Goal: Task Accomplishment & Management: Use online tool/utility

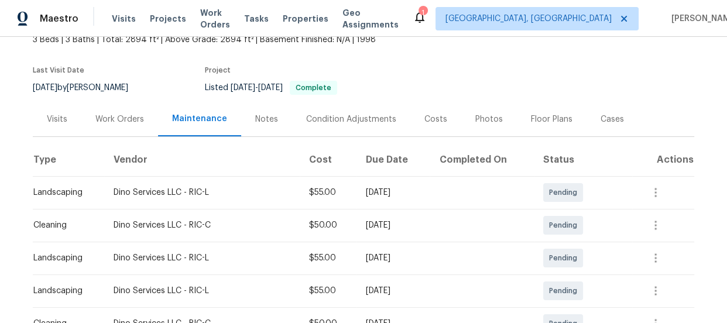
scroll to position [319, 0]
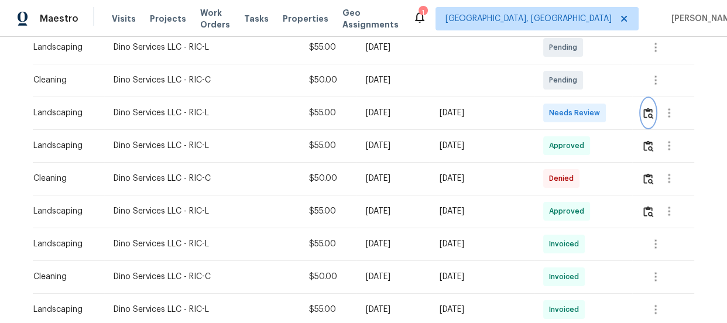
click at [647, 119] on button "button" at bounding box center [648, 113] width 13 height 28
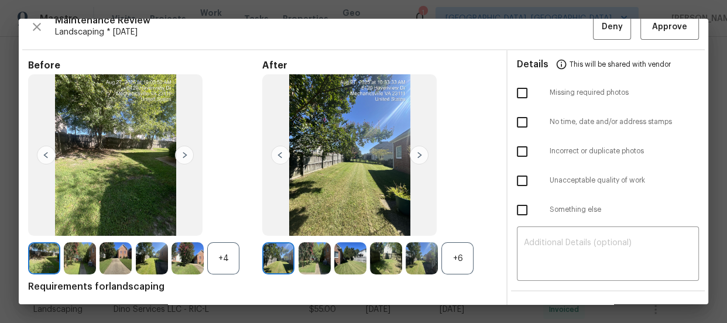
scroll to position [53, 0]
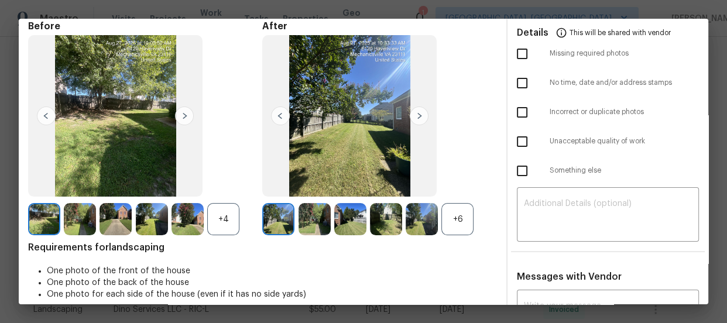
click at [475, 216] on div "+6" at bounding box center [379, 219] width 234 height 32
click at [465, 216] on div "+6" at bounding box center [457, 219] width 32 height 32
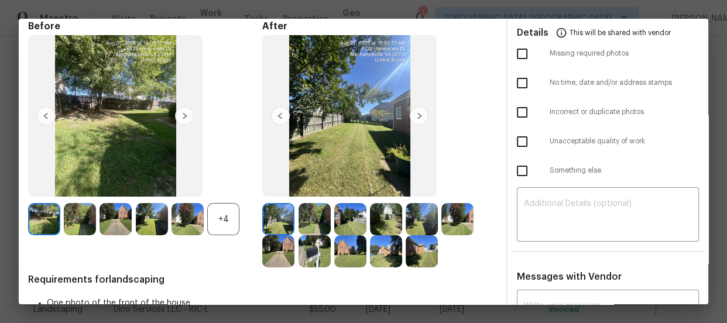
click at [224, 222] on div "+4" at bounding box center [223, 219] width 32 height 32
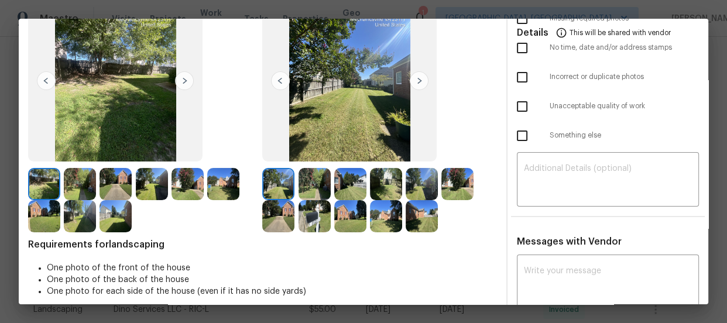
scroll to position [106, 0]
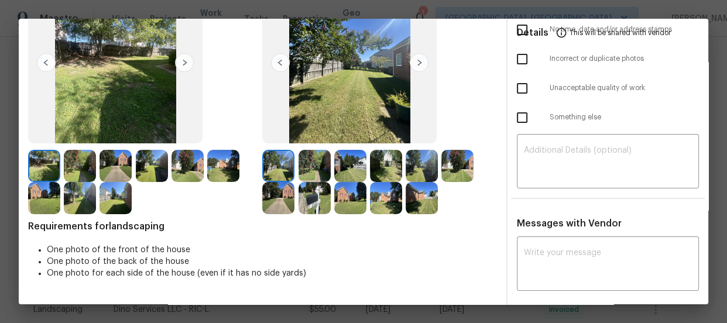
click at [303, 172] on img at bounding box center [315, 166] width 32 height 32
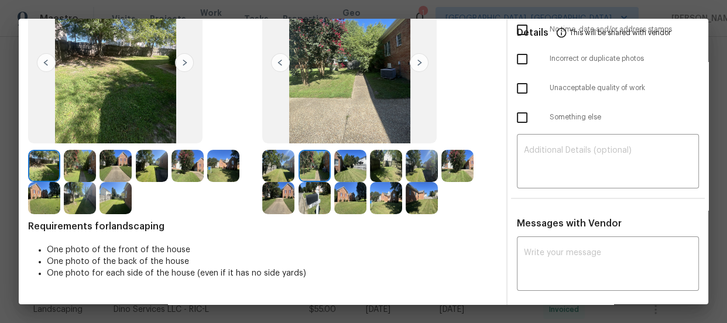
click at [357, 170] on img at bounding box center [350, 166] width 32 height 32
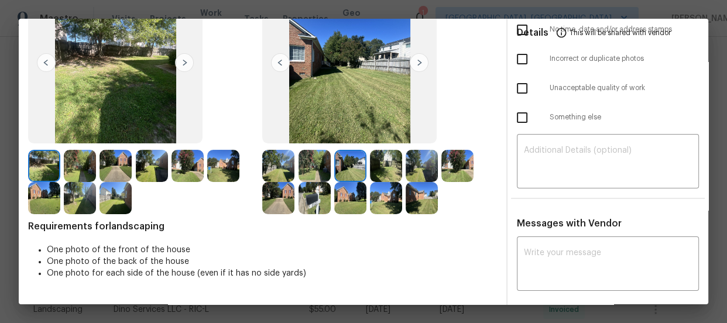
click at [382, 169] on img at bounding box center [386, 166] width 32 height 32
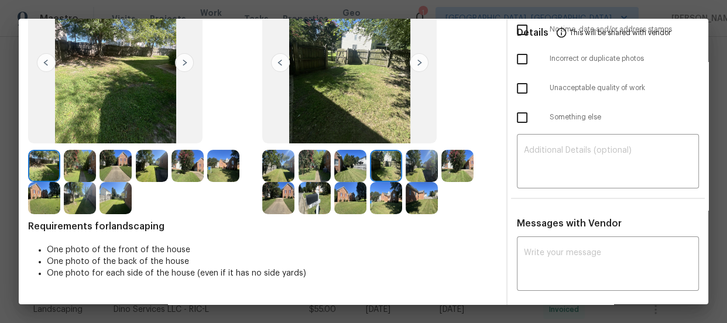
click at [427, 171] on img at bounding box center [422, 166] width 32 height 32
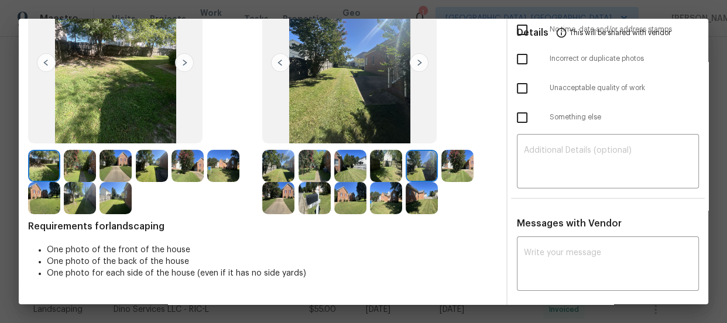
click at [454, 168] on img at bounding box center [457, 166] width 32 height 32
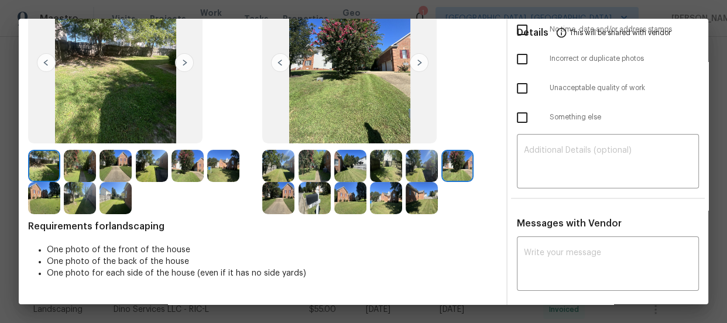
click at [285, 196] on img at bounding box center [278, 198] width 32 height 32
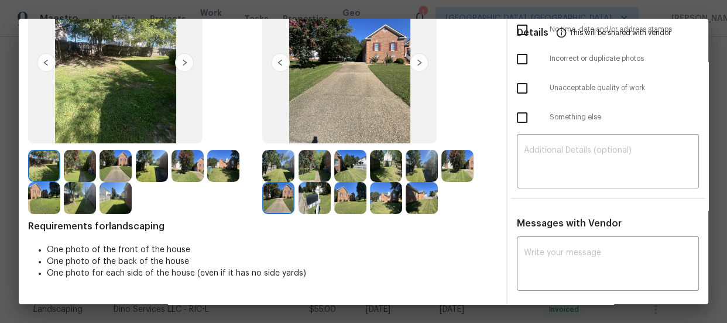
click at [300, 199] on img at bounding box center [315, 198] width 32 height 32
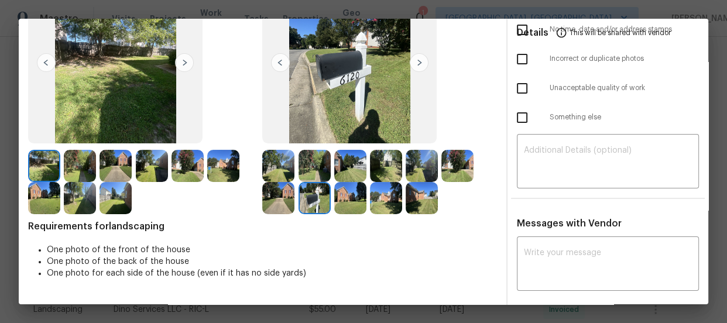
click at [340, 203] on img at bounding box center [350, 198] width 32 height 32
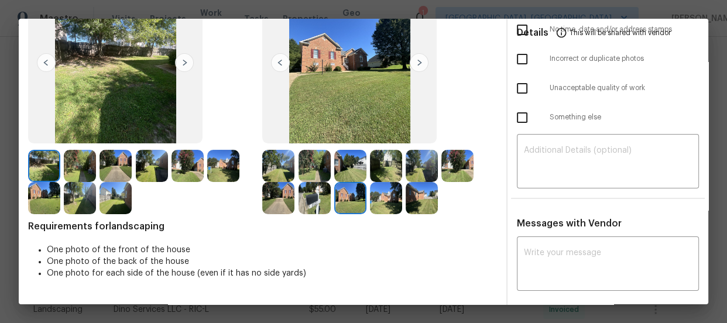
click at [382, 204] on img at bounding box center [386, 198] width 32 height 32
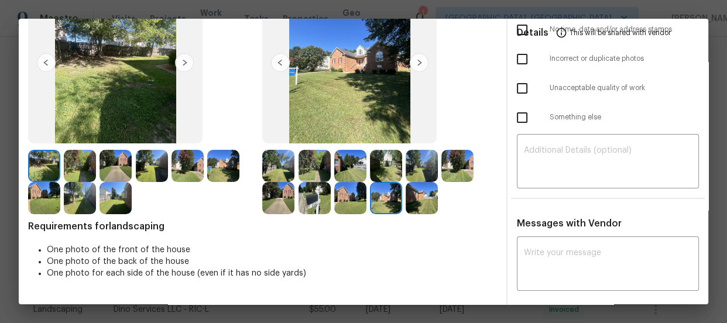
click at [427, 211] on img at bounding box center [422, 198] width 32 height 32
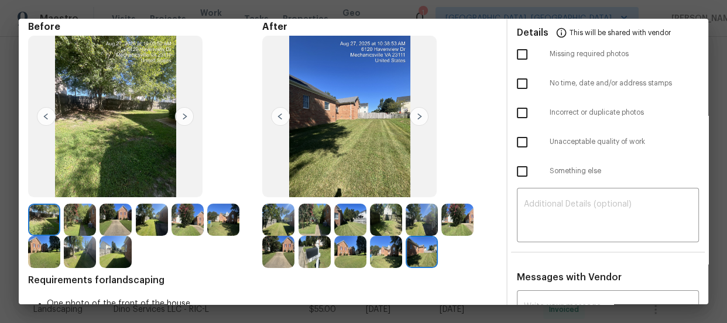
scroll to position [0, 0]
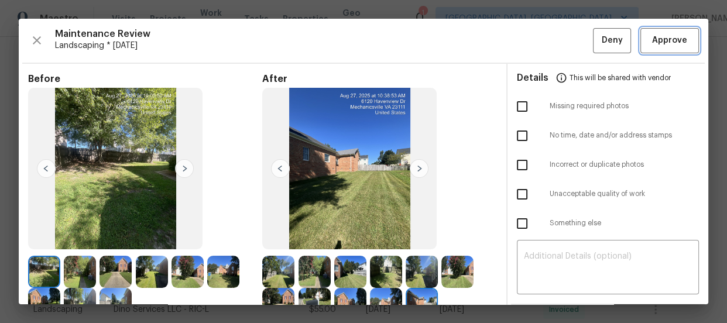
click at [650, 50] on button "Approve" at bounding box center [670, 40] width 59 height 25
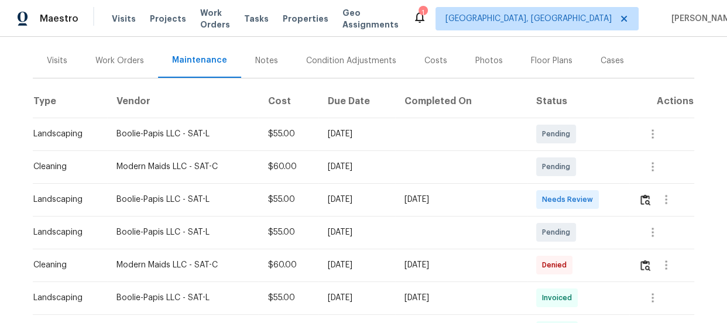
scroll to position [213, 0]
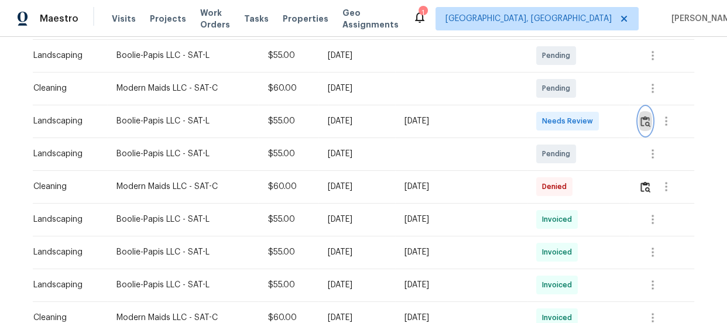
click at [641, 118] on img "button" at bounding box center [646, 121] width 10 height 11
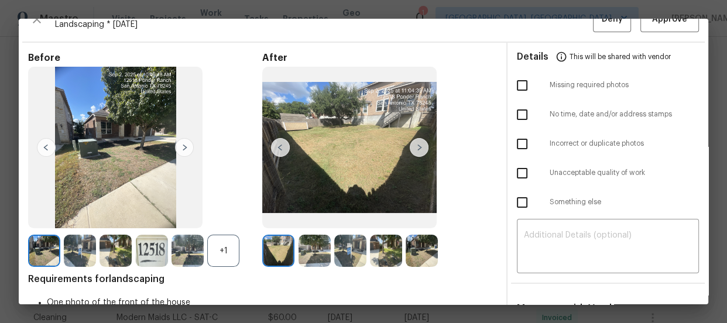
scroll to position [53, 0]
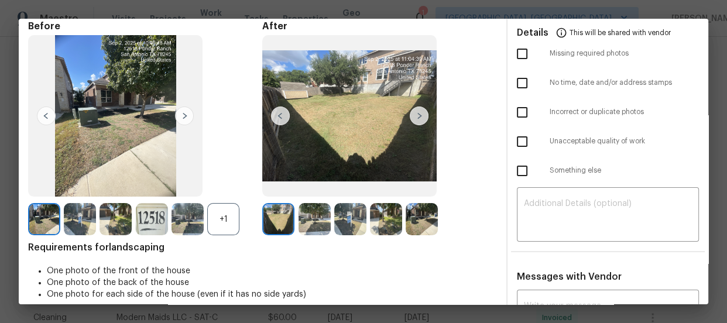
click at [226, 227] on div "+1" at bounding box center [223, 219] width 32 height 32
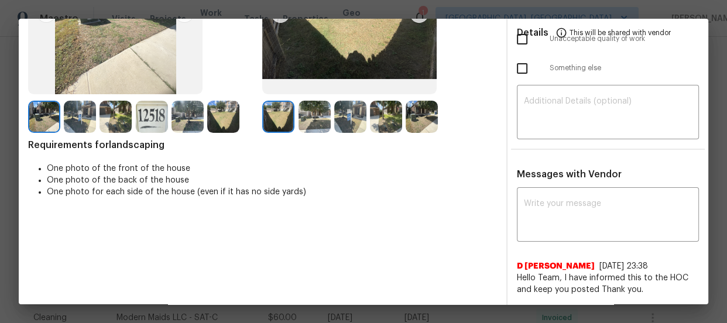
scroll to position [159, 0]
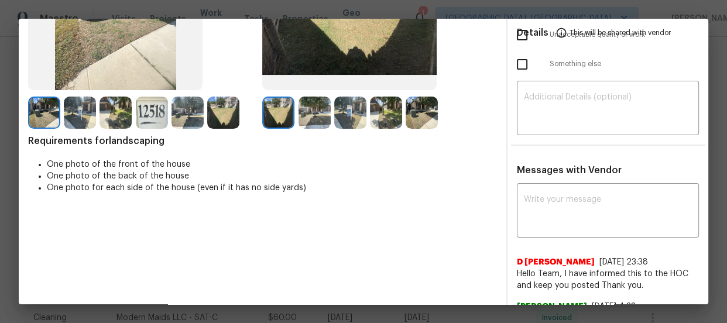
click at [310, 121] on img at bounding box center [315, 113] width 32 height 32
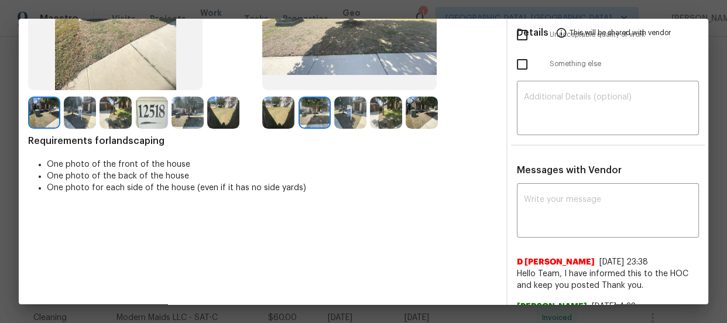
click at [355, 115] on img at bounding box center [350, 113] width 32 height 32
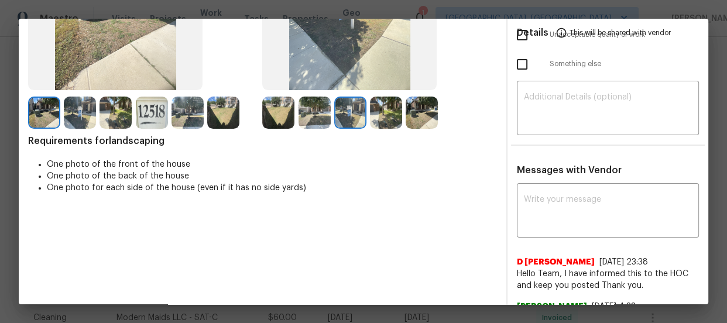
click at [384, 124] on img at bounding box center [386, 113] width 32 height 32
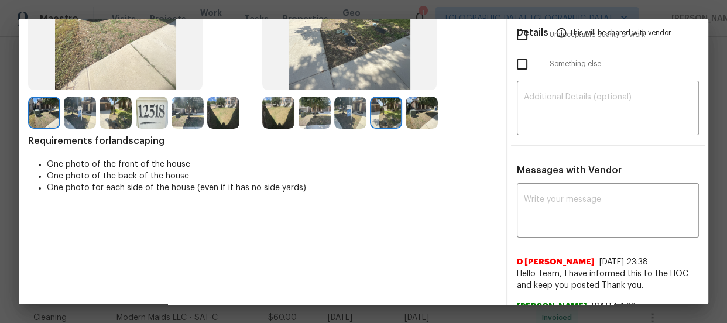
click at [423, 119] on img at bounding box center [422, 113] width 32 height 32
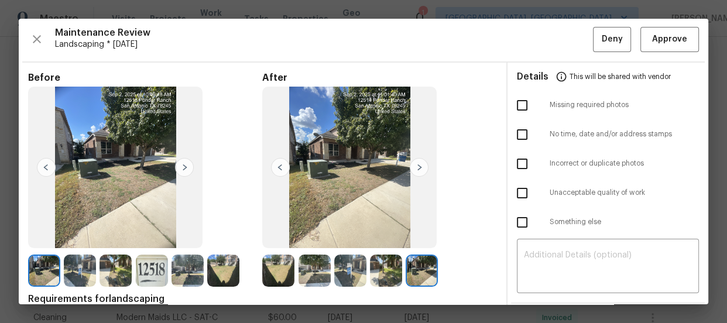
scroll to position [0, 0]
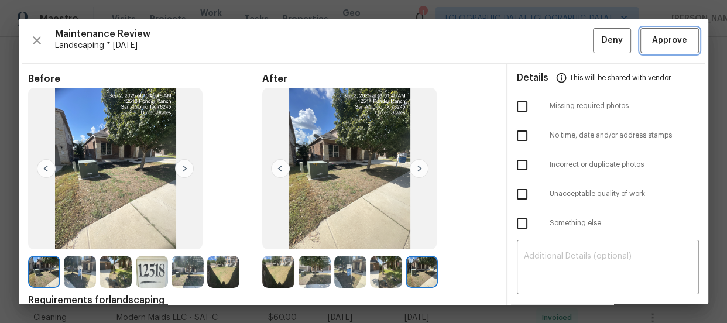
click at [653, 39] on span "Approve" at bounding box center [669, 40] width 35 height 15
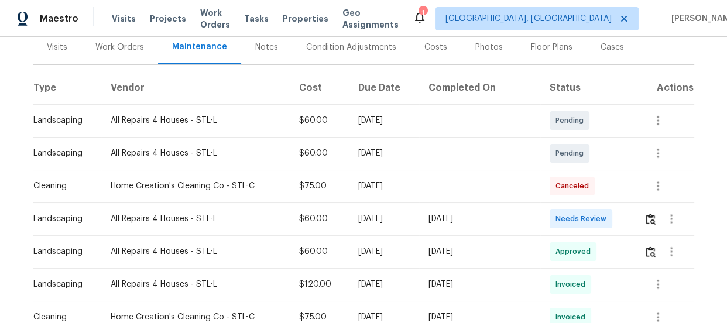
scroll to position [213, 0]
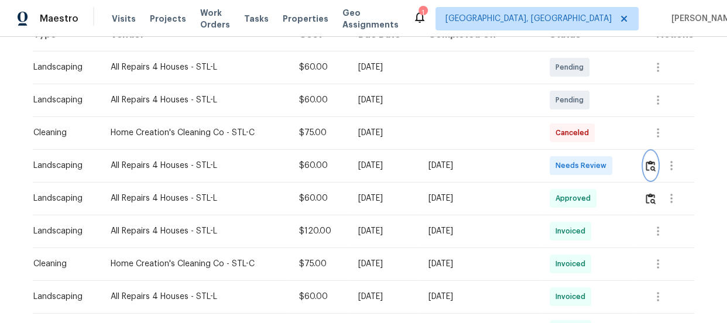
click at [650, 160] on img "button" at bounding box center [651, 165] width 10 height 11
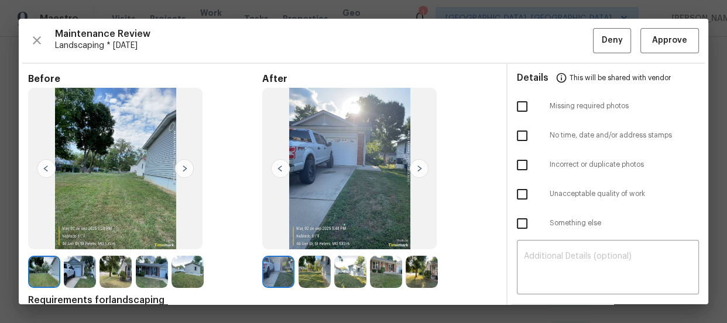
scroll to position [53, 0]
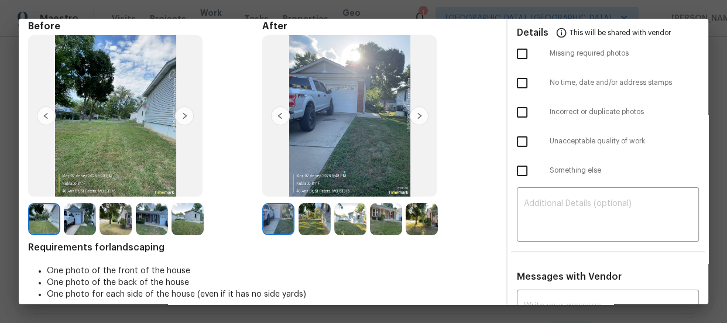
click at [304, 228] on img at bounding box center [315, 219] width 32 height 32
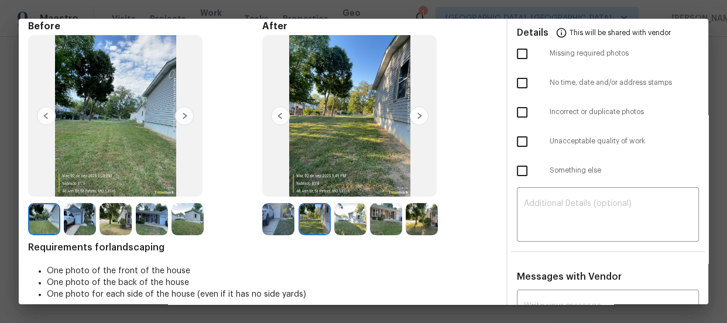
click at [335, 225] on img at bounding box center [350, 219] width 32 height 32
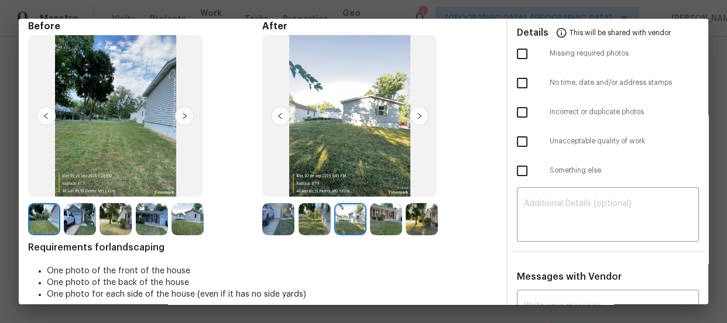
click at [380, 218] on img at bounding box center [386, 219] width 32 height 32
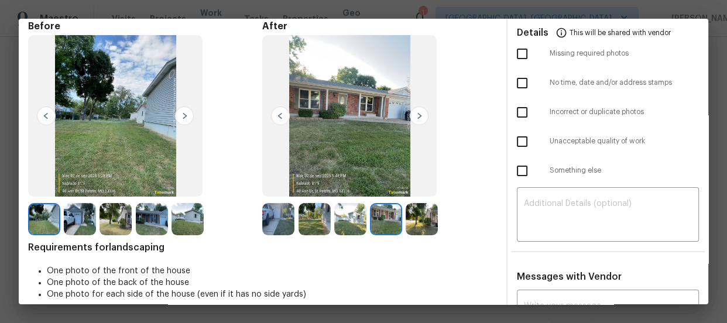
click at [427, 230] on img at bounding box center [422, 219] width 32 height 32
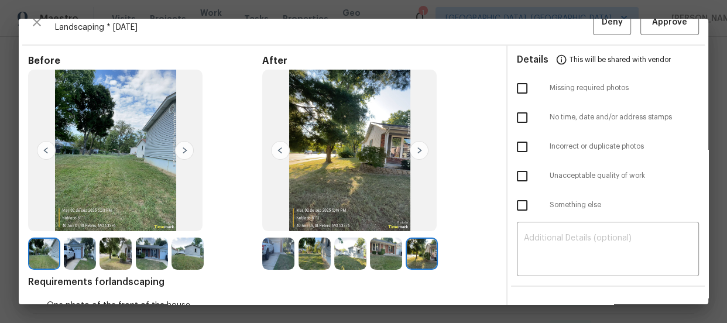
scroll to position [0, 0]
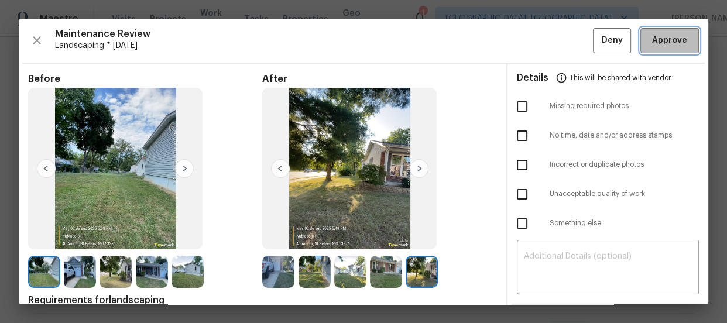
click at [641, 50] on button "Approve" at bounding box center [670, 40] width 59 height 25
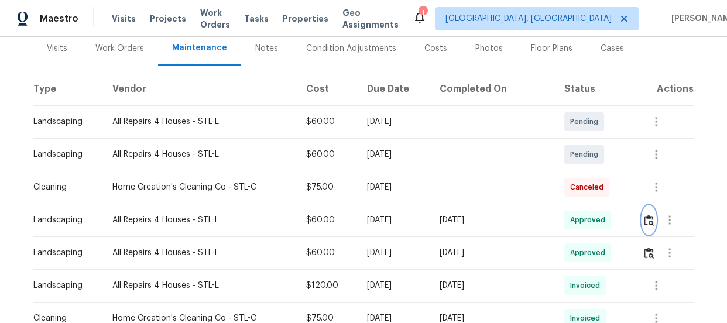
scroll to position [213, 0]
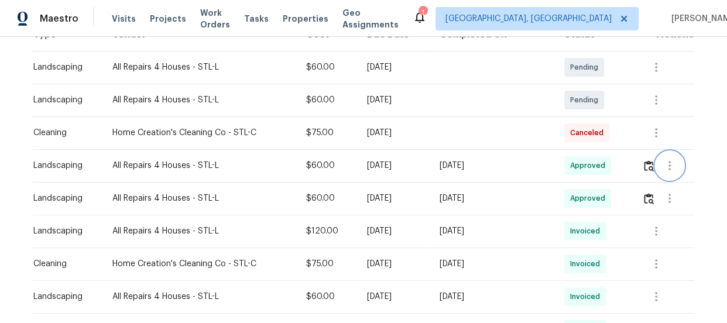
click at [656, 155] on button "button" at bounding box center [670, 166] width 28 height 28
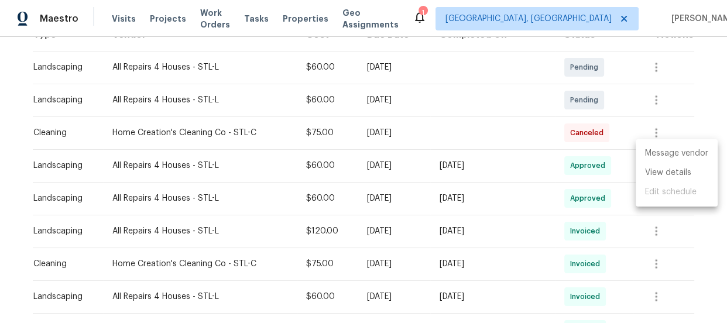
click at [647, 156] on li "Message vendor" at bounding box center [677, 153] width 82 height 19
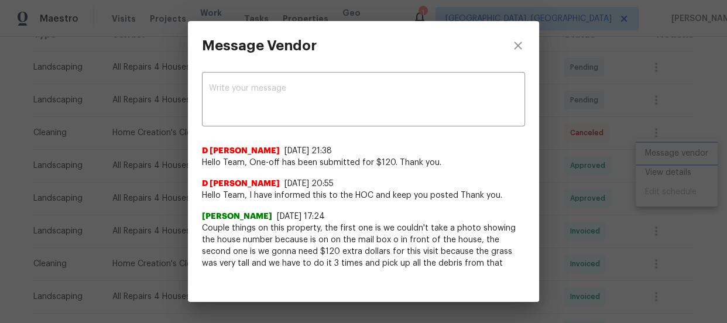
click at [609, 153] on div "Message Vendor x ​ D Kamesh 8/8/25, 21:38 Hello Team, One-off has been submitte…" at bounding box center [363, 161] width 727 height 323
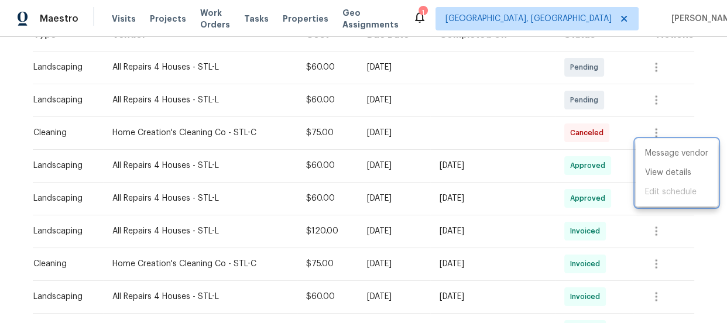
click at [624, 155] on div at bounding box center [363, 161] width 727 height 323
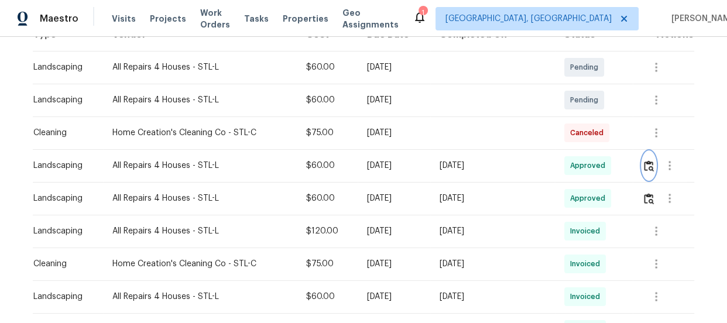
click at [644, 160] on img "button" at bounding box center [649, 165] width 10 height 11
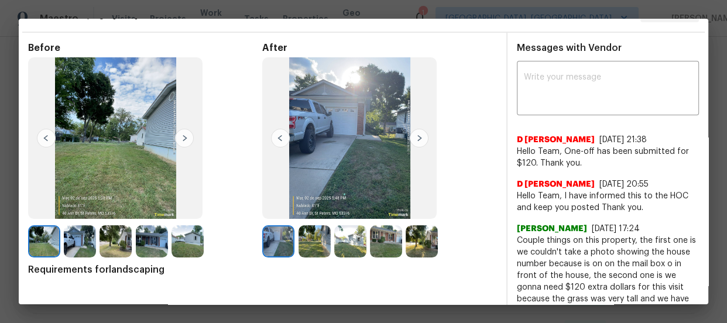
scroll to position [63, 0]
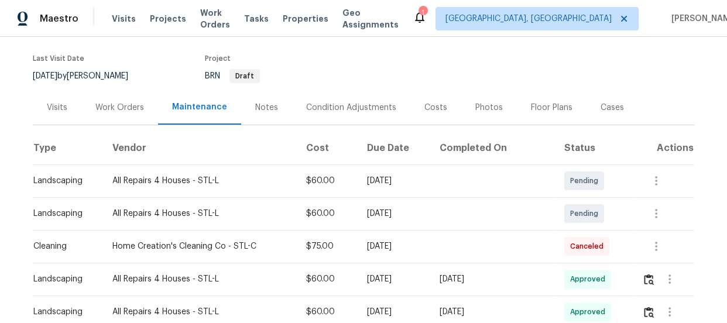
scroll to position [53, 0]
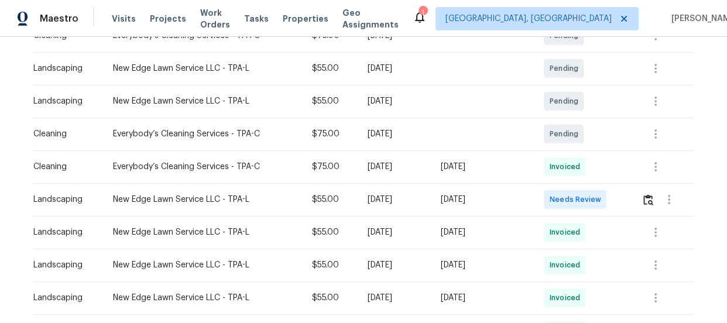
scroll to position [266, 0]
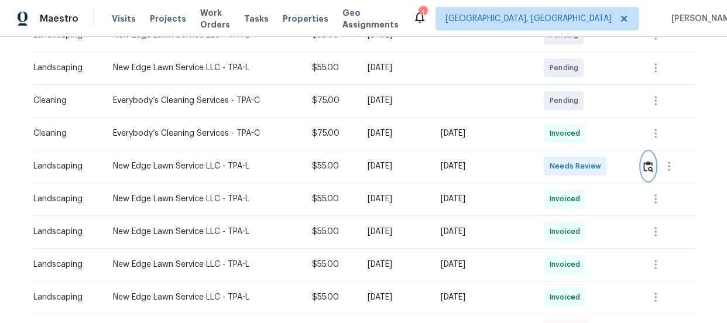
click at [650, 172] on button "button" at bounding box center [648, 166] width 13 height 28
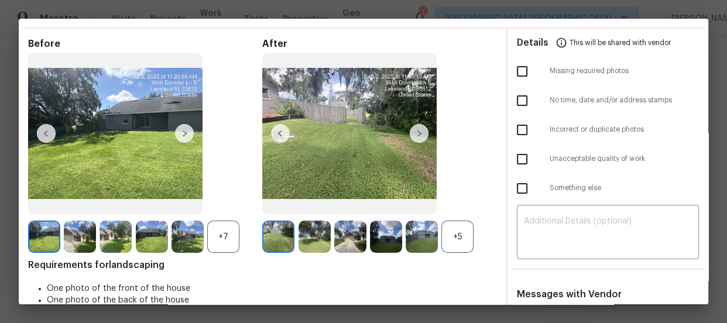
scroll to position [53, 0]
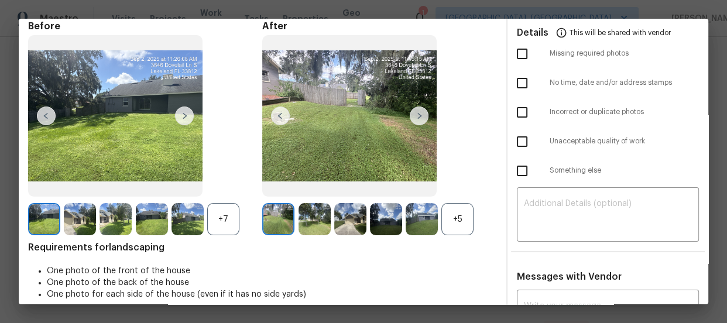
click at [456, 210] on div "+5" at bounding box center [457, 219] width 32 height 32
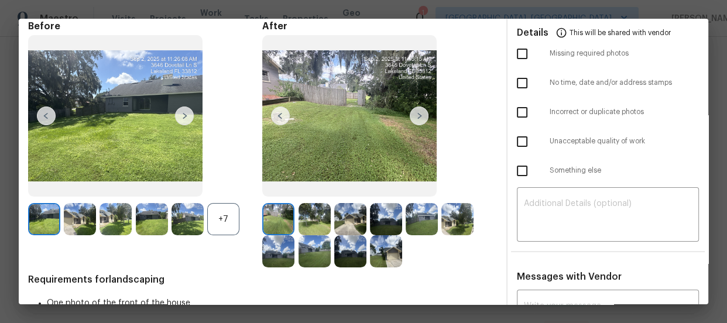
click at [221, 222] on div "+7" at bounding box center [223, 219] width 32 height 32
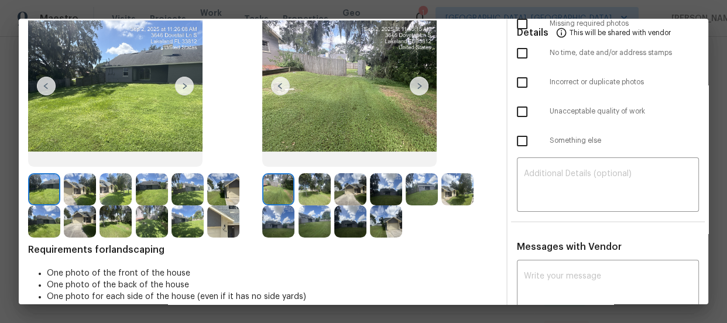
scroll to position [106, 0]
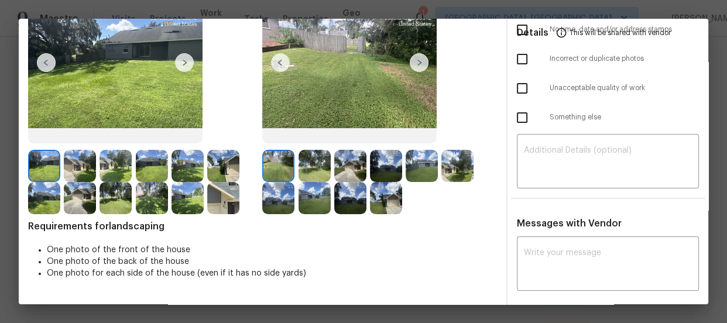
click at [299, 154] on img at bounding box center [315, 166] width 32 height 32
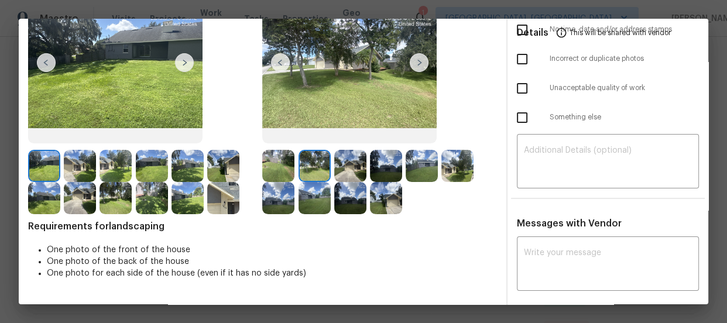
click at [334, 164] on img at bounding box center [350, 166] width 32 height 32
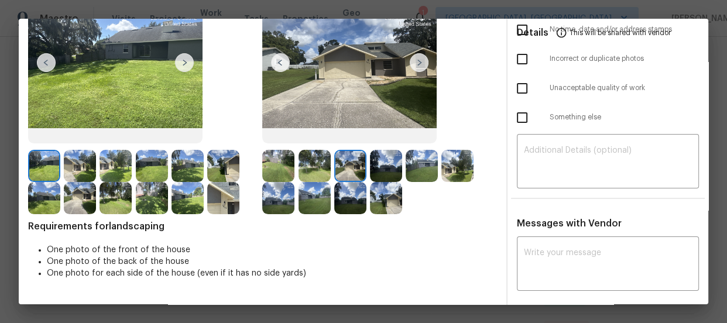
click at [391, 166] on img at bounding box center [386, 166] width 32 height 32
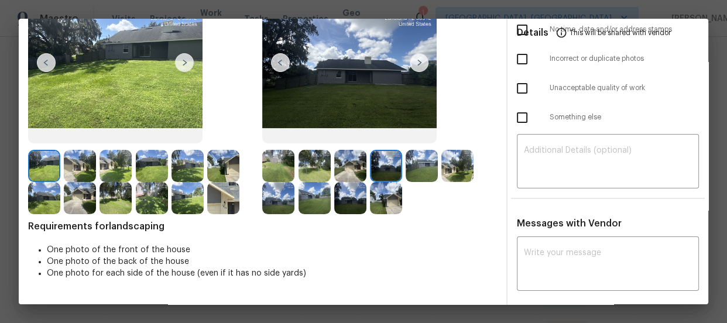
click at [413, 166] on img at bounding box center [422, 166] width 32 height 32
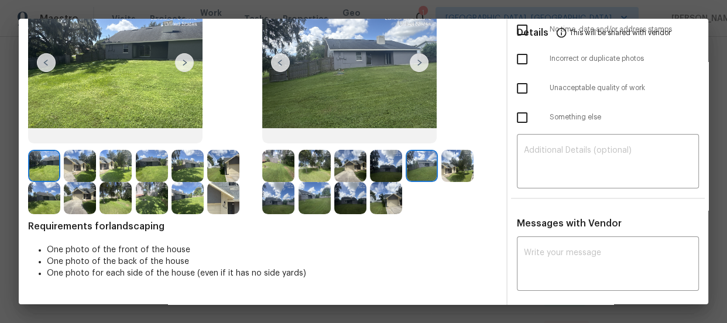
drag, startPoint x: 447, startPoint y: 169, endPoint x: 399, endPoint y: 181, distance: 50.1
click at [448, 169] on img at bounding box center [457, 166] width 32 height 32
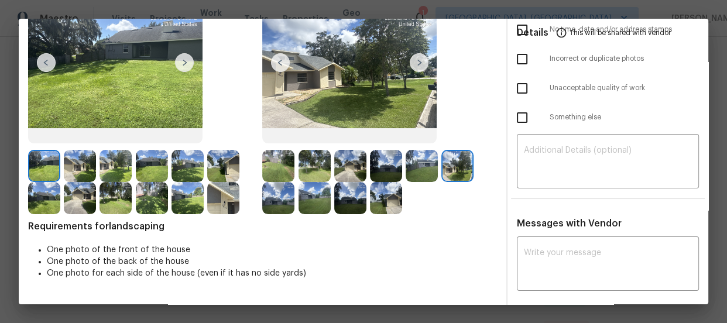
click at [270, 192] on img at bounding box center [278, 198] width 32 height 32
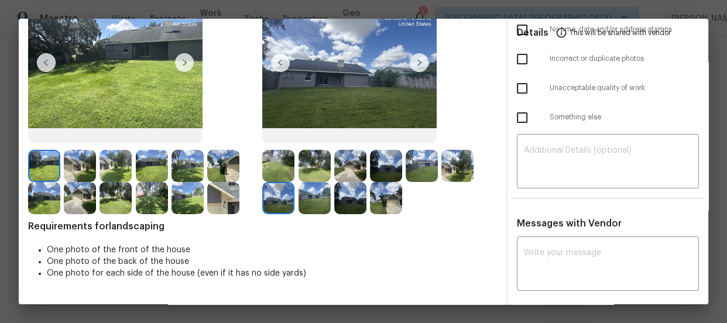
click at [302, 196] on img at bounding box center [315, 198] width 32 height 32
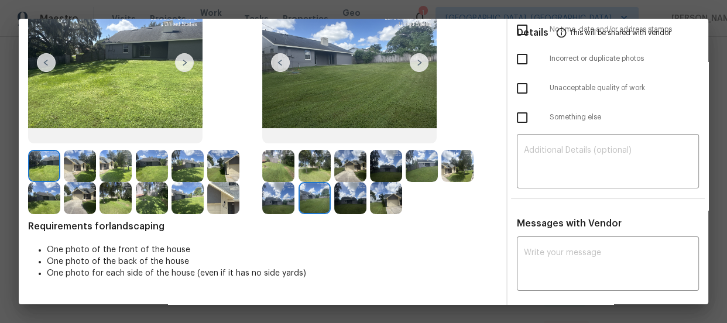
click at [343, 202] on img at bounding box center [350, 198] width 32 height 32
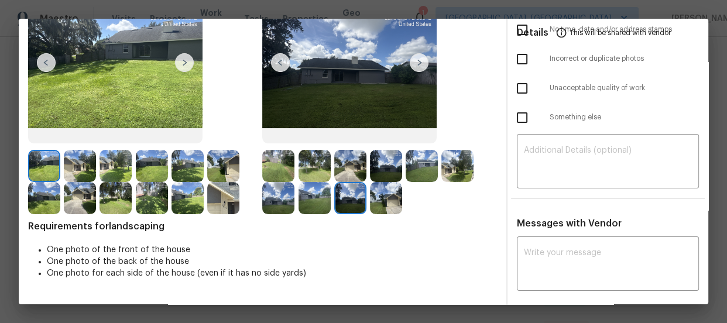
click at [381, 201] on img at bounding box center [386, 198] width 32 height 32
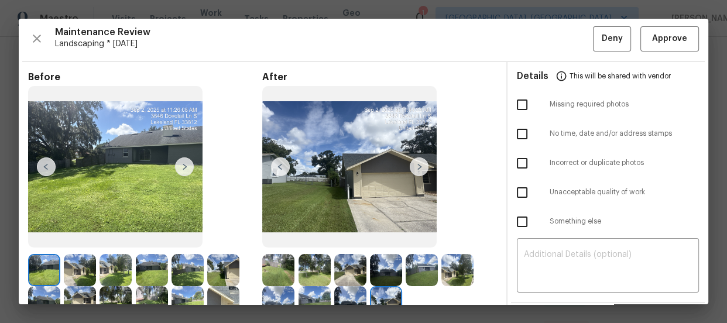
scroll to position [0, 0]
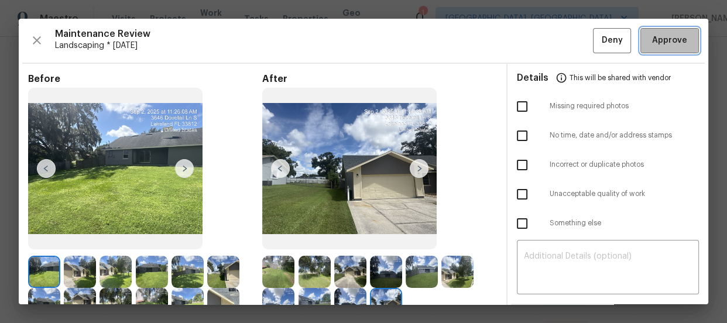
click at [652, 40] on span "Approve" at bounding box center [669, 40] width 35 height 15
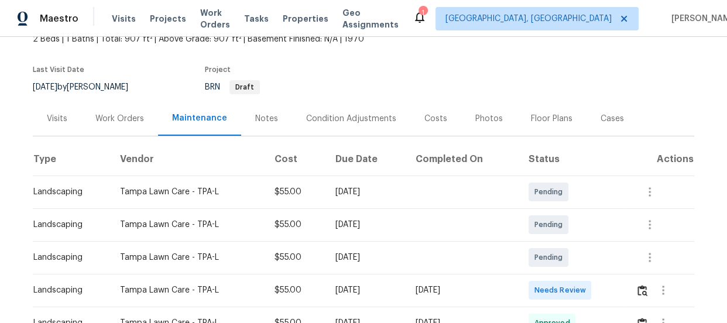
scroll to position [166, 0]
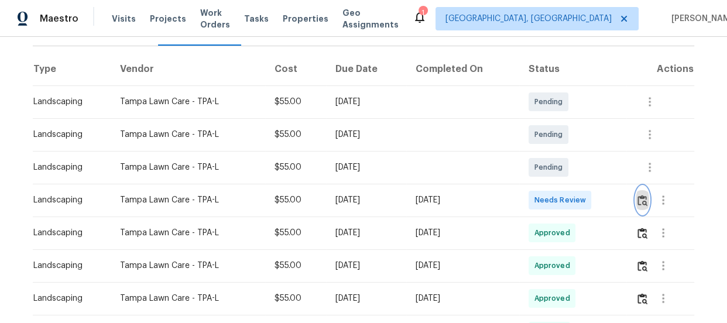
click at [643, 197] on img "button" at bounding box center [643, 200] width 10 height 11
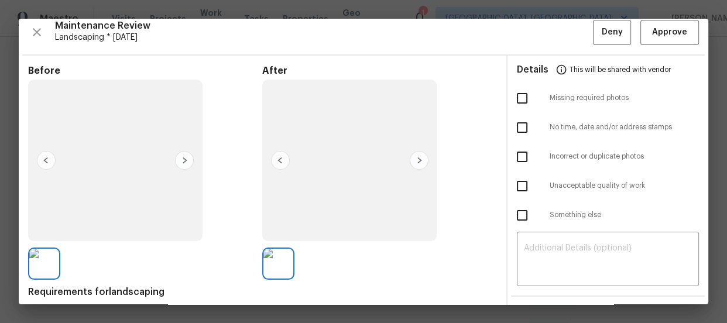
scroll to position [0, 0]
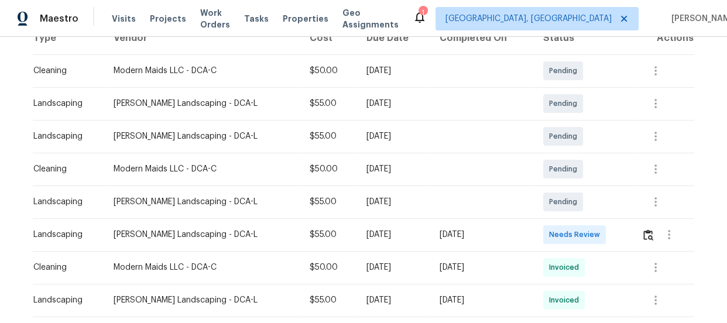
scroll to position [319, 0]
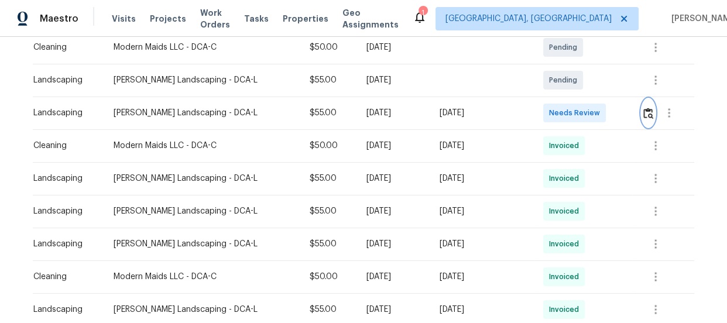
click at [643, 113] on img "button" at bounding box center [648, 113] width 10 height 11
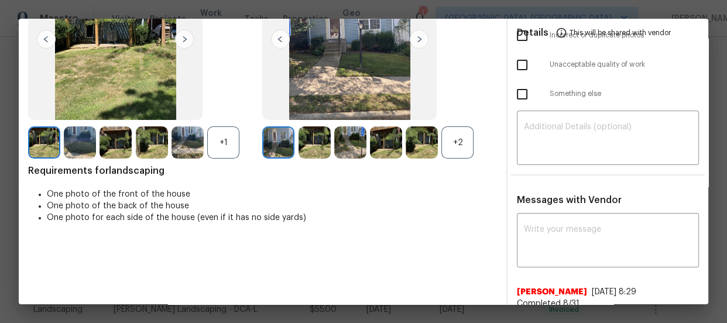
scroll to position [159, 0]
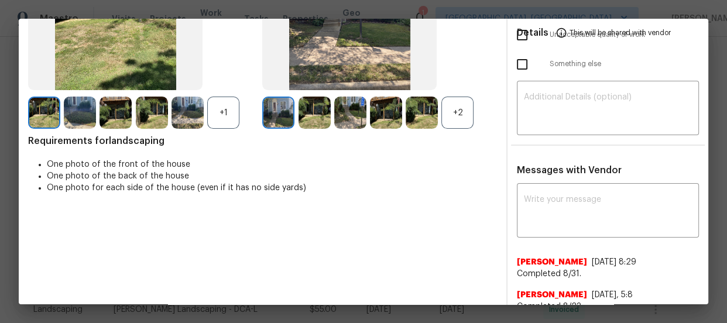
click at [463, 113] on div "+2" at bounding box center [457, 113] width 32 height 32
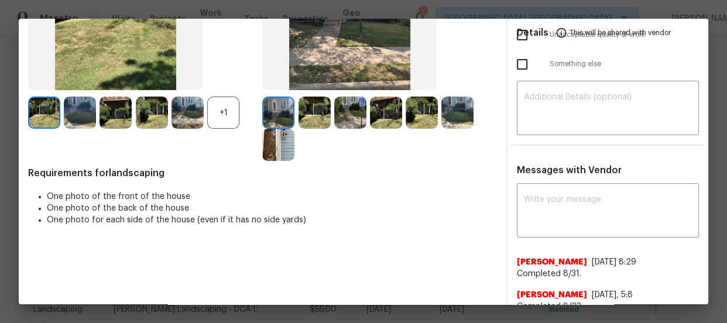
click at [311, 113] on img at bounding box center [315, 113] width 32 height 32
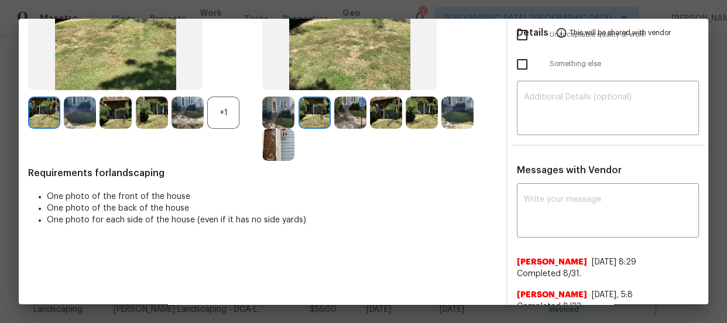
click at [359, 118] on img at bounding box center [350, 113] width 32 height 32
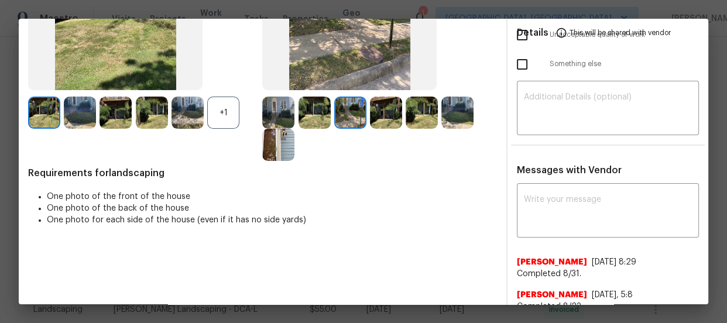
click at [390, 123] on img at bounding box center [386, 113] width 32 height 32
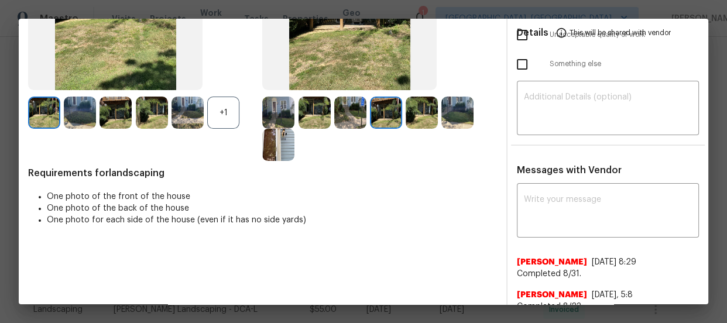
click at [417, 123] on img at bounding box center [422, 113] width 32 height 32
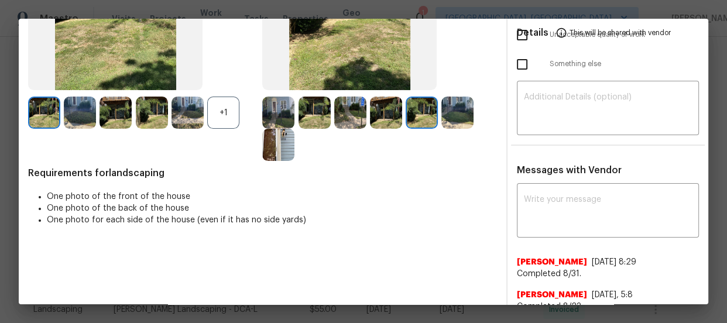
click at [447, 121] on img at bounding box center [457, 113] width 32 height 32
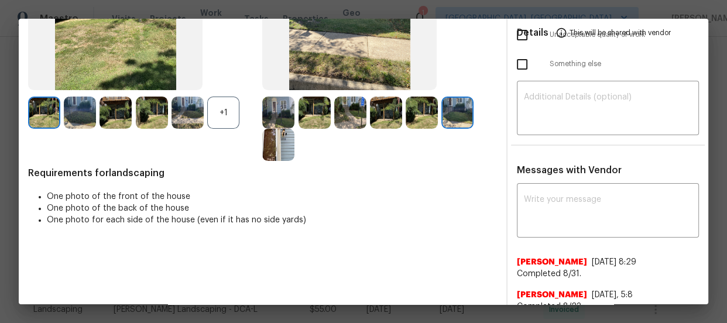
click at [289, 145] on img at bounding box center [278, 145] width 32 height 32
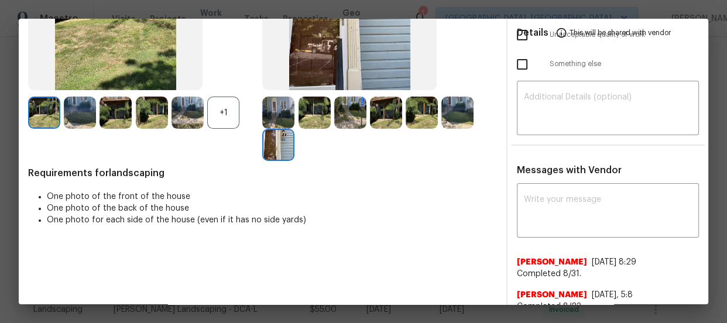
click at [231, 115] on div "+1" at bounding box center [223, 113] width 32 height 32
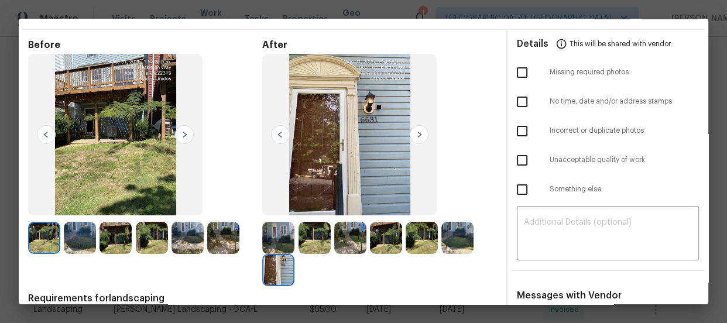
scroll to position [0, 0]
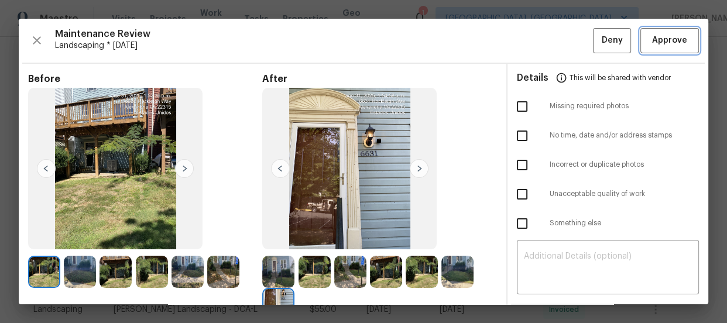
click at [676, 42] on span "Approve" at bounding box center [669, 40] width 35 height 15
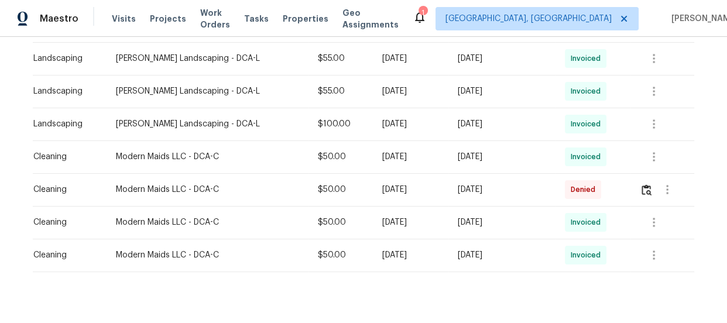
scroll to position [696, 0]
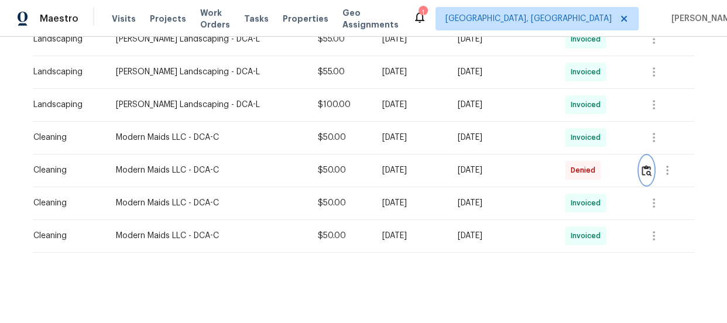
click at [644, 165] on img "button" at bounding box center [647, 170] width 10 height 11
click at [640, 158] on button "button" at bounding box center [646, 170] width 13 height 28
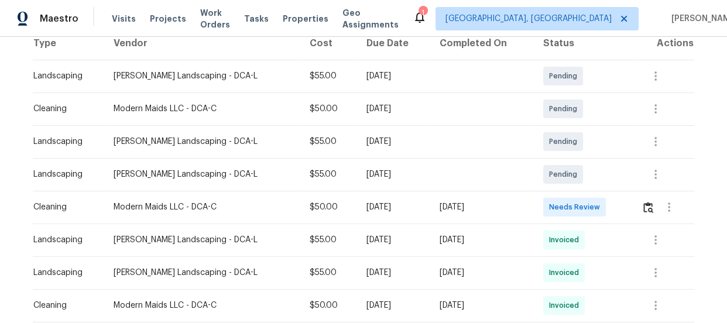
scroll to position [213, 0]
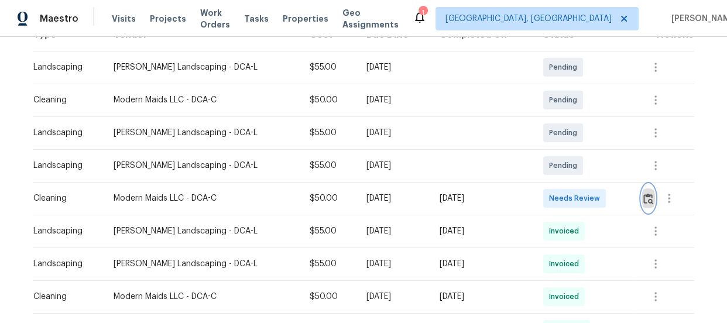
click at [649, 193] on img "button" at bounding box center [648, 198] width 10 height 11
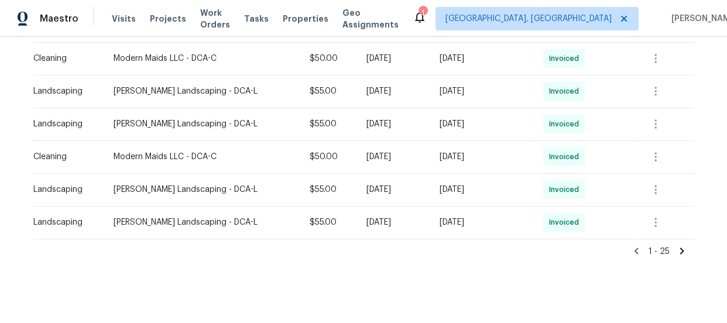
scroll to position [845, 0]
click at [680, 247] on icon at bounding box center [682, 250] width 4 height 6
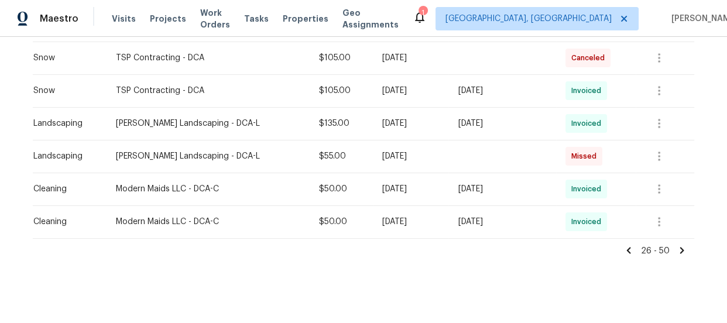
click at [679, 245] on icon at bounding box center [682, 250] width 11 height 11
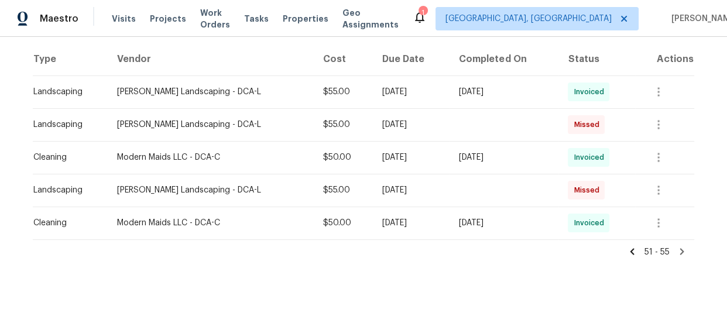
scroll to position [189, 0]
click at [677, 245] on icon at bounding box center [682, 250] width 11 height 11
click at [680, 247] on icon at bounding box center [682, 250] width 4 height 6
click at [631, 247] on icon at bounding box center [633, 250] width 4 height 6
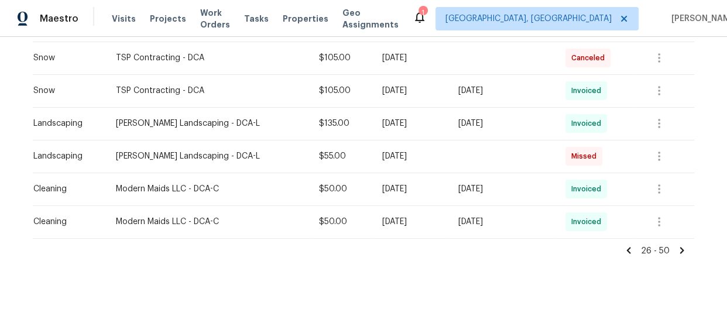
click at [627, 247] on icon at bounding box center [629, 250] width 4 height 6
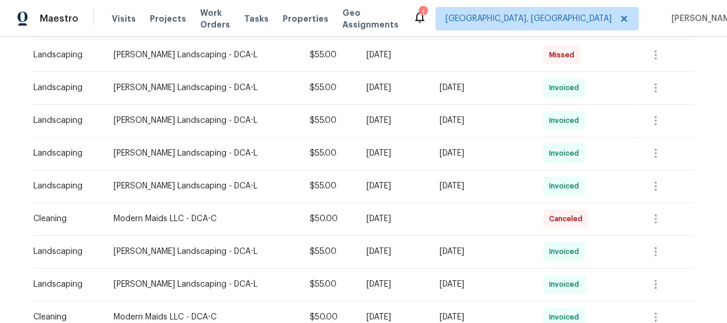
scroll to position [845, 0]
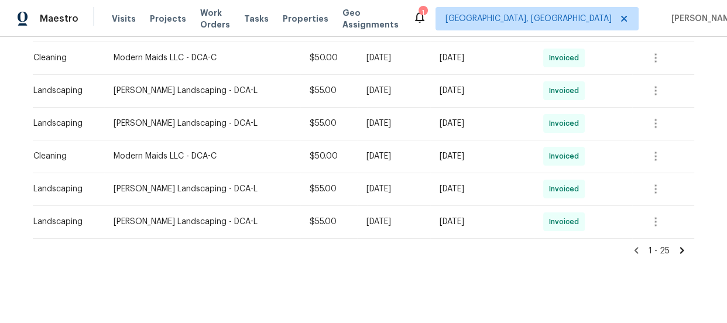
click at [677, 245] on icon at bounding box center [682, 250] width 11 height 11
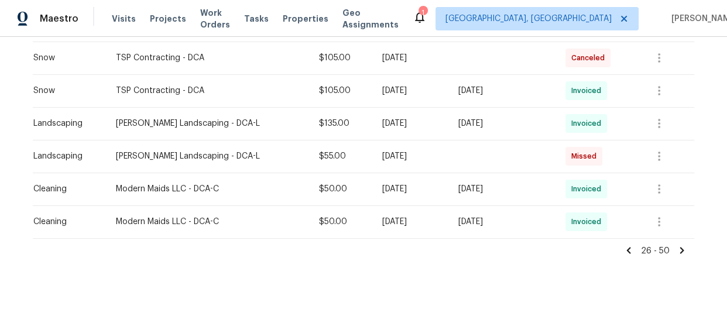
click at [677, 245] on icon at bounding box center [682, 250] width 11 height 11
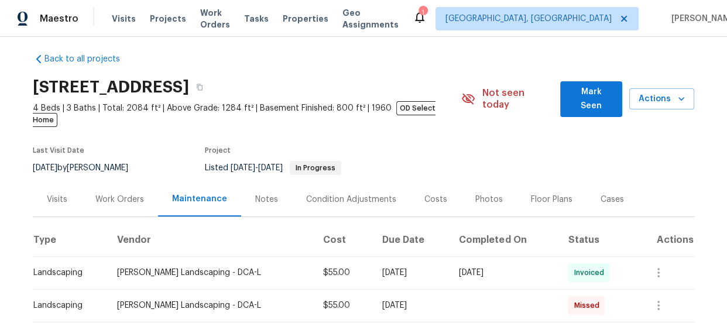
scroll to position [189, 0]
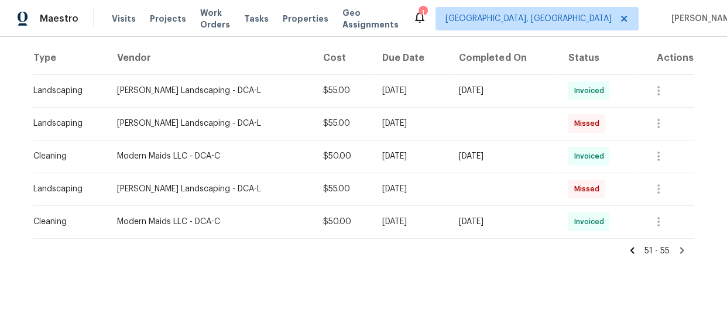
click at [677, 245] on icon at bounding box center [682, 250] width 11 height 11
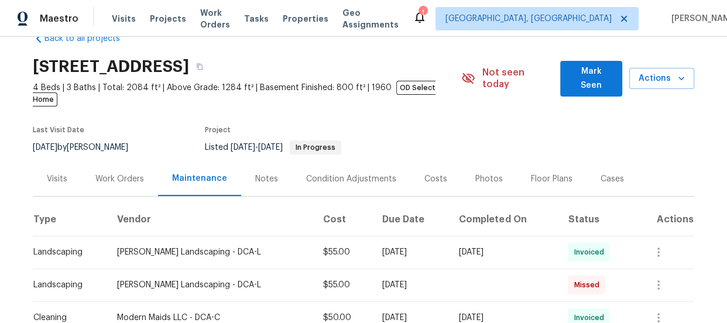
scroll to position [0, 0]
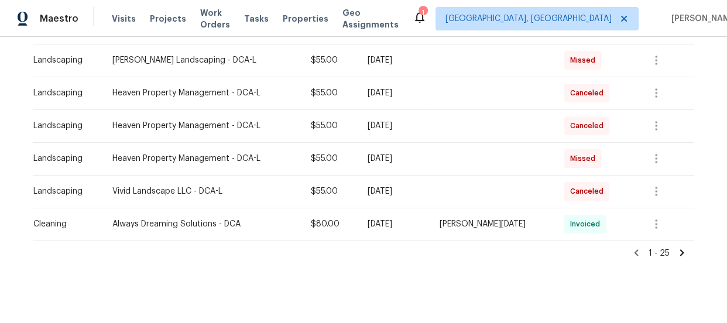
scroll to position [844, 0]
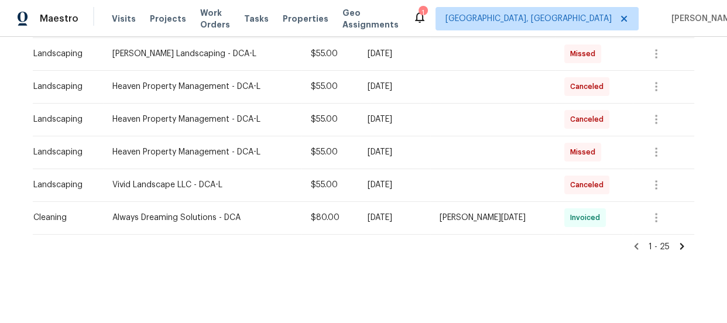
click at [680, 241] on icon at bounding box center [682, 246] width 11 height 11
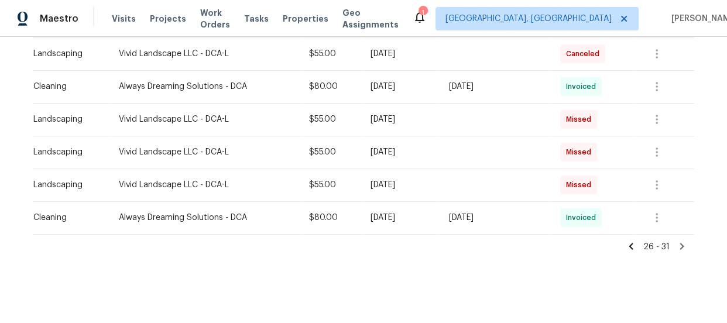
scroll to position [222, 0]
click at [680, 243] on icon at bounding box center [682, 246] width 4 height 6
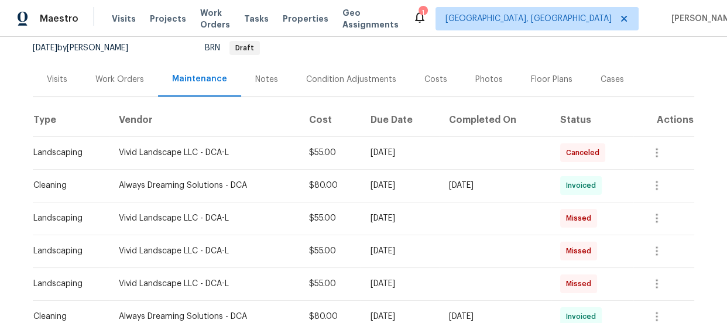
scroll to position [62, 0]
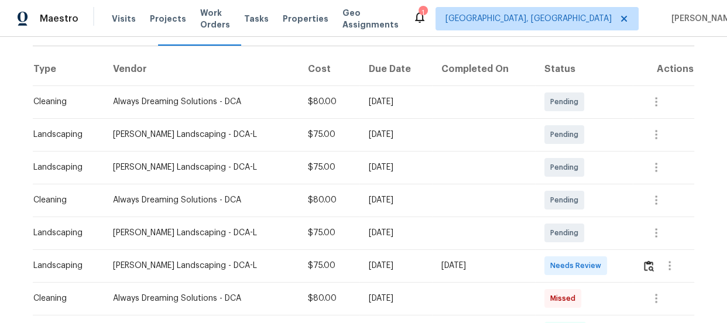
scroll to position [273, 0]
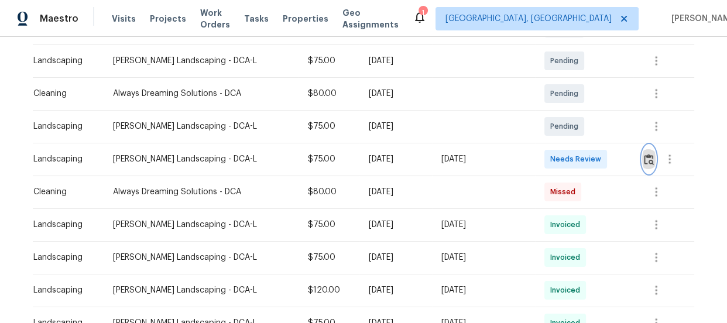
click at [644, 158] on img "button" at bounding box center [649, 159] width 10 height 11
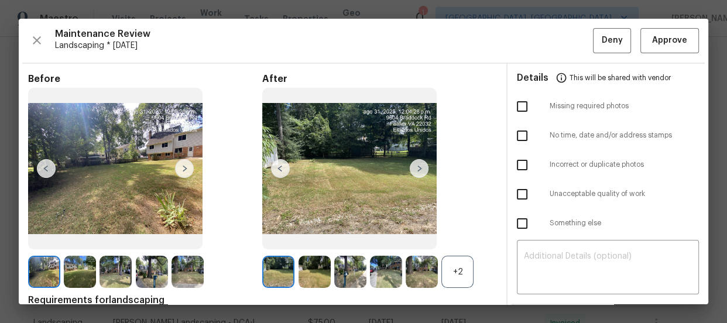
scroll to position [53, 0]
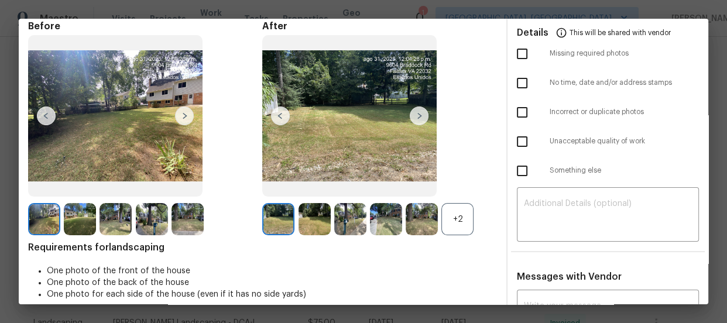
click at [460, 221] on div "+2" at bounding box center [457, 219] width 32 height 32
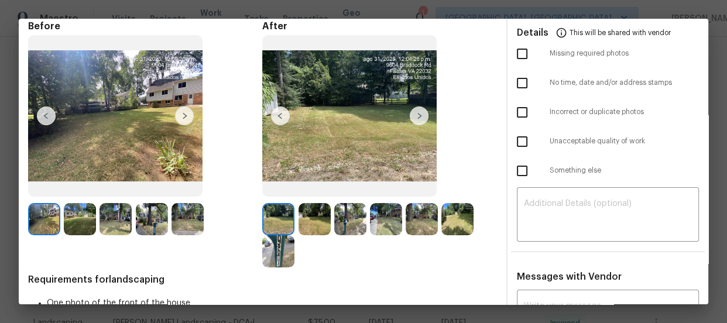
click at [319, 231] on img at bounding box center [315, 219] width 32 height 32
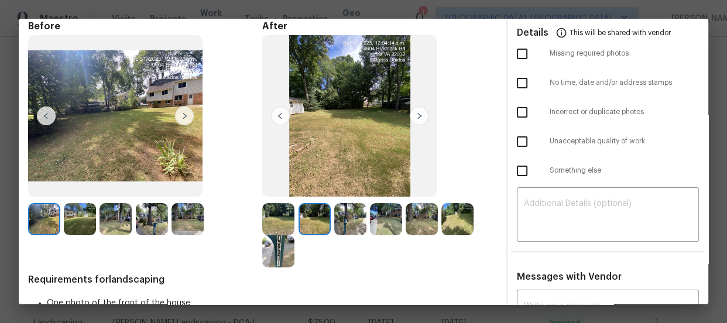
click at [343, 225] on img at bounding box center [350, 219] width 32 height 32
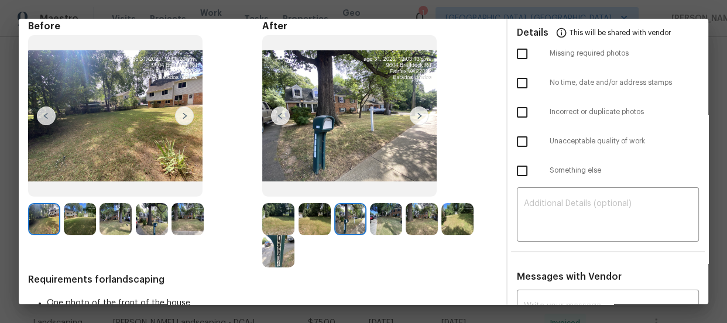
click at [381, 227] on img at bounding box center [386, 219] width 32 height 32
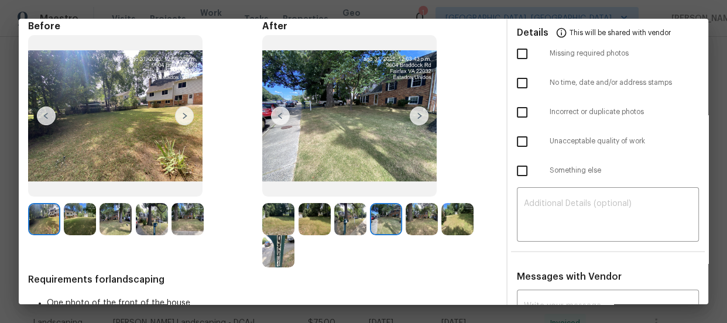
click at [419, 221] on img at bounding box center [422, 219] width 32 height 32
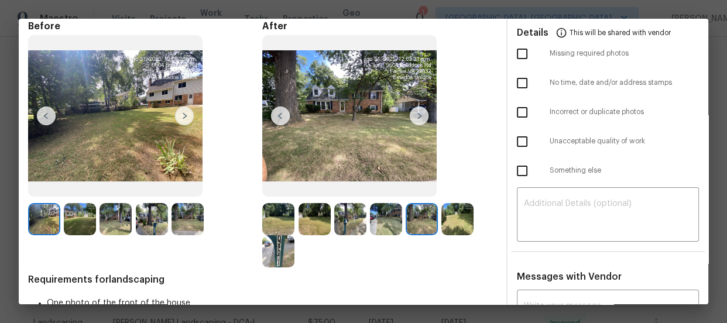
drag, startPoint x: 457, startPoint y: 217, endPoint x: 426, endPoint y: 221, distance: 31.8
click at [458, 217] on img at bounding box center [457, 219] width 32 height 32
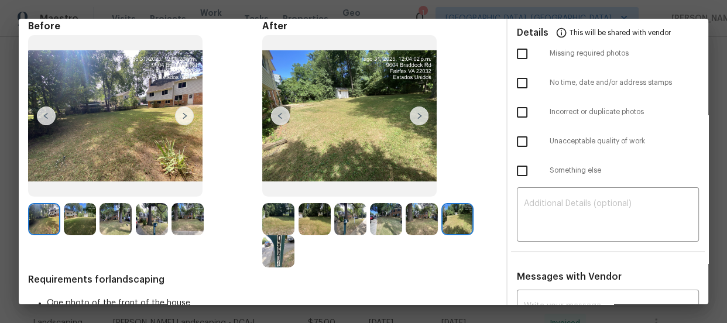
click at [278, 255] on img at bounding box center [278, 251] width 32 height 32
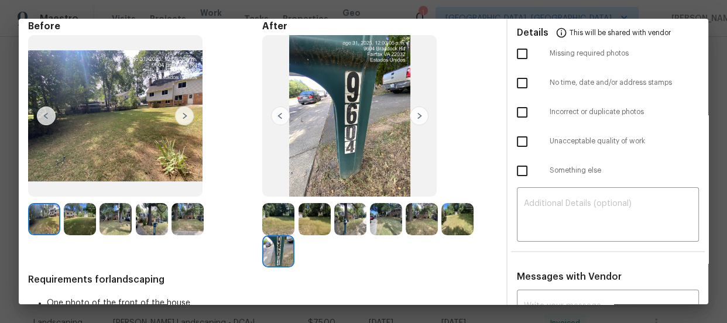
scroll to position [0, 0]
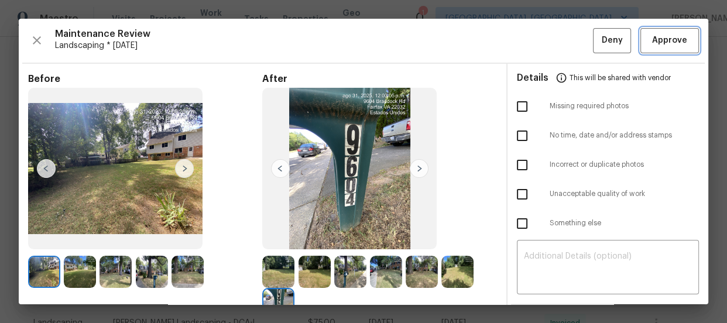
click at [651, 30] on button "Approve" at bounding box center [670, 40] width 59 height 25
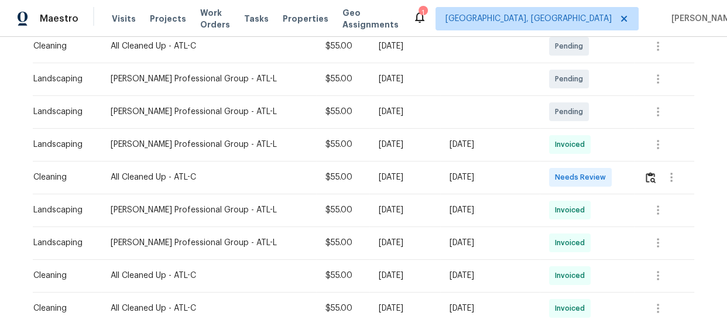
scroll to position [266, 0]
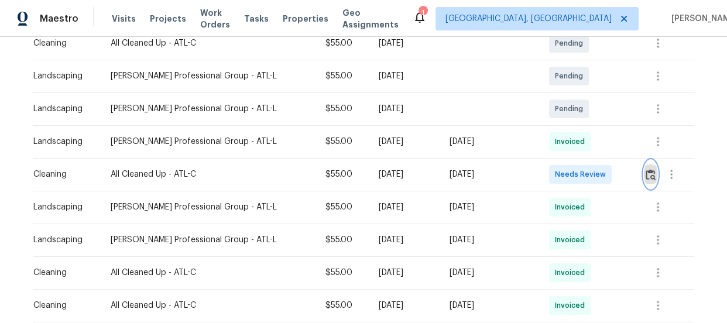
click at [646, 174] on button "button" at bounding box center [650, 174] width 13 height 28
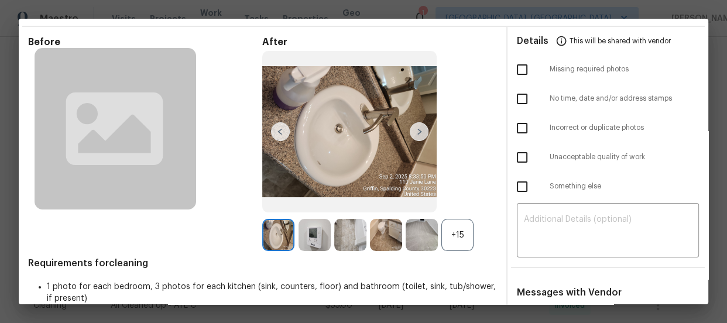
scroll to position [106, 0]
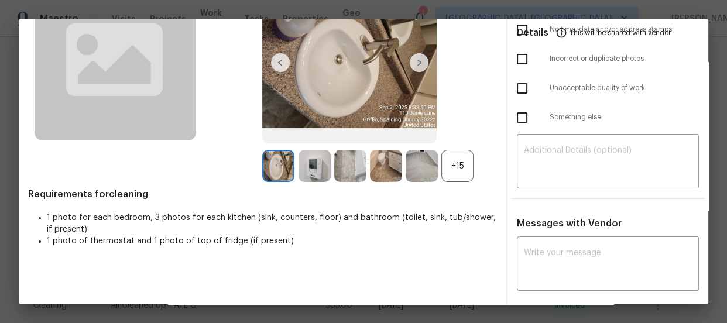
click at [460, 165] on div "+15" at bounding box center [457, 166] width 32 height 32
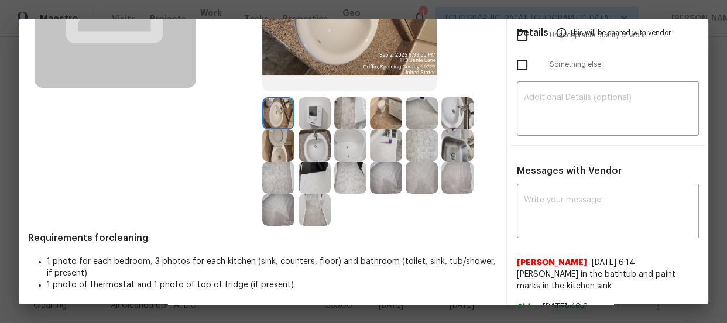
scroll to position [159, 0]
click at [272, 146] on img at bounding box center [278, 145] width 32 height 32
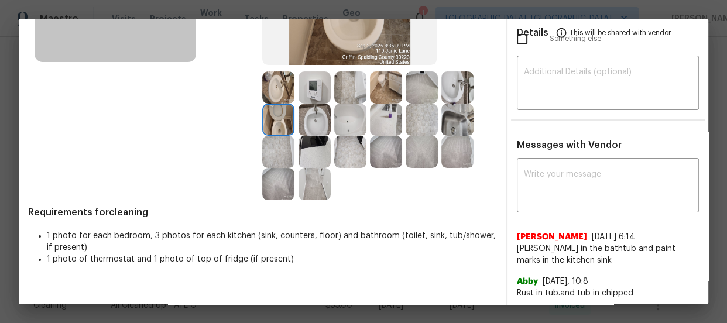
scroll to position [131, 0]
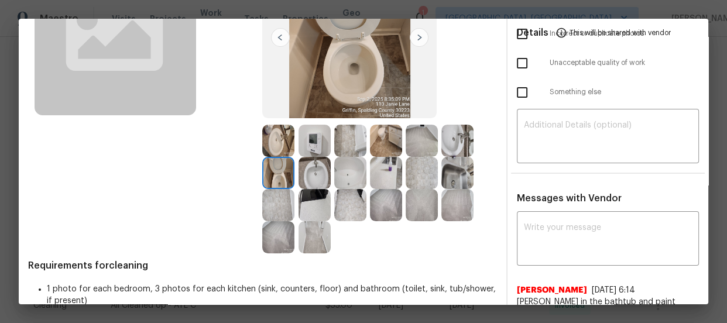
click at [451, 141] on img at bounding box center [457, 141] width 32 height 32
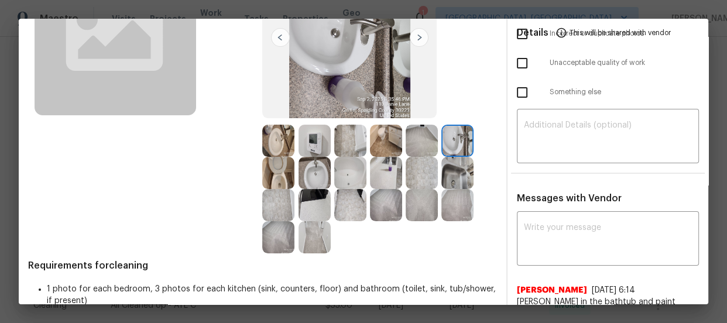
click at [311, 179] on img at bounding box center [315, 173] width 32 height 32
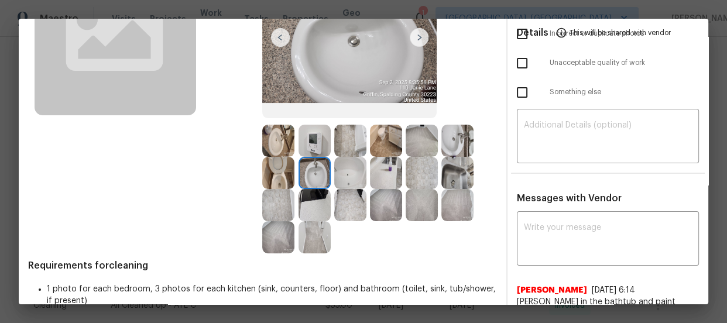
click at [351, 170] on img at bounding box center [350, 173] width 32 height 32
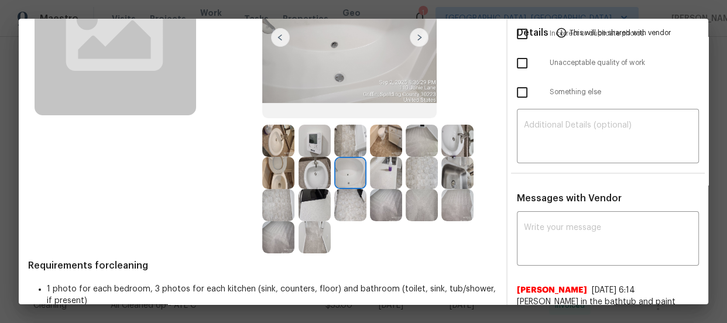
click at [308, 146] on img at bounding box center [315, 141] width 32 height 32
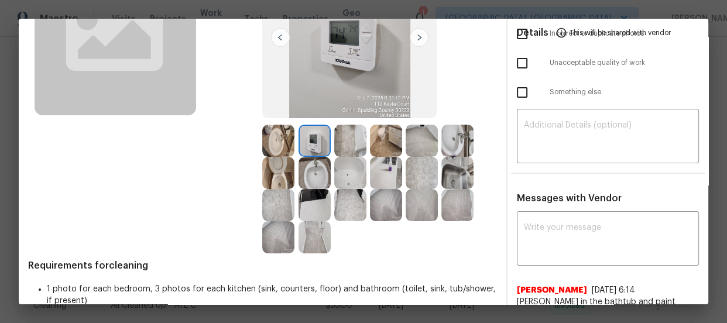
click at [276, 137] on img at bounding box center [278, 141] width 32 height 32
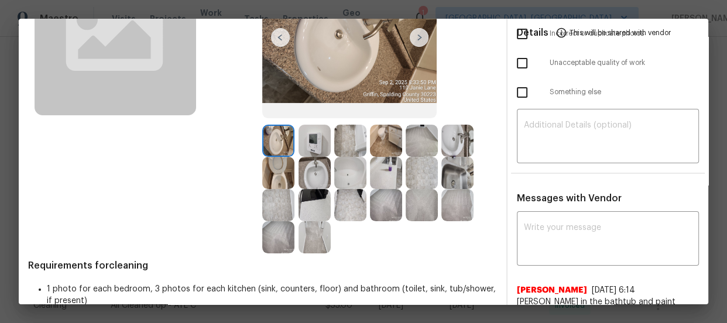
click at [383, 141] on img at bounding box center [386, 141] width 32 height 32
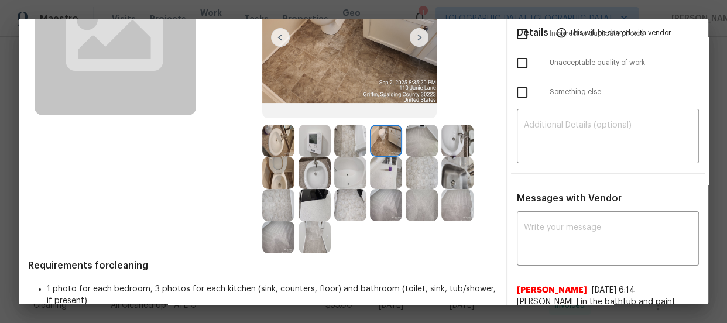
click at [348, 145] on img at bounding box center [350, 141] width 32 height 32
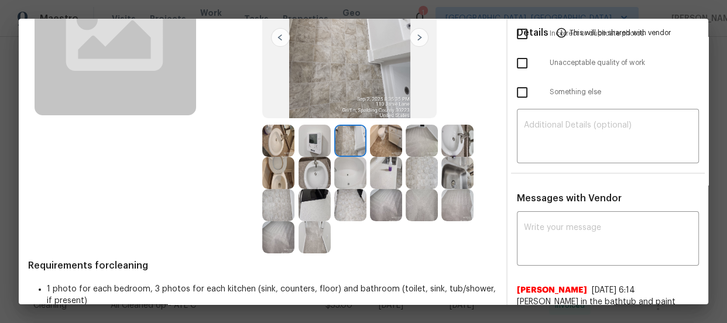
click at [381, 174] on img at bounding box center [386, 173] width 32 height 32
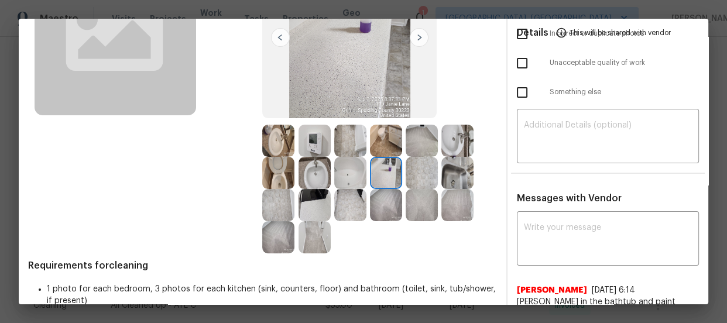
click at [441, 176] on img at bounding box center [457, 173] width 32 height 32
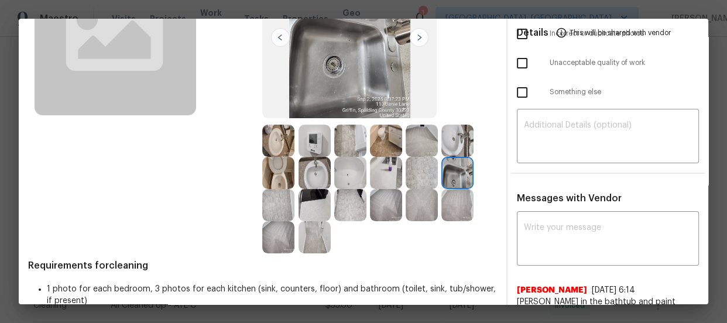
click at [416, 175] on img at bounding box center [422, 173] width 32 height 32
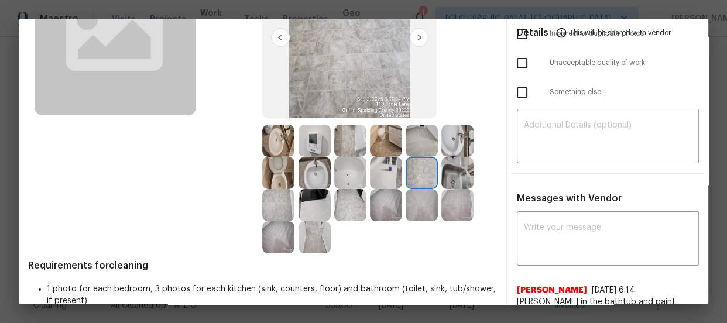
click at [316, 203] on img at bounding box center [315, 205] width 32 height 32
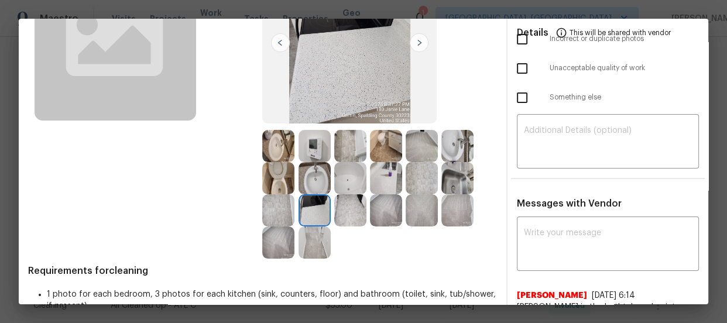
scroll to position [159, 0]
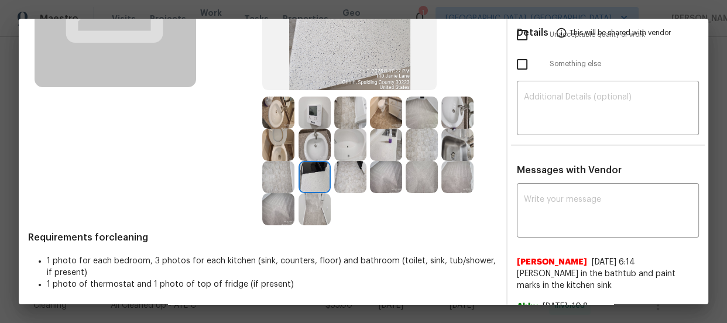
click at [352, 141] on img at bounding box center [350, 145] width 32 height 32
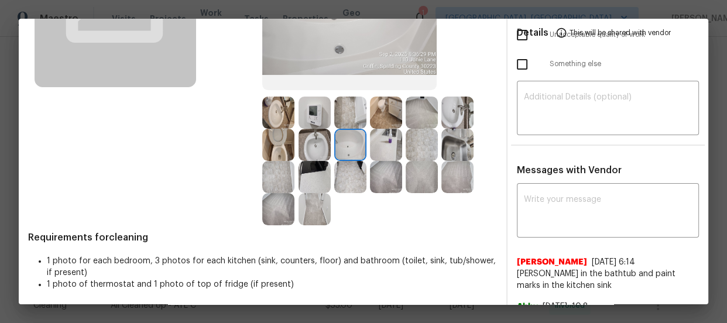
click at [357, 115] on img at bounding box center [350, 113] width 32 height 32
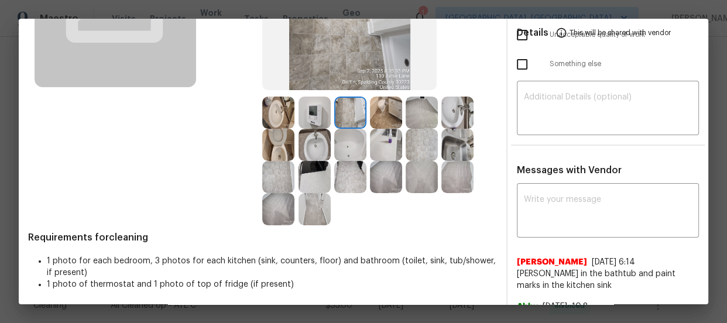
click at [431, 115] on img at bounding box center [422, 113] width 32 height 32
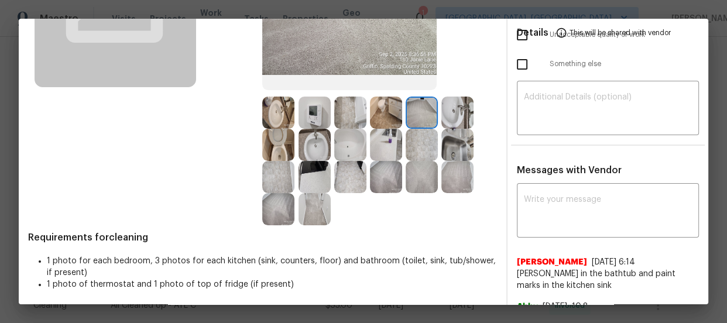
click at [456, 143] on img at bounding box center [457, 145] width 32 height 32
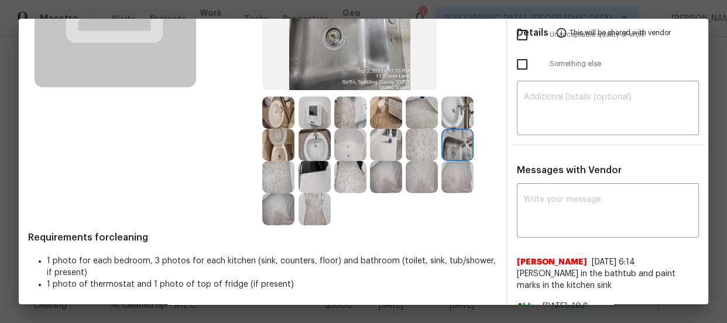
click at [456, 117] on img at bounding box center [457, 113] width 32 height 32
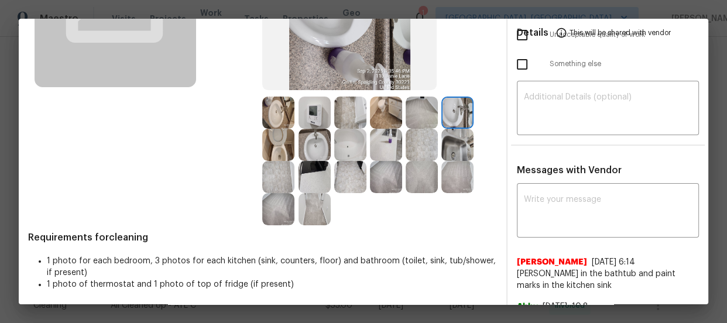
click at [300, 152] on img at bounding box center [315, 145] width 32 height 32
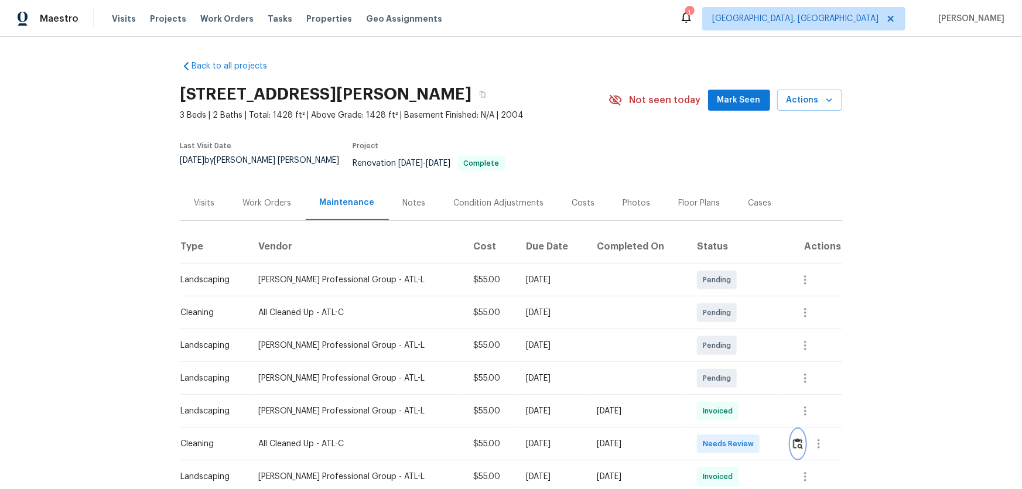
click at [791, 445] on button "button" at bounding box center [797, 444] width 13 height 28
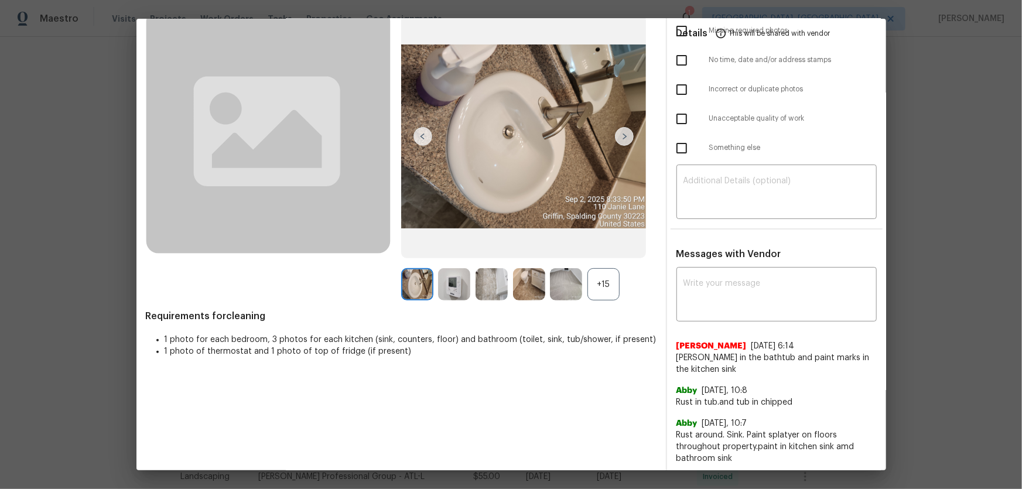
scroll to position [106, 0]
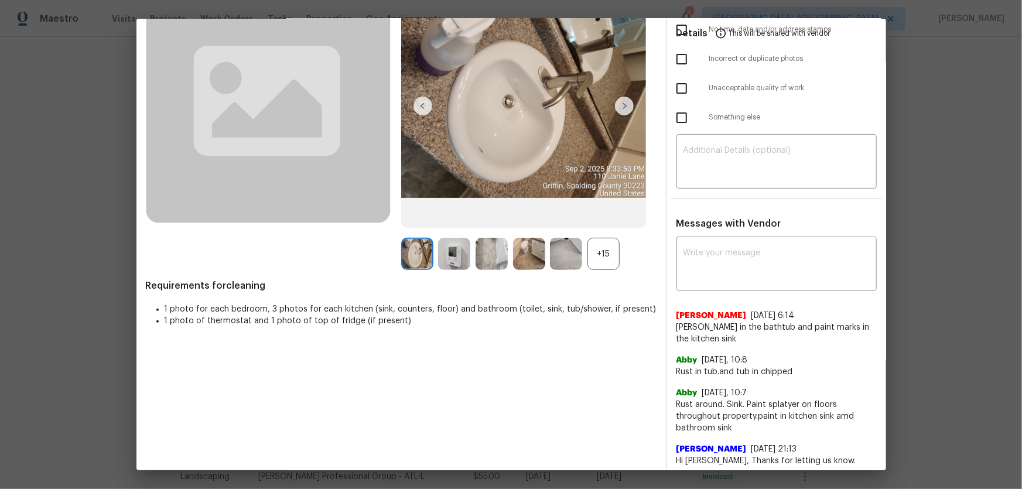
click at [600, 252] on div "+15" at bounding box center [603, 254] width 32 height 32
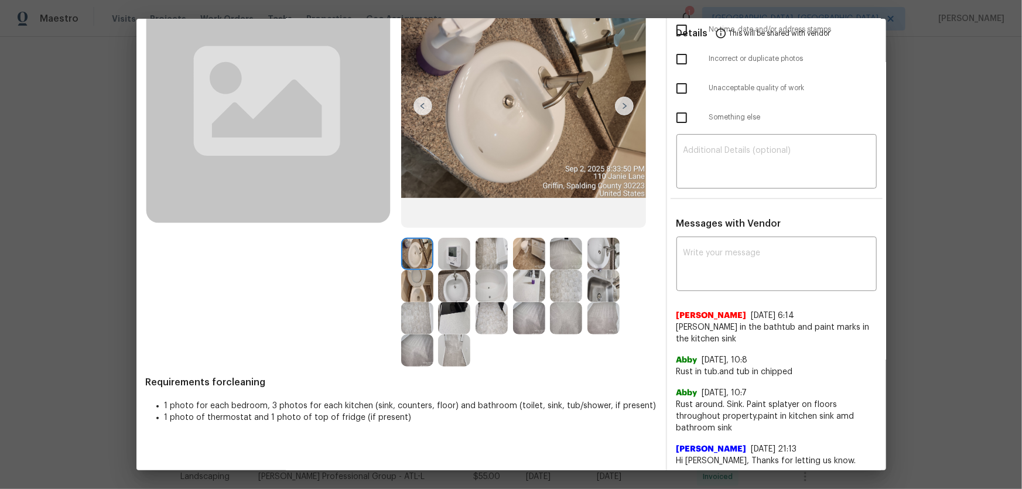
scroll to position [159, 0]
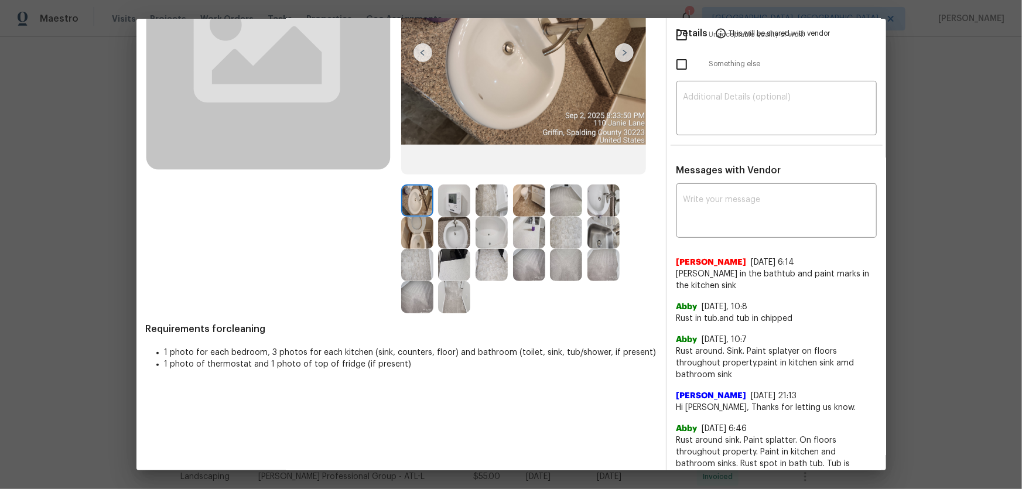
click at [480, 222] on img at bounding box center [491, 233] width 32 height 32
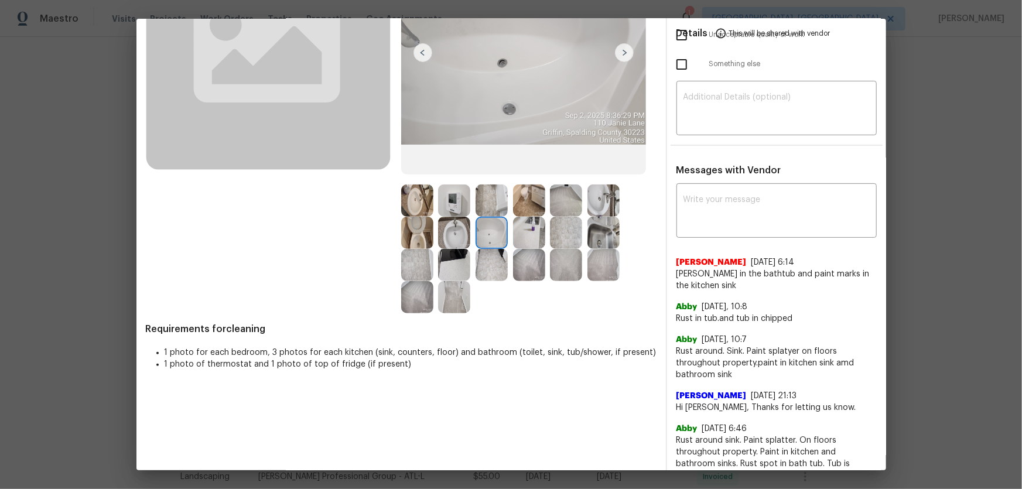
click at [442, 234] on img at bounding box center [454, 233] width 32 height 32
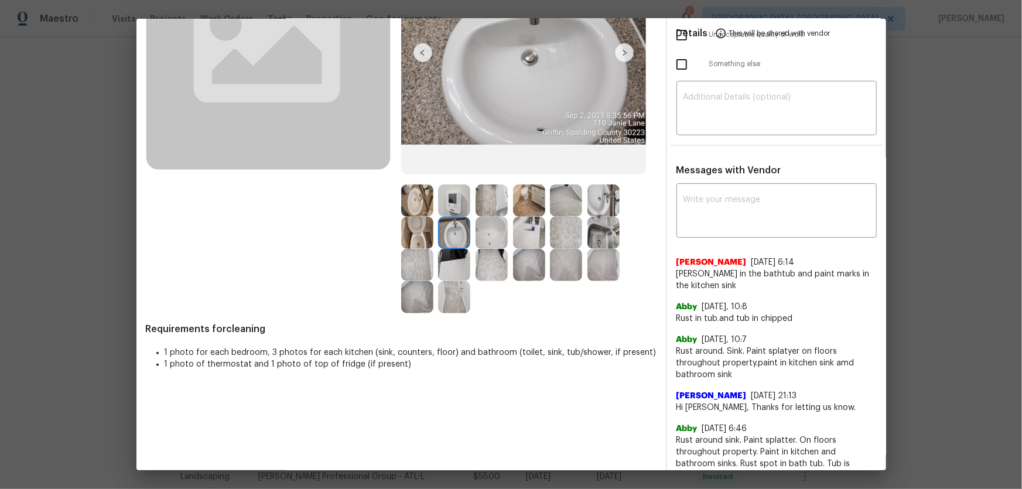
click at [454, 201] on img at bounding box center [454, 200] width 32 height 32
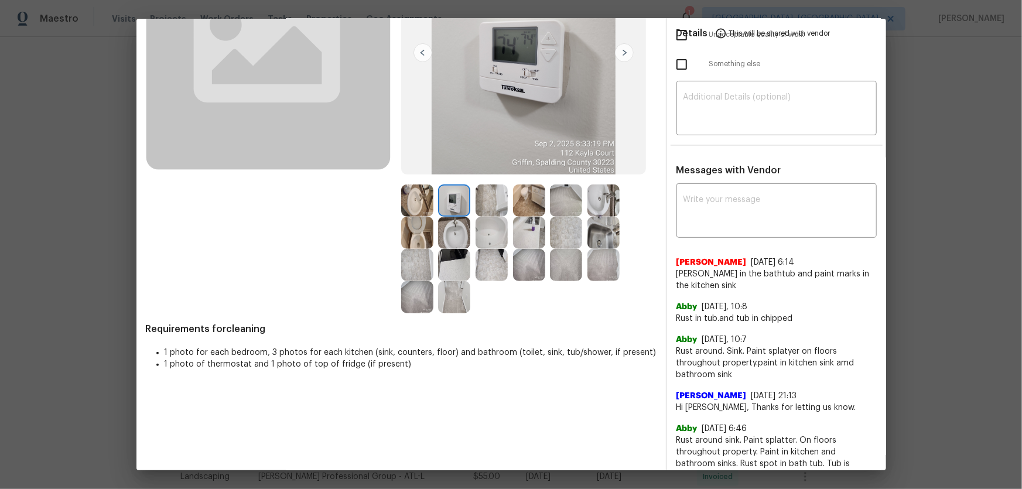
click at [528, 203] on img at bounding box center [529, 200] width 32 height 32
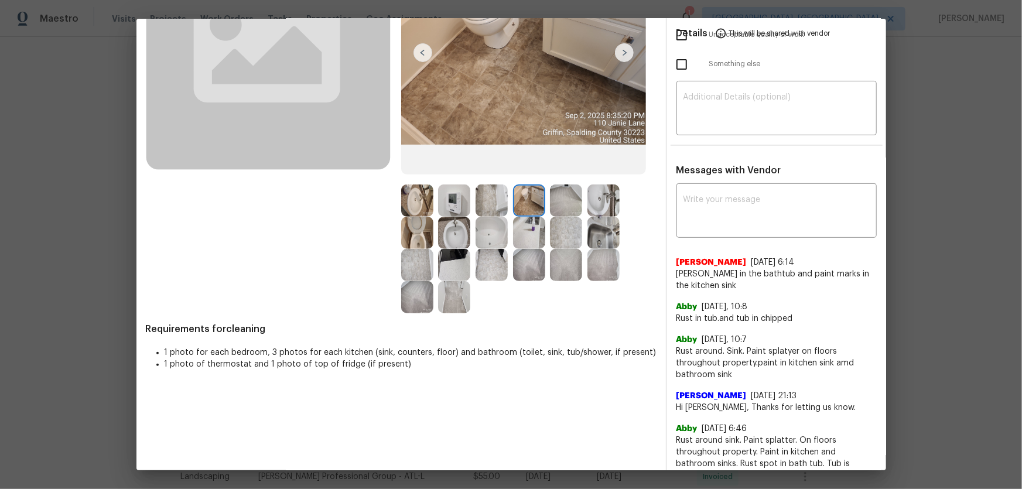
click at [524, 224] on img at bounding box center [529, 233] width 32 height 32
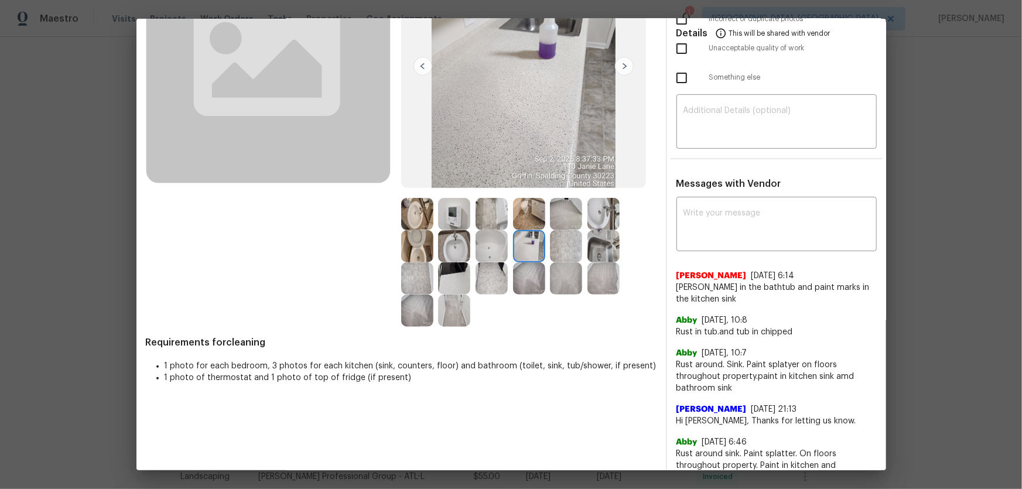
scroll to position [106, 0]
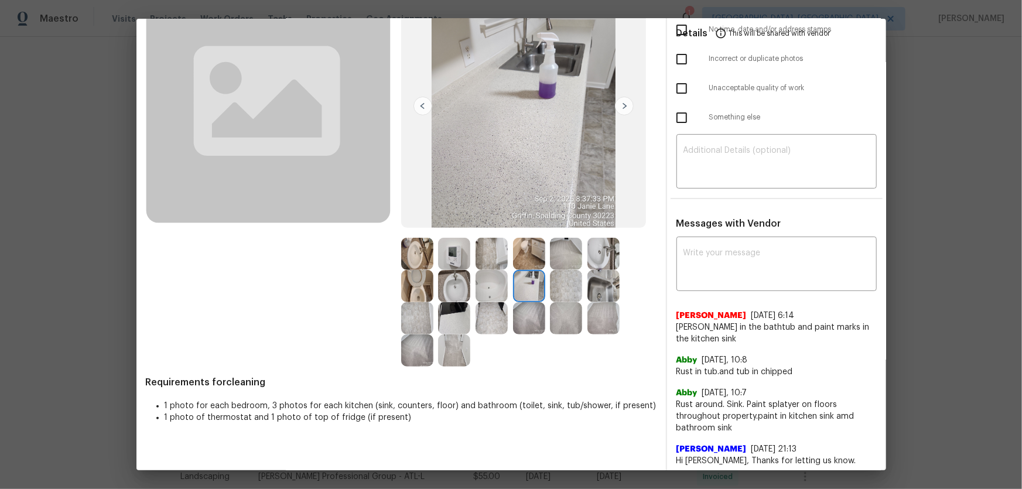
click at [596, 280] on img at bounding box center [603, 286] width 32 height 32
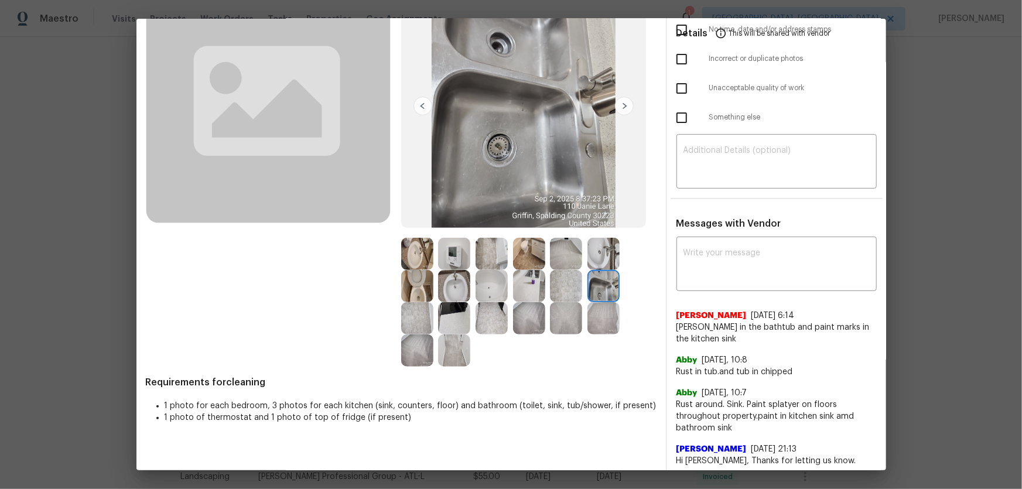
click at [591, 254] on img at bounding box center [603, 254] width 32 height 32
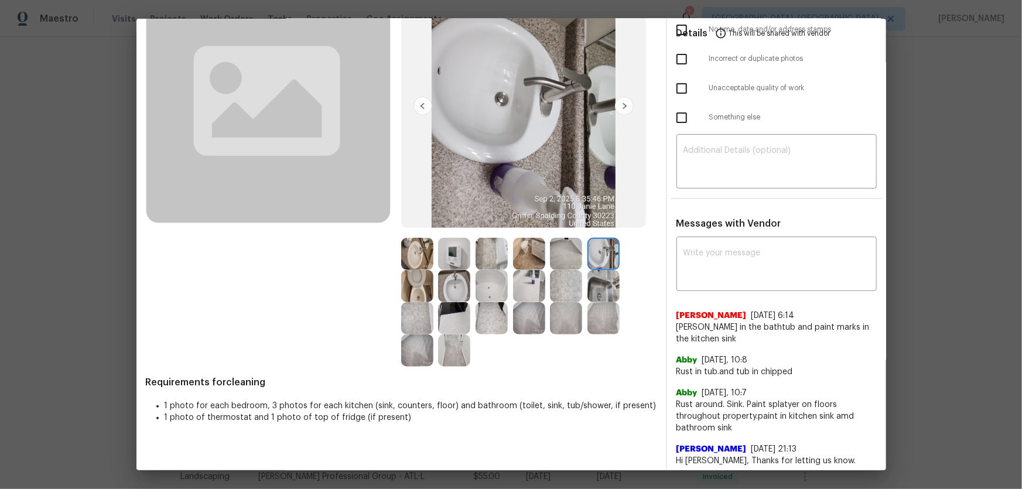
click at [567, 255] on img at bounding box center [566, 254] width 32 height 32
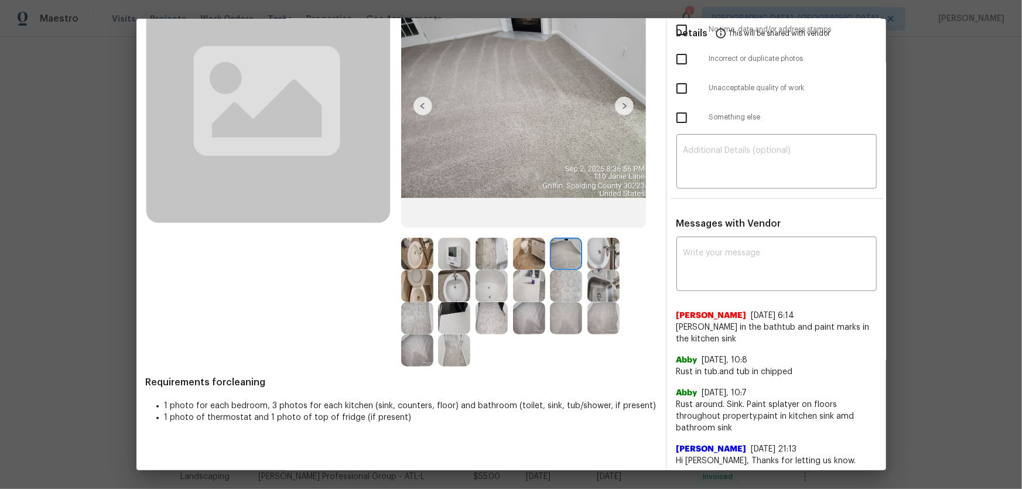
click at [450, 248] on img at bounding box center [454, 254] width 32 height 32
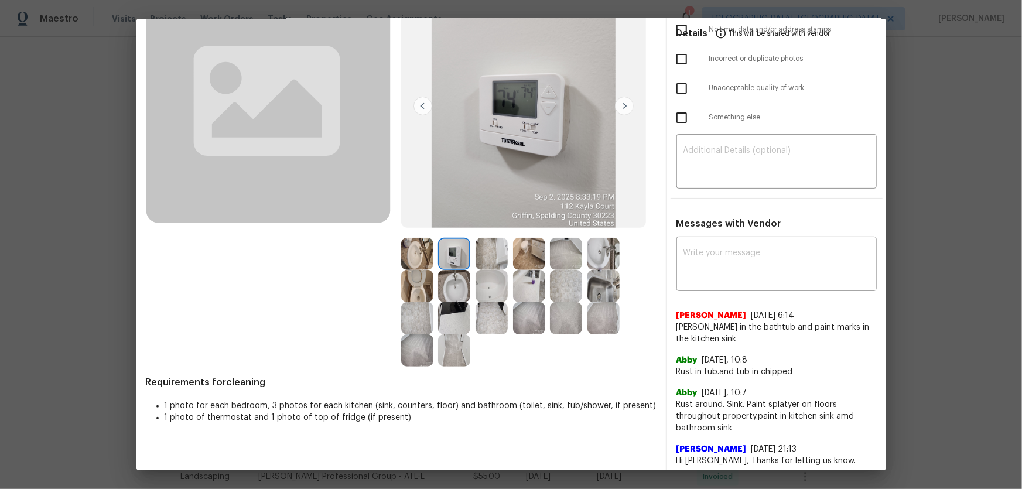
click at [446, 280] on img at bounding box center [454, 286] width 32 height 32
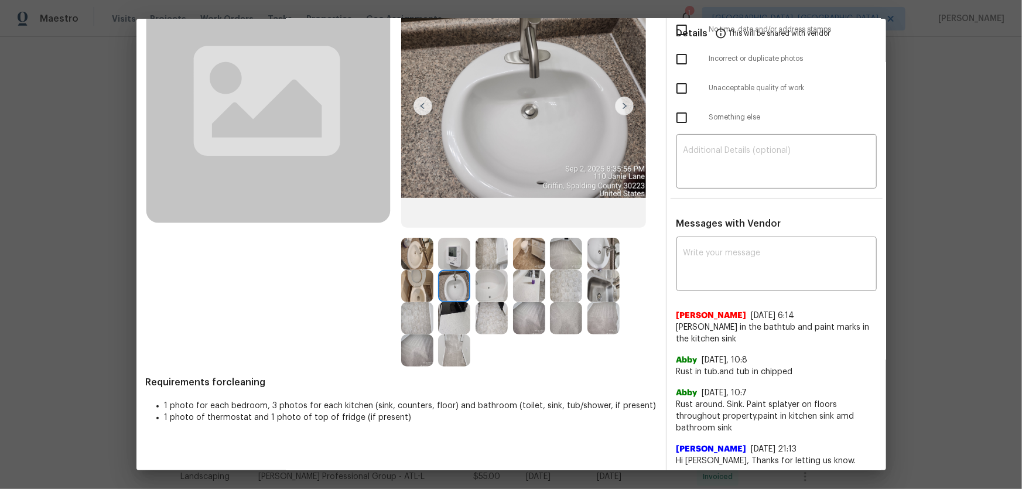
click at [448, 311] on img at bounding box center [454, 318] width 32 height 32
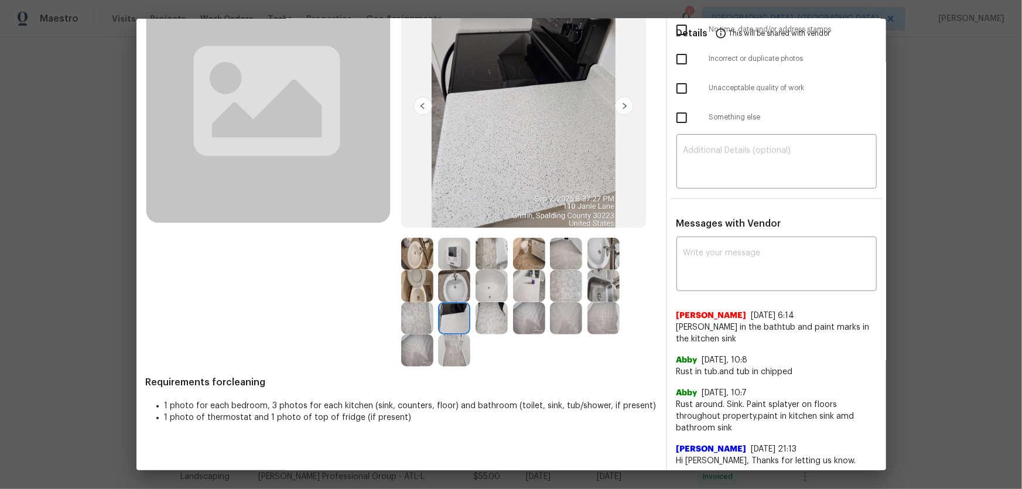
click at [488, 286] on img at bounding box center [491, 286] width 32 height 32
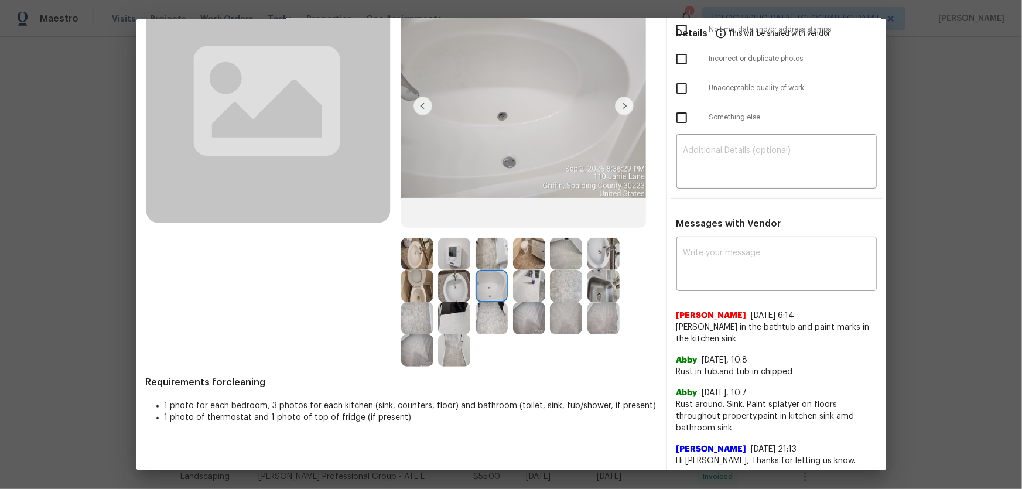
scroll to position [53, 0]
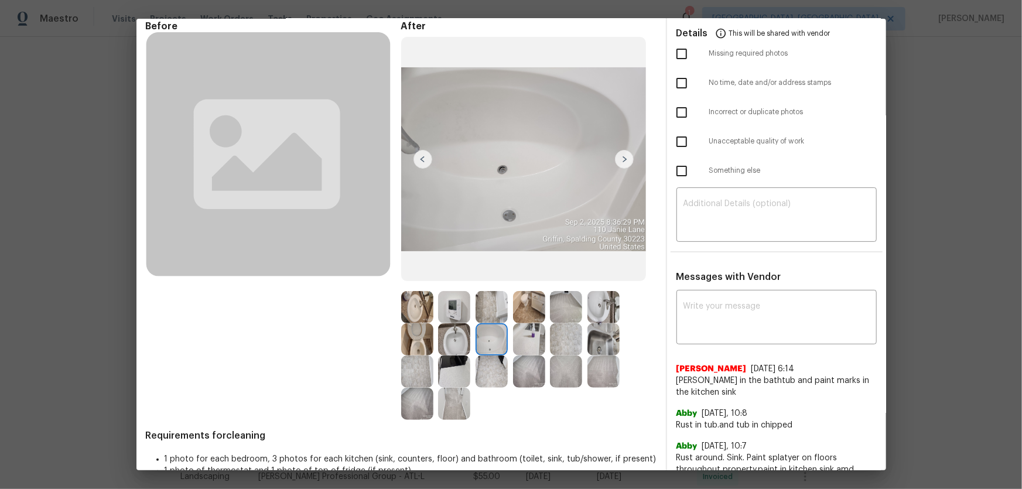
click at [410, 303] on img at bounding box center [417, 307] width 32 height 32
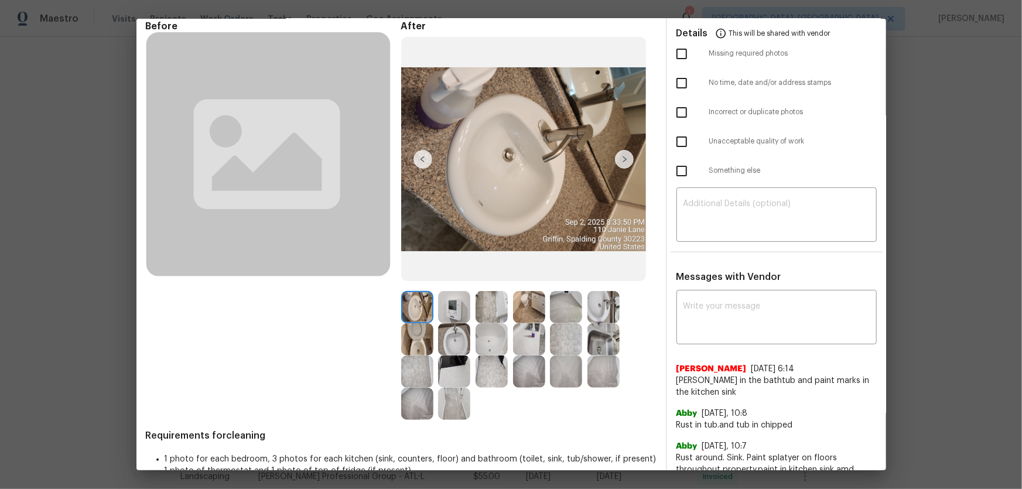
click at [425, 335] on img at bounding box center [417, 339] width 32 height 32
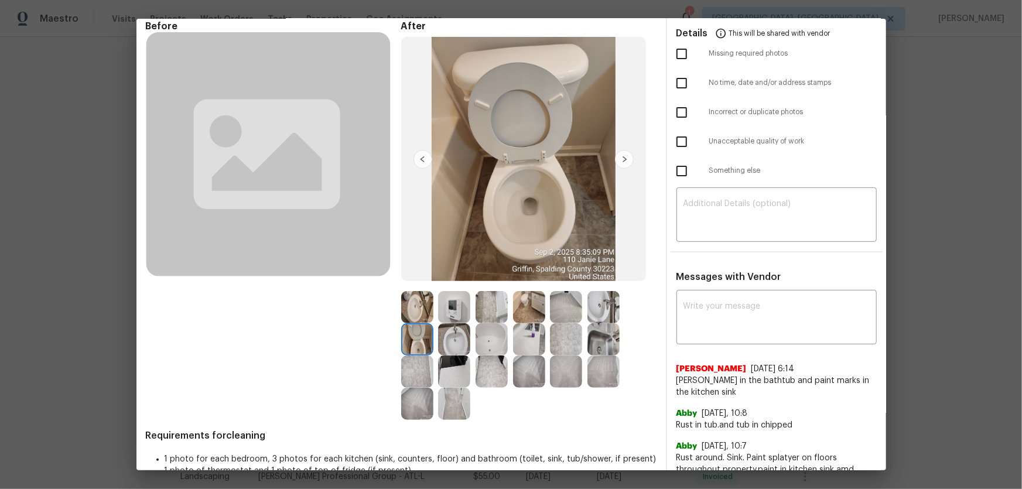
click at [599, 307] on img at bounding box center [603, 307] width 32 height 32
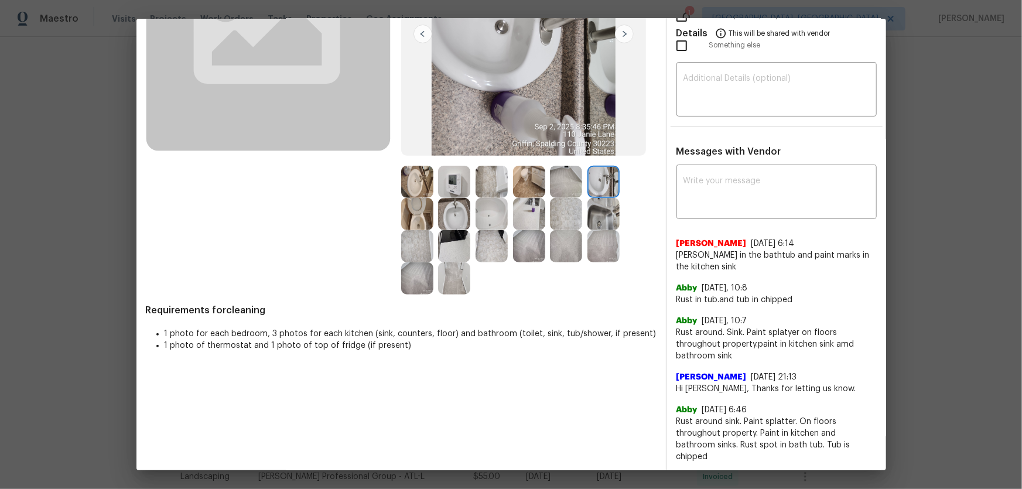
scroll to position [0, 0]
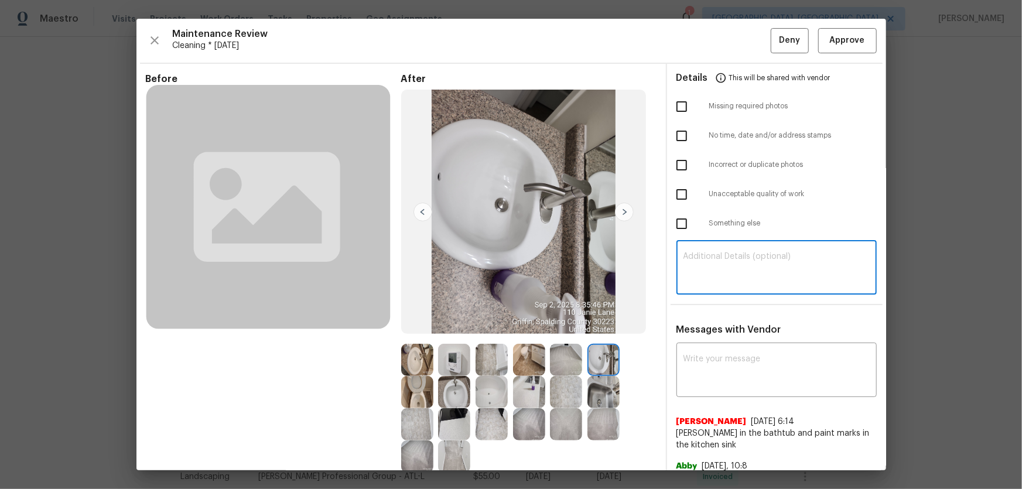
click at [698, 277] on textarea at bounding box center [776, 268] width 186 height 33
paste textarea "Maintenance Audit Team: Hello! Unfortunately, this landscaping visit completed …"
type textarea "Maintenance Audit Team: Hello! Unfortunately, this landscaping visit completed …"
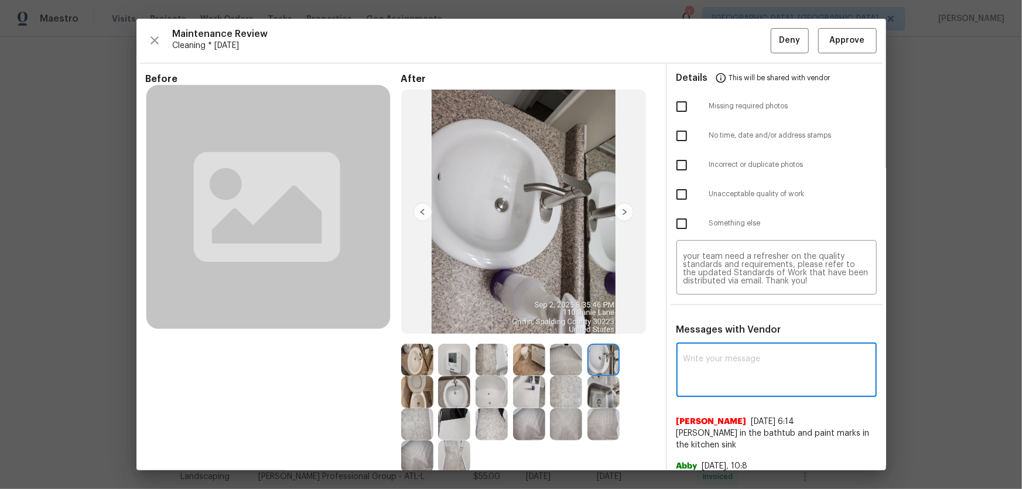
click at [703, 385] on textarea at bounding box center [776, 371] width 186 height 33
paste textarea "Maintenance Audit Team: Hello! Unfortunately, this landscaping visit completed …"
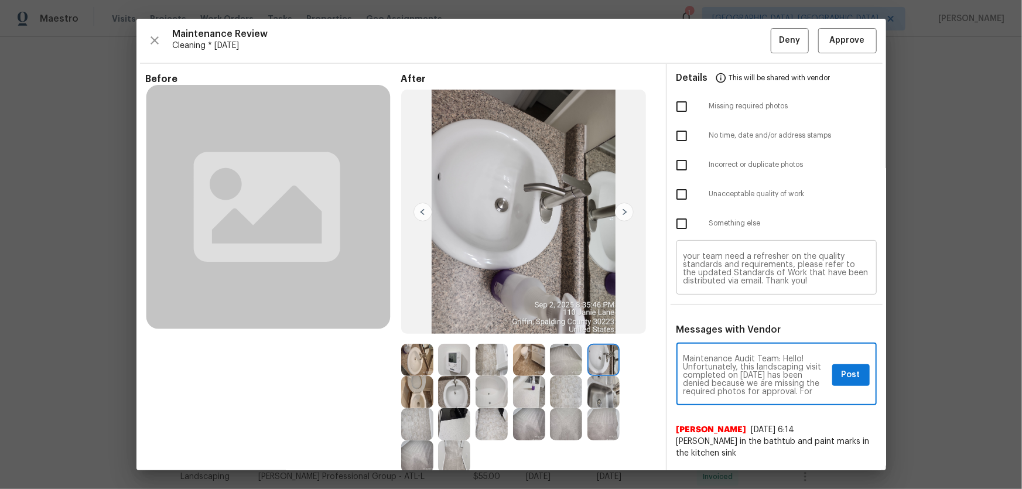
scroll to position [0, 0]
type textarea "Maintenance Audit Team: Hello! Unfortunately, this landscaping visit completed …"
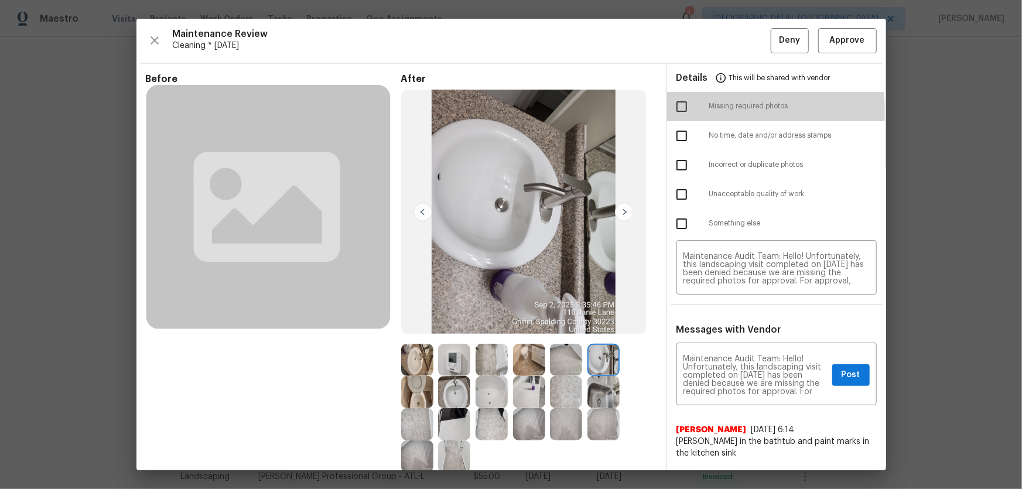
click at [674, 111] on input "checkbox" at bounding box center [681, 106] width 25 height 25
checkbox input "true"
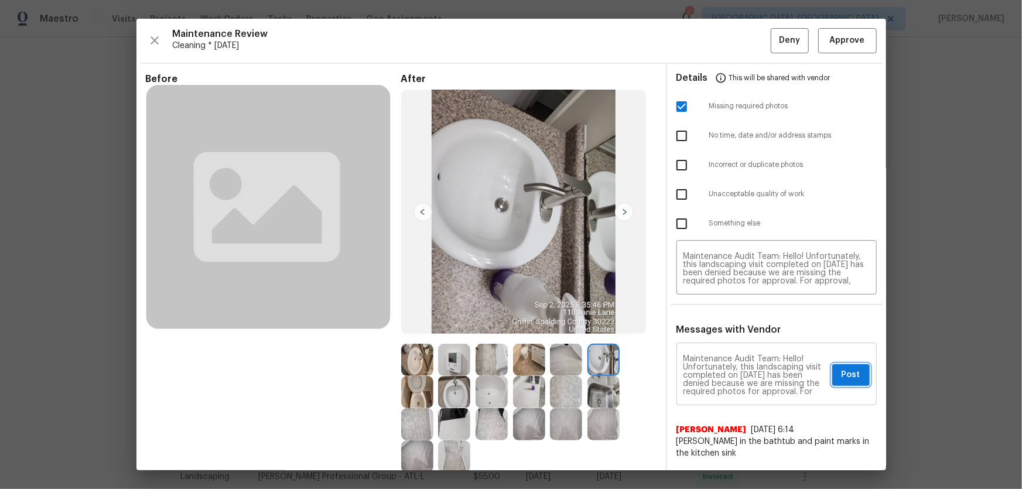
click at [847, 378] on span "Post" at bounding box center [850, 375] width 19 height 15
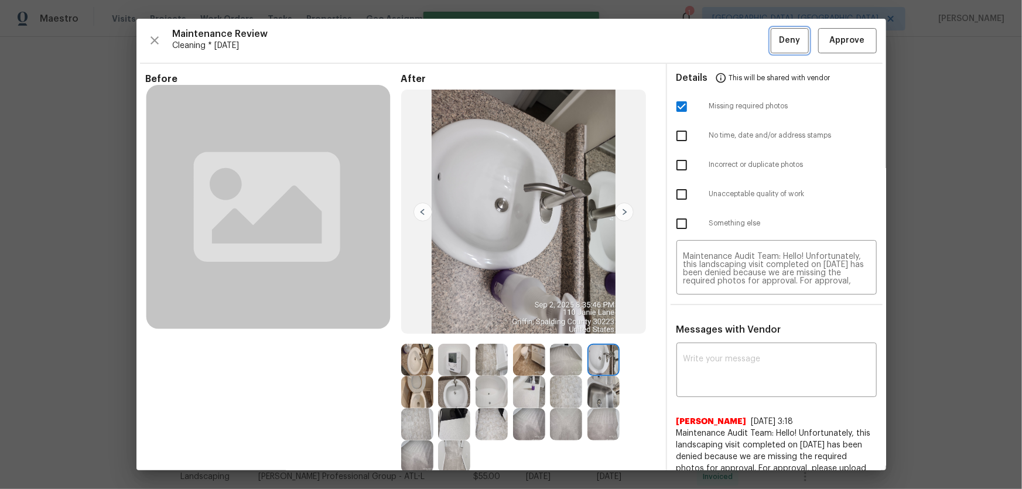
click at [779, 44] on span "Deny" at bounding box center [789, 40] width 21 height 15
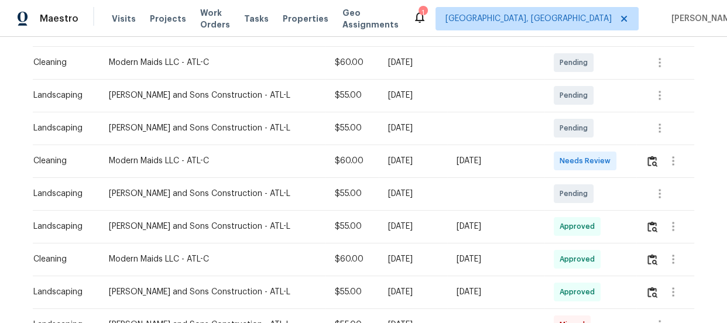
scroll to position [213, 0]
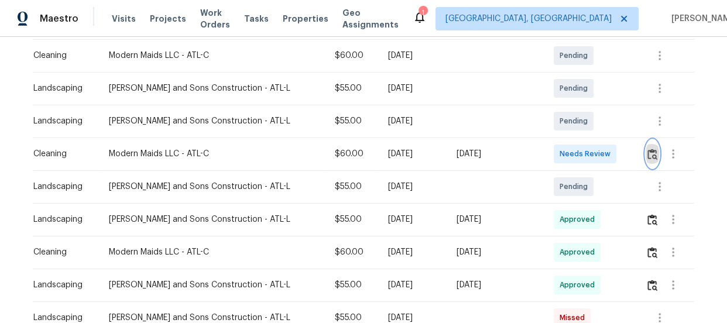
click at [646, 160] on button "button" at bounding box center [652, 154] width 13 height 28
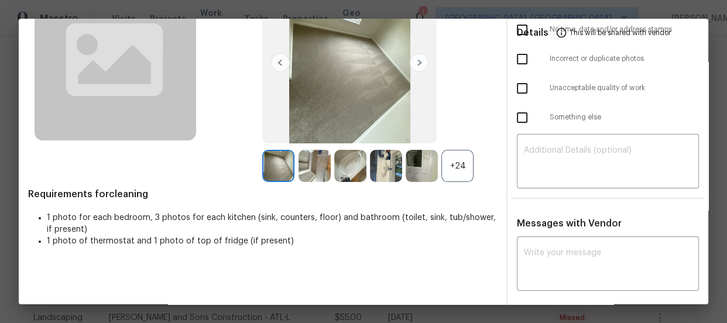
click at [445, 165] on div "+24" at bounding box center [457, 166] width 32 height 32
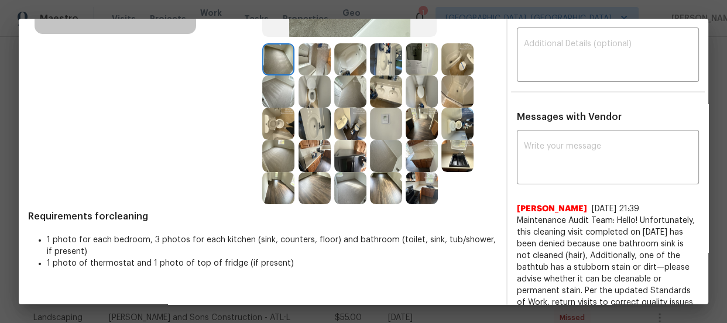
click at [299, 91] on img at bounding box center [315, 92] width 32 height 32
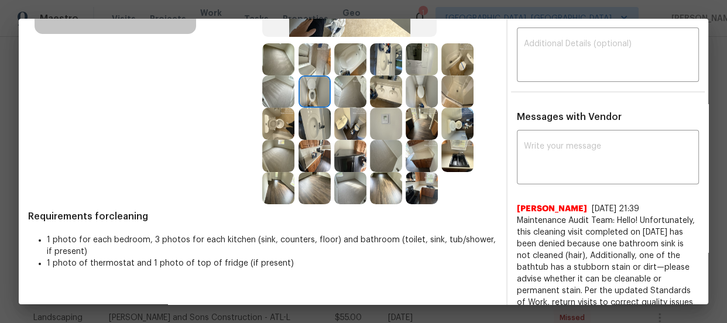
click at [267, 115] on img at bounding box center [278, 124] width 32 height 32
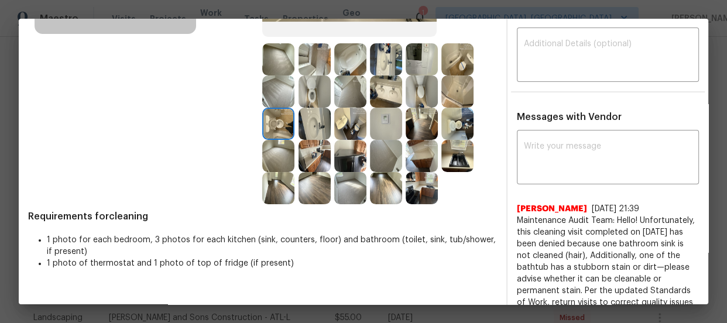
click at [448, 127] on img at bounding box center [457, 124] width 32 height 32
click at [313, 126] on img at bounding box center [315, 124] width 32 height 32
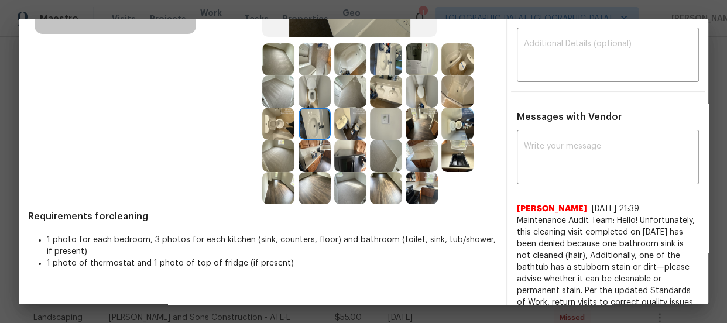
click at [339, 128] on img at bounding box center [350, 124] width 32 height 32
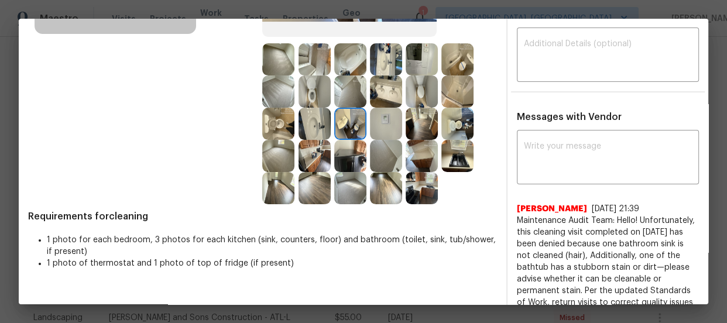
click at [375, 95] on img at bounding box center [386, 92] width 32 height 32
click at [343, 60] on img at bounding box center [350, 59] width 32 height 32
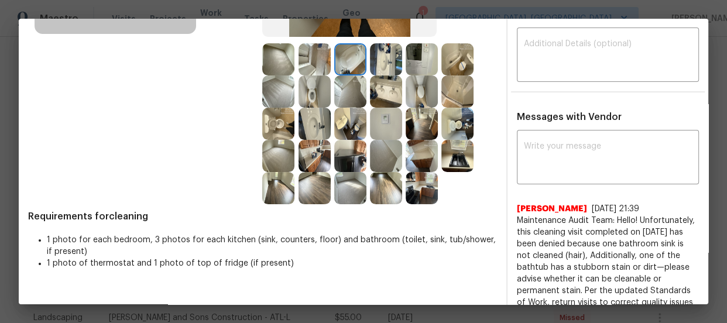
click at [445, 63] on img at bounding box center [457, 59] width 32 height 32
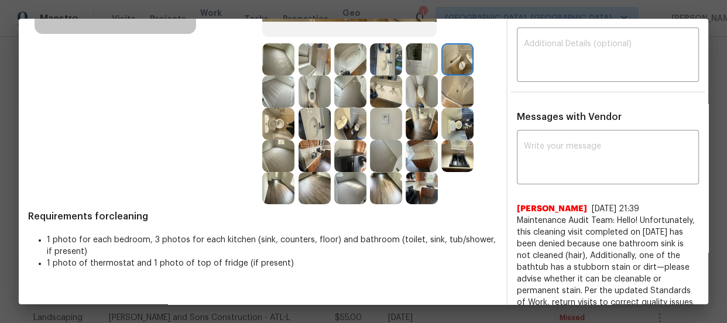
click at [372, 94] on img at bounding box center [386, 92] width 32 height 32
click at [413, 87] on img at bounding box center [422, 92] width 32 height 32
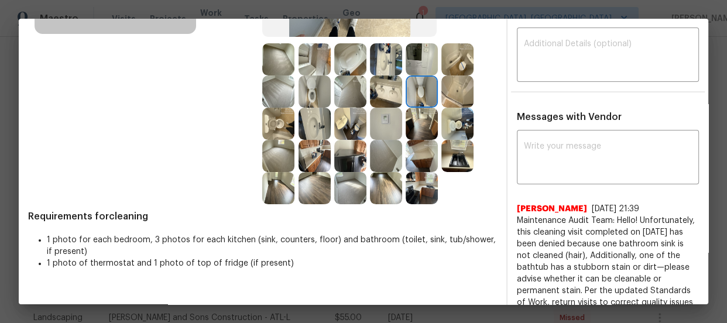
click at [384, 116] on img at bounding box center [386, 124] width 32 height 32
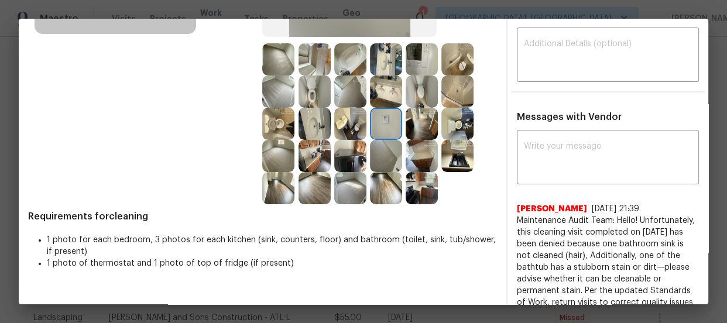
click at [304, 128] on img at bounding box center [315, 124] width 32 height 32
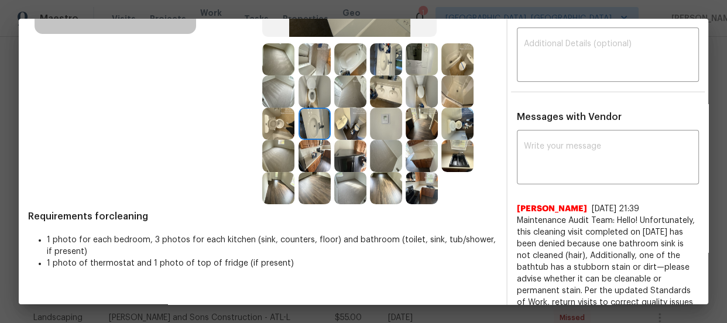
click at [340, 189] on img at bounding box center [350, 188] width 32 height 32
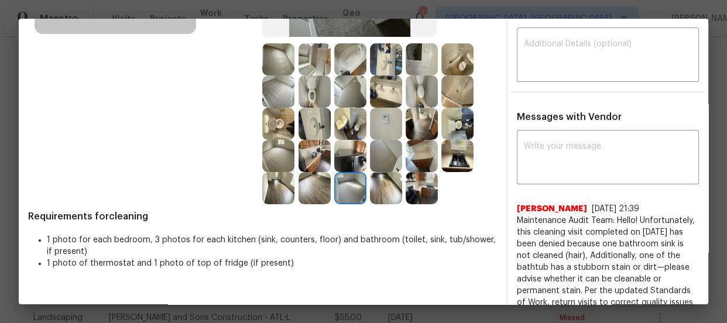
click at [267, 152] on img at bounding box center [278, 156] width 32 height 32
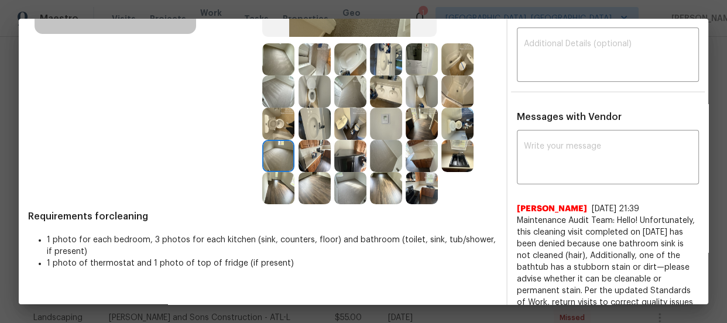
click at [270, 90] on img at bounding box center [278, 92] width 32 height 32
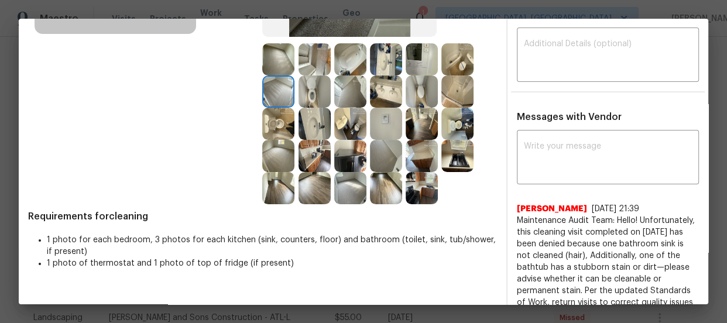
click at [272, 60] on img at bounding box center [278, 59] width 32 height 32
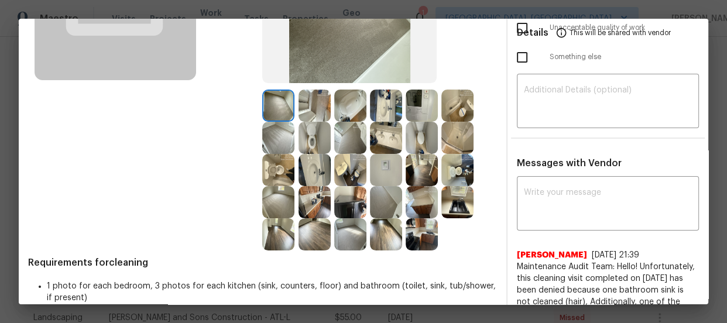
scroll to position [159, 0]
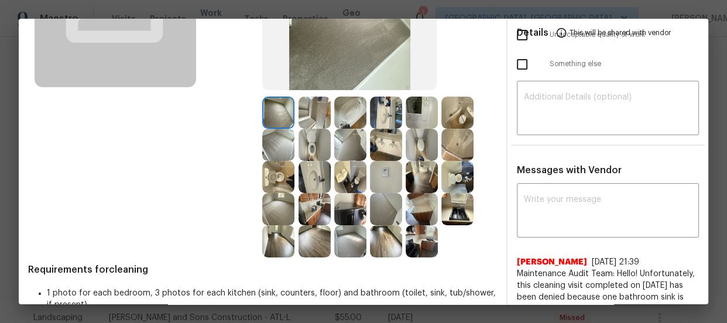
click at [355, 110] on img at bounding box center [350, 113] width 32 height 32
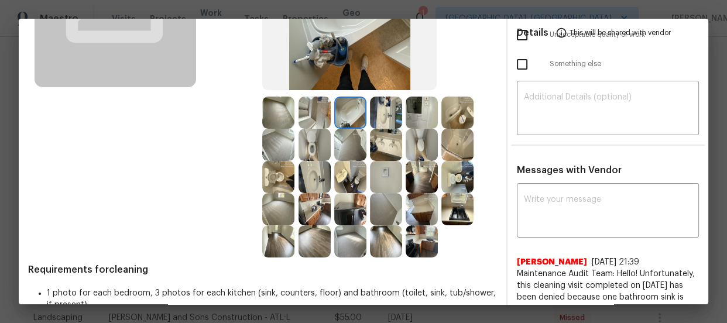
click at [446, 114] on img at bounding box center [457, 113] width 32 height 32
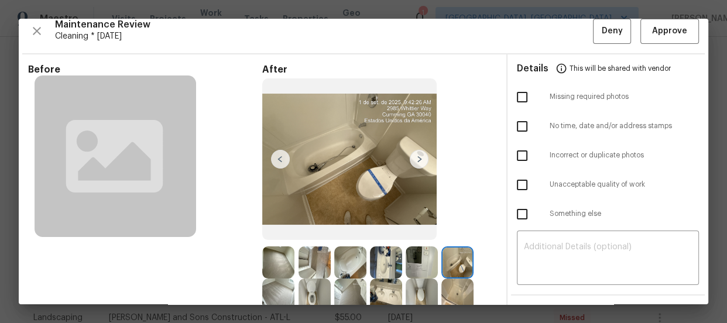
scroll to position [0, 0]
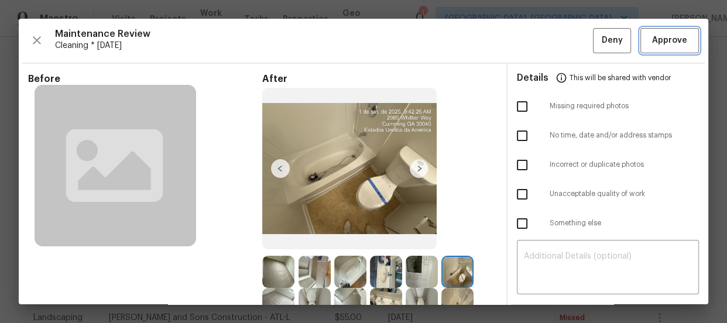
click at [642, 47] on button "Approve" at bounding box center [670, 40] width 59 height 25
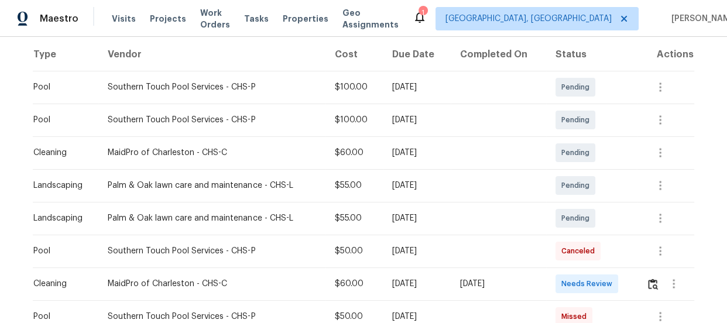
scroll to position [213, 0]
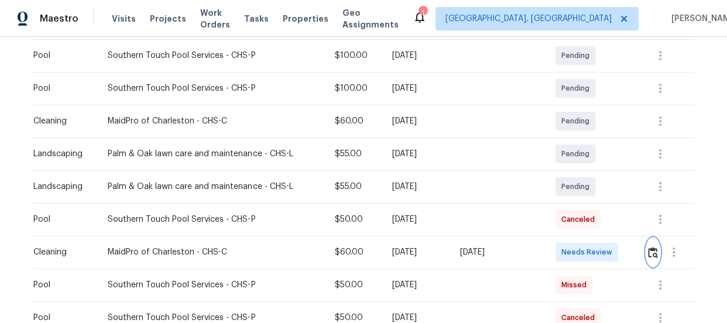
click at [654, 247] on img "button" at bounding box center [653, 252] width 10 height 11
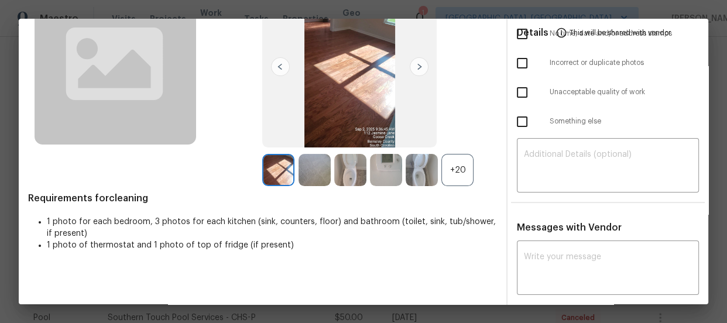
scroll to position [106, 0]
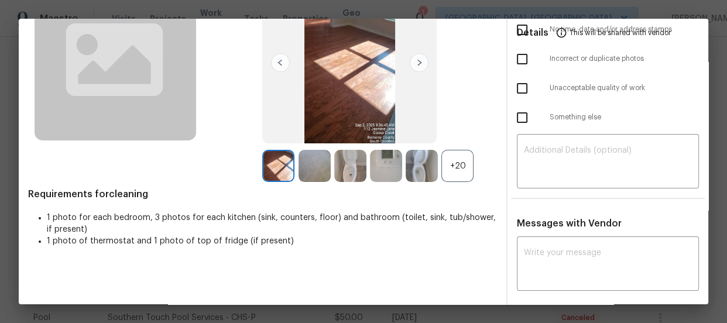
click at [454, 166] on div "+20" at bounding box center [457, 166] width 32 height 32
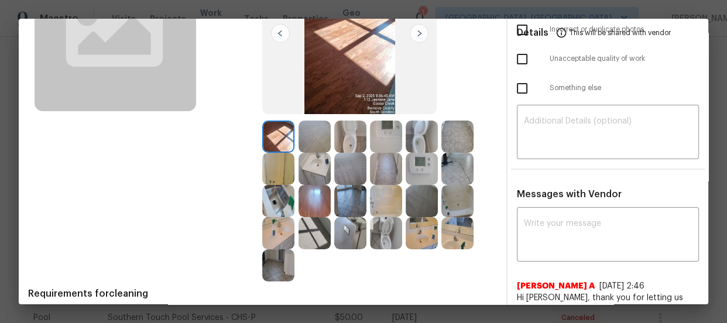
scroll to position [159, 0]
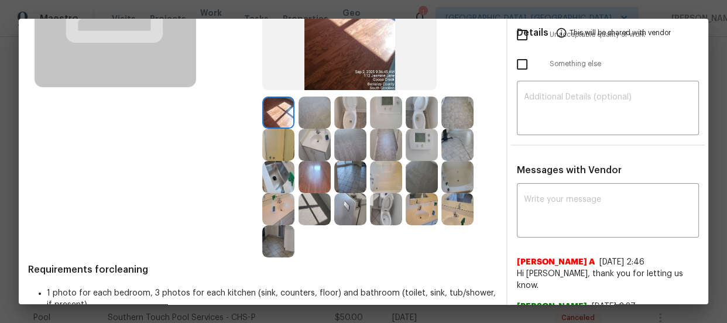
click at [343, 114] on img at bounding box center [350, 113] width 32 height 32
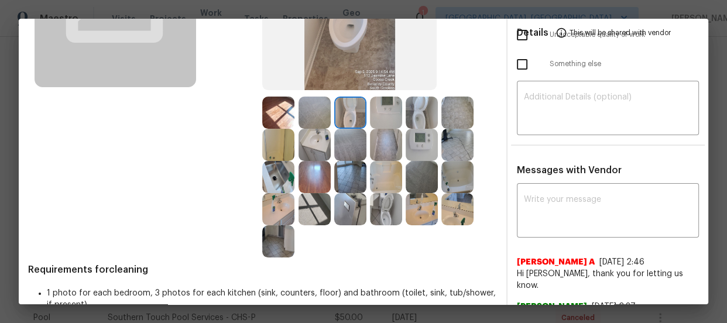
click at [413, 121] on img at bounding box center [422, 113] width 32 height 32
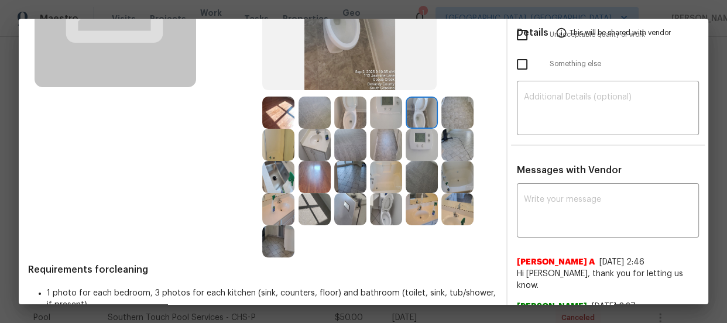
click at [376, 218] on img at bounding box center [386, 209] width 32 height 32
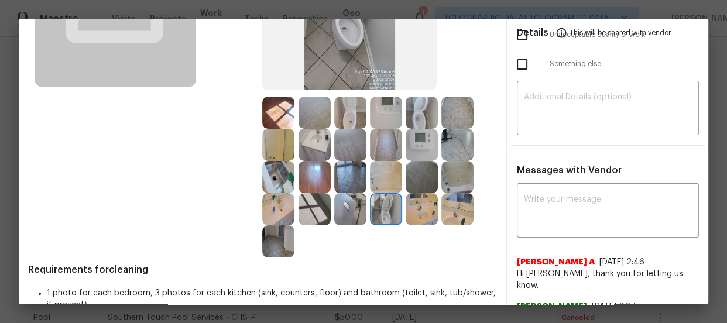
click at [423, 214] on img at bounding box center [422, 209] width 32 height 32
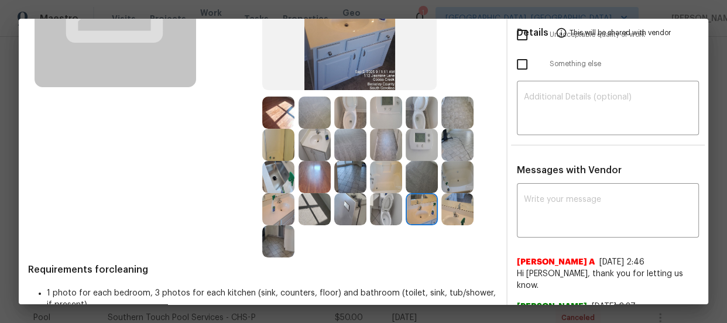
click at [457, 209] on img at bounding box center [457, 209] width 32 height 32
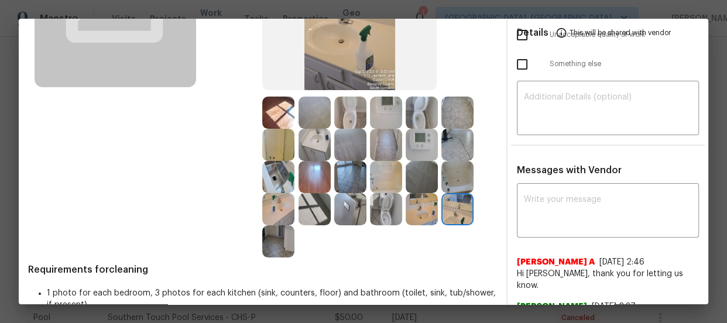
click at [310, 141] on img at bounding box center [315, 145] width 32 height 32
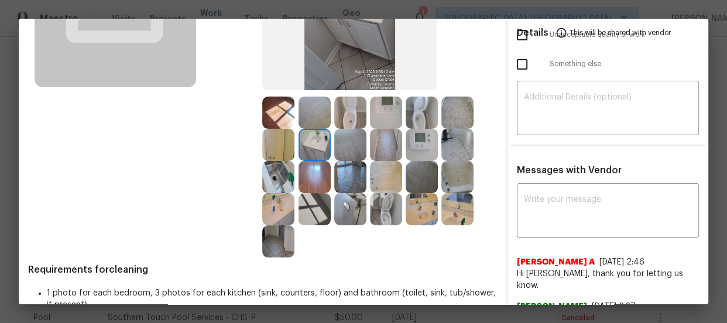
click at [280, 144] on img at bounding box center [278, 145] width 32 height 32
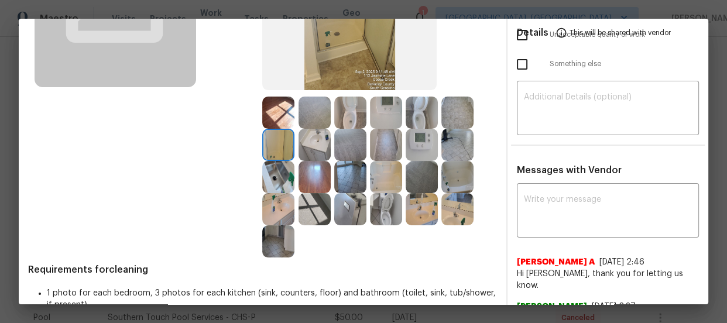
click at [449, 182] on img at bounding box center [457, 177] width 32 height 32
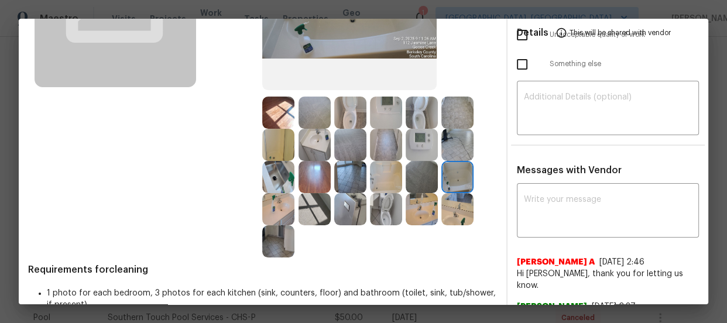
click at [345, 200] on img at bounding box center [350, 209] width 32 height 32
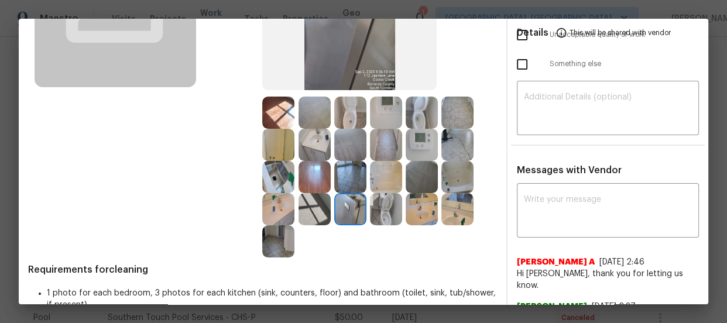
click at [279, 207] on img at bounding box center [278, 209] width 32 height 32
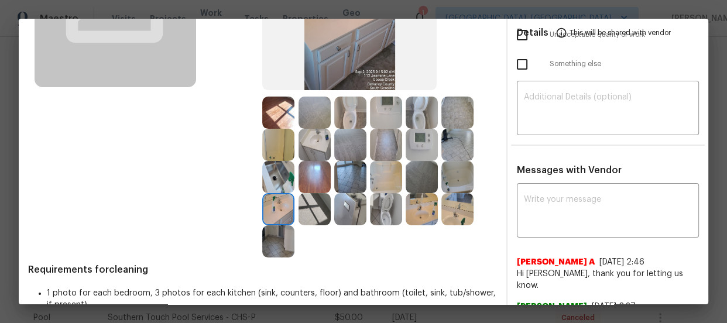
click at [272, 176] on img at bounding box center [278, 177] width 32 height 32
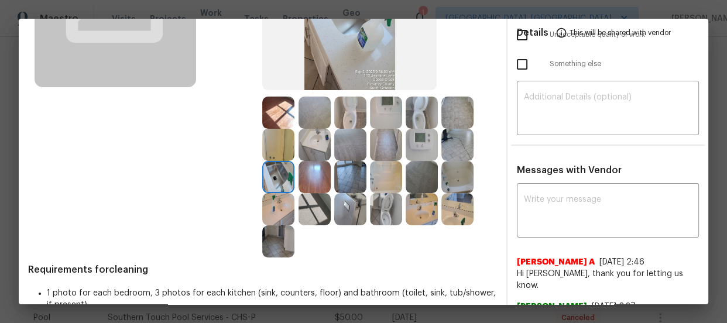
click at [306, 149] on img at bounding box center [315, 145] width 32 height 32
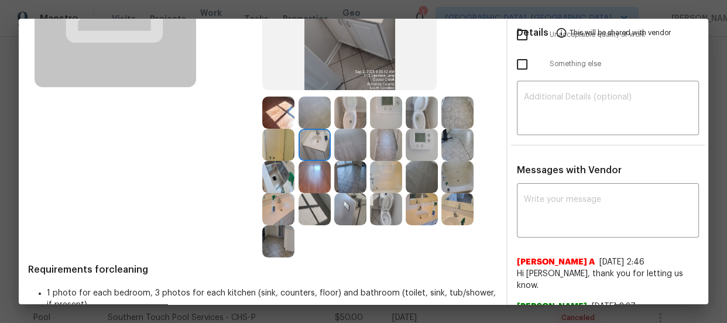
click at [409, 143] on img at bounding box center [422, 145] width 32 height 32
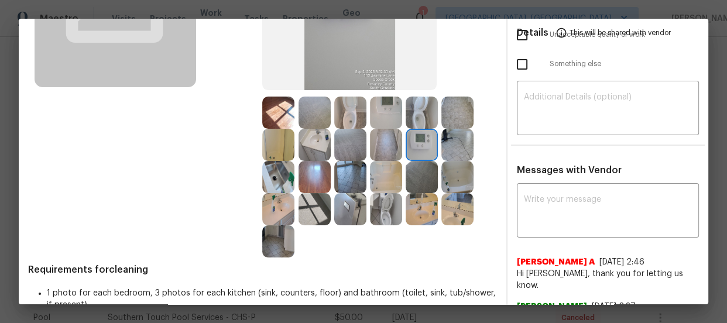
click at [453, 145] on img at bounding box center [457, 145] width 32 height 32
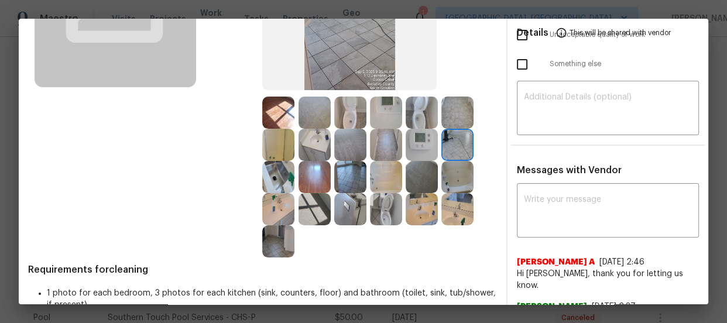
click at [350, 207] on img at bounding box center [350, 209] width 32 height 32
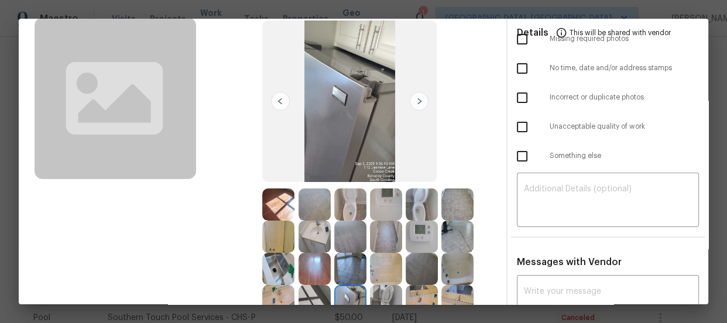
scroll to position [213, 0]
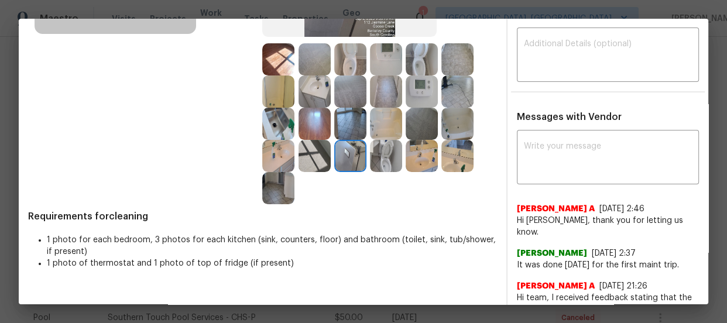
click at [277, 189] on img at bounding box center [278, 188] width 32 height 32
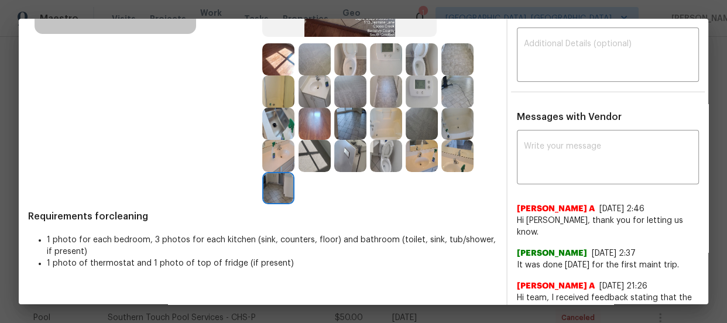
click at [350, 126] on img at bounding box center [350, 124] width 32 height 32
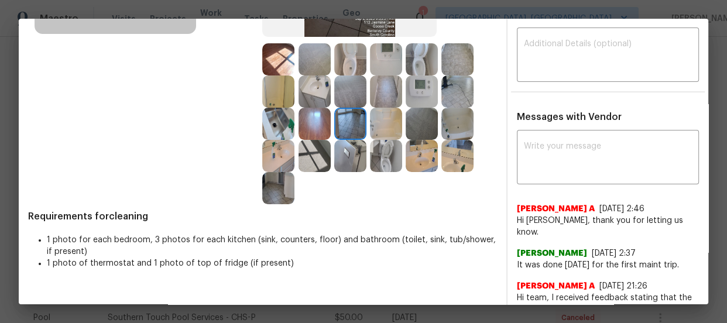
click at [309, 149] on img at bounding box center [315, 156] width 32 height 32
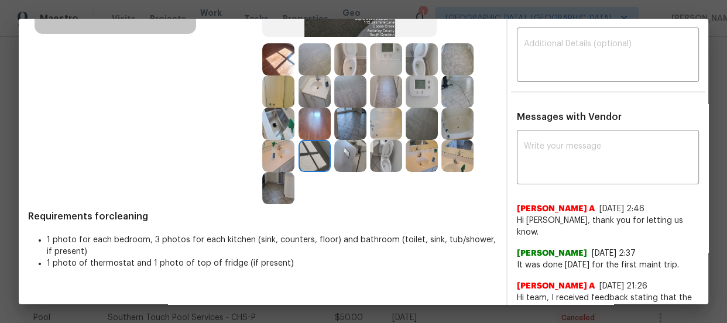
click at [279, 186] on img at bounding box center [278, 188] width 32 height 32
click at [499, 217] on div "Before After Requirements for cleaning 1 photo for each bedroom, 3 photos for e…" at bounding box center [364, 111] width 690 height 520
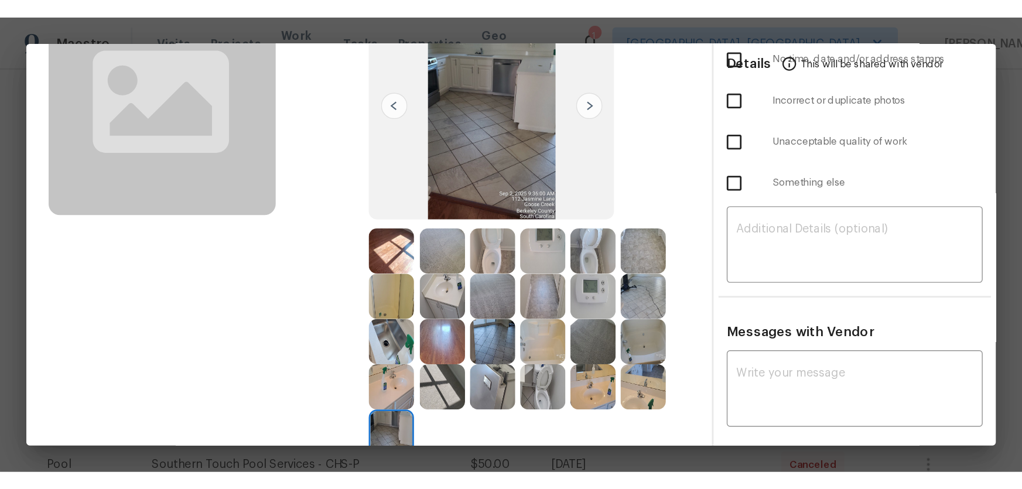
scroll to position [159, 0]
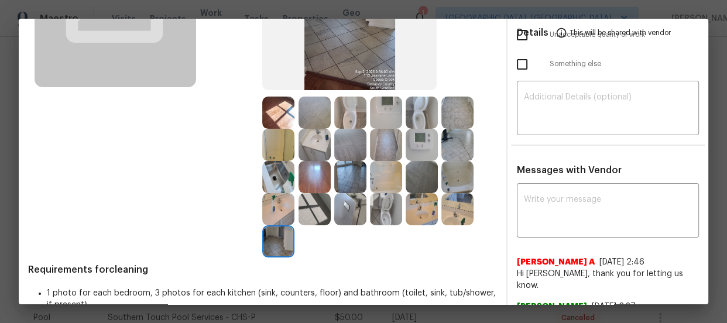
click at [454, 146] on img at bounding box center [457, 145] width 32 height 32
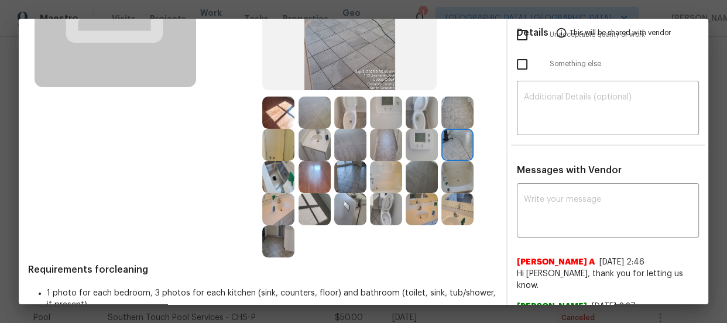
click at [345, 180] on img at bounding box center [350, 177] width 32 height 32
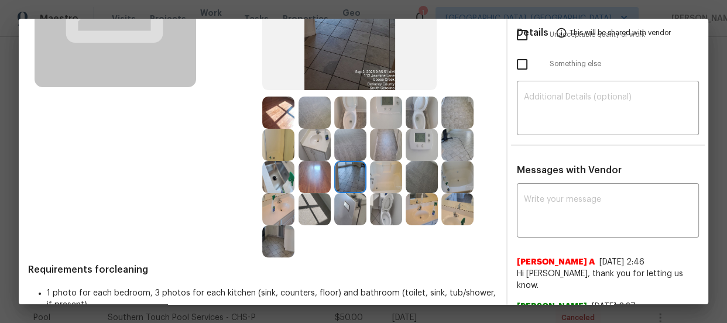
click at [347, 200] on img at bounding box center [350, 209] width 32 height 32
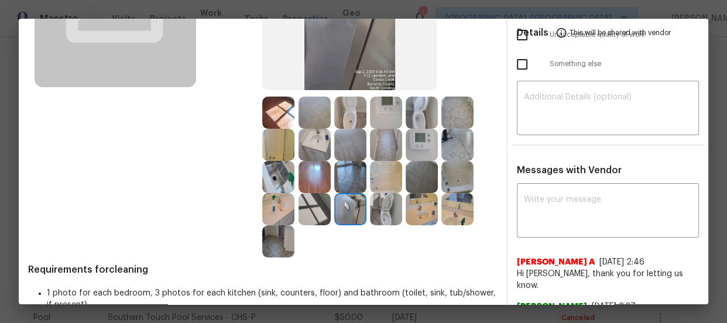
click at [460, 212] on img at bounding box center [457, 209] width 32 height 32
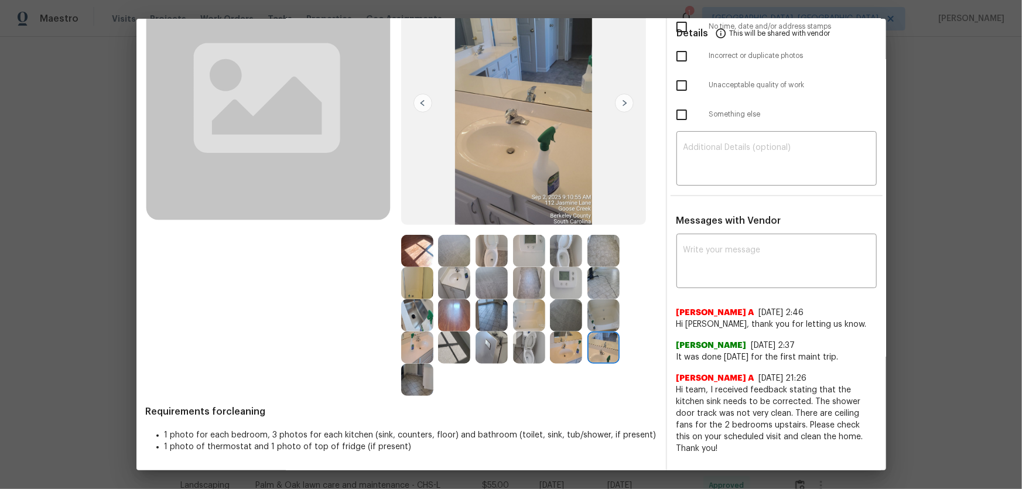
scroll to position [108, 0]
click at [457, 318] on img at bounding box center [454, 316] width 32 height 32
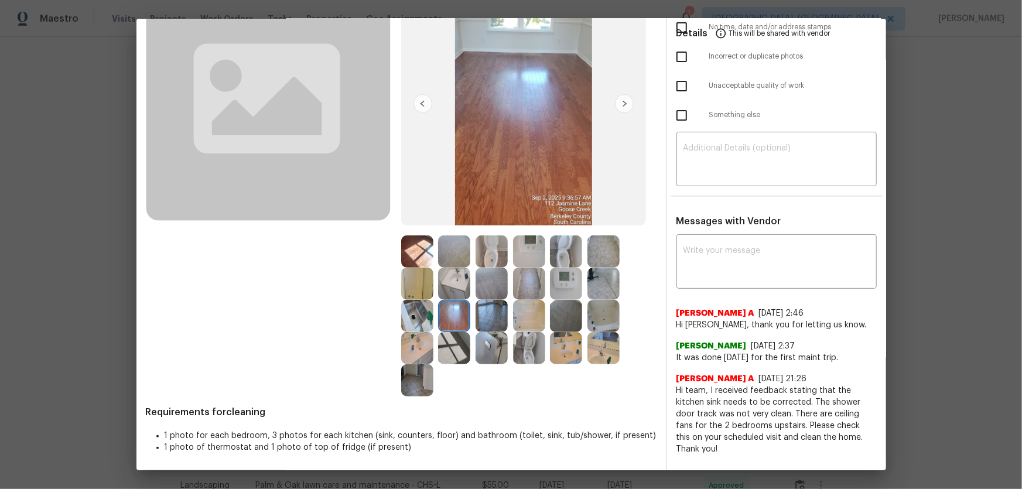
click at [418, 317] on img at bounding box center [417, 316] width 32 height 32
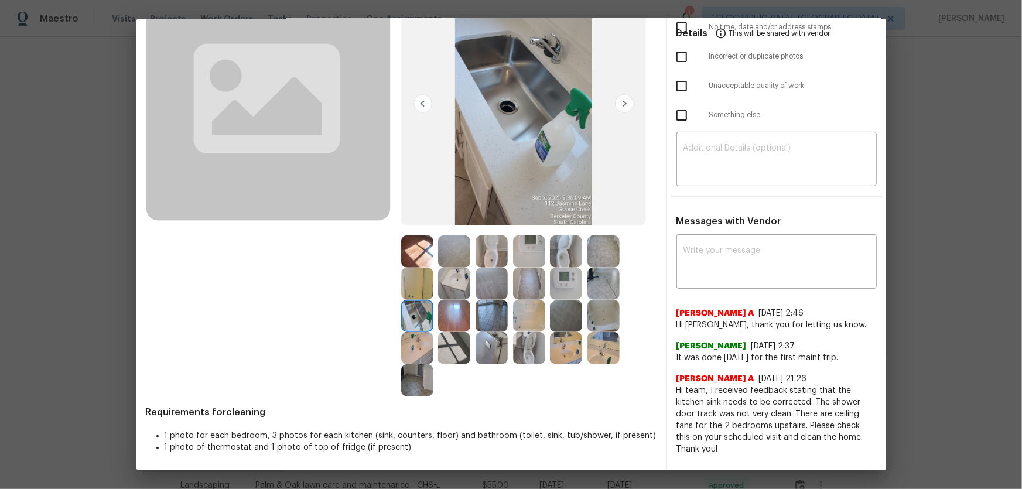
click at [420, 323] on img at bounding box center [417, 348] width 32 height 32
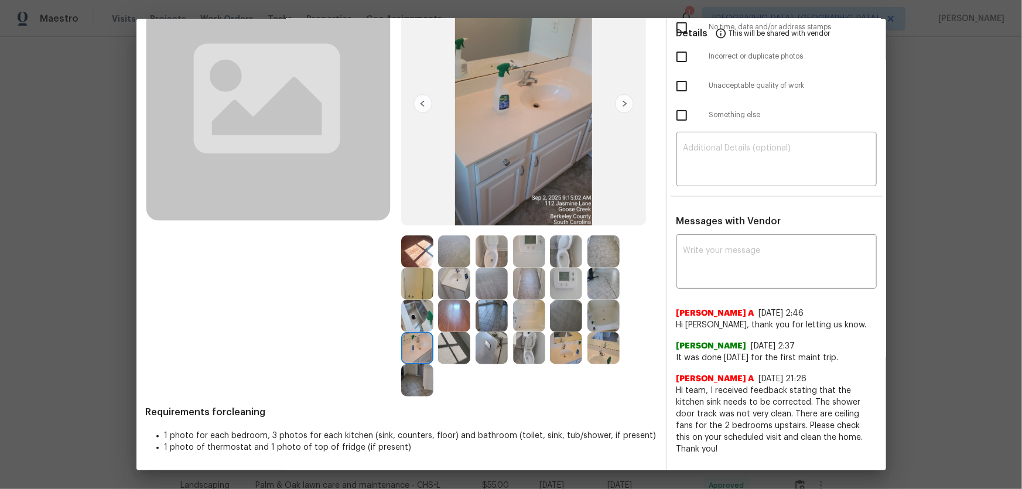
click at [420, 323] on img at bounding box center [417, 380] width 32 height 32
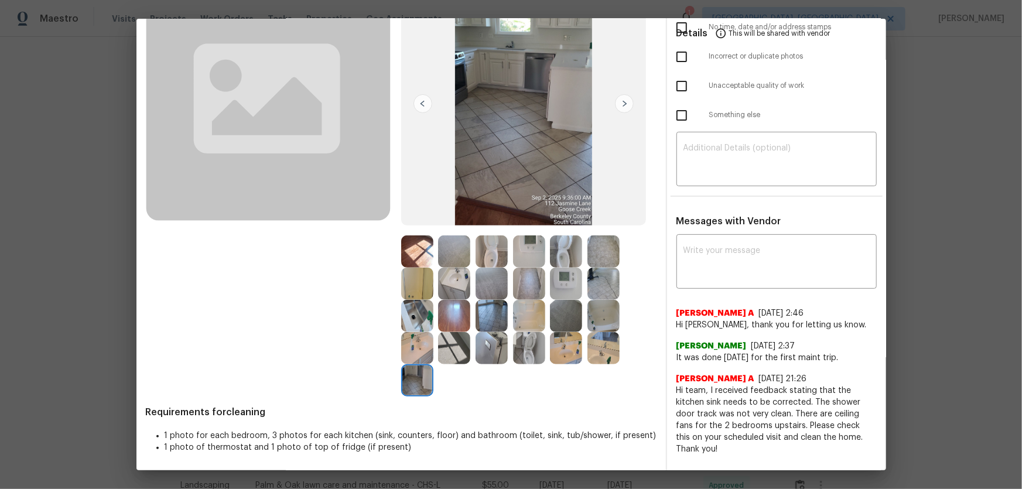
click at [536, 253] on img at bounding box center [529, 251] width 32 height 32
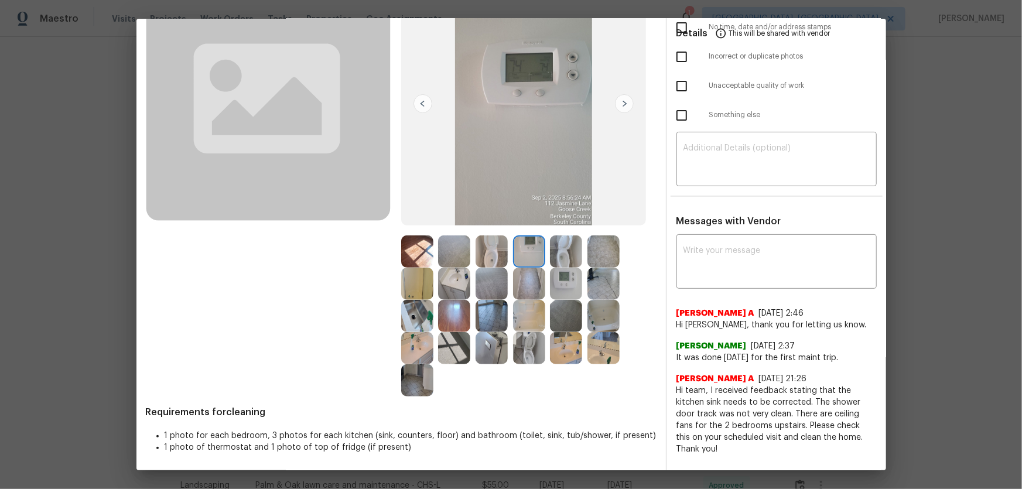
click at [457, 287] on img at bounding box center [454, 284] width 32 height 32
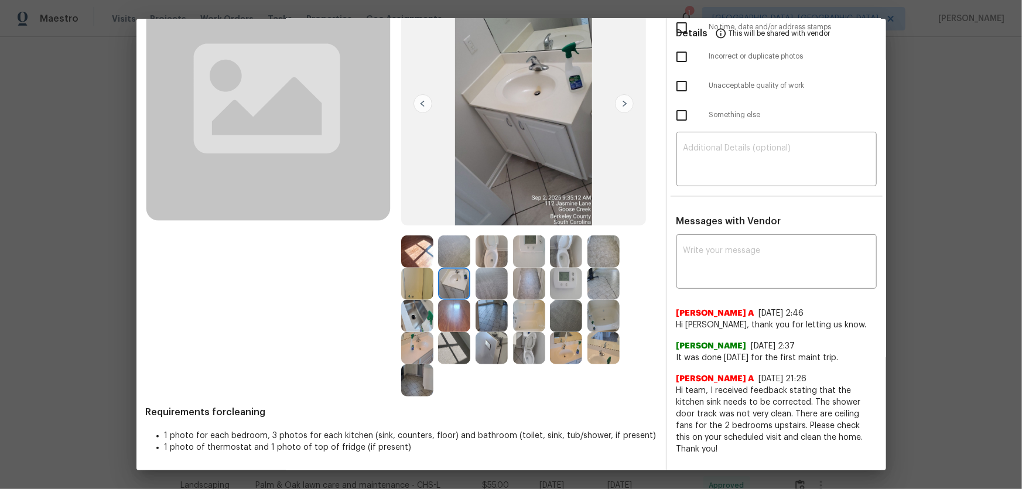
click at [452, 304] on img at bounding box center [454, 316] width 32 height 32
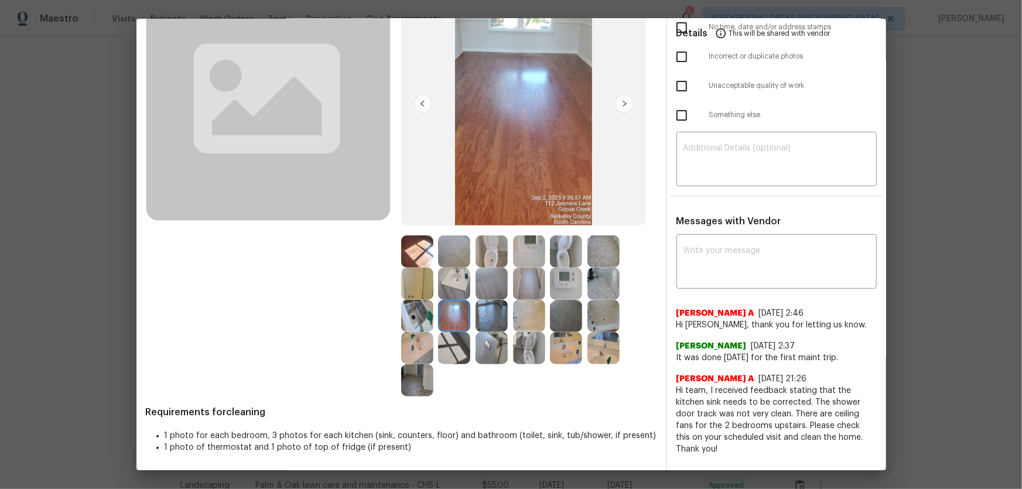
click at [423, 313] on img at bounding box center [417, 316] width 32 height 32
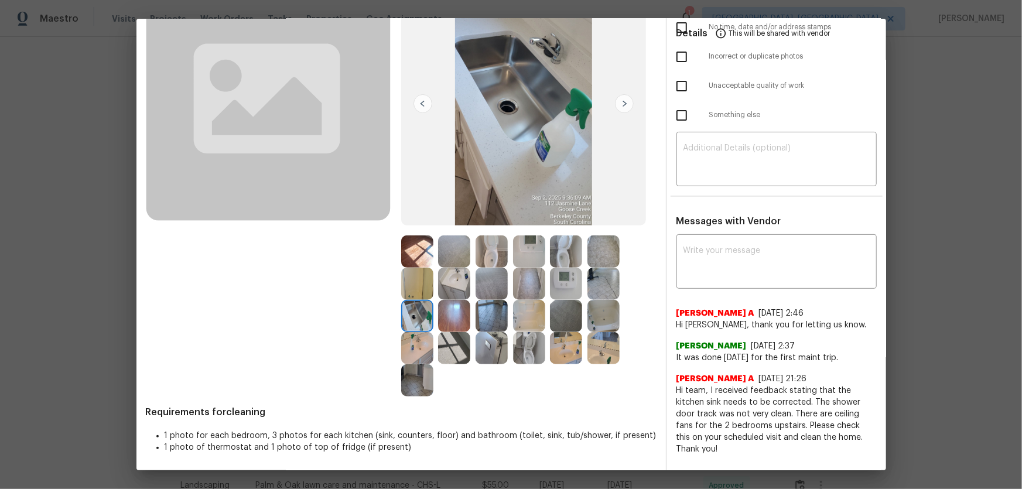
click at [442, 323] on img at bounding box center [454, 348] width 32 height 32
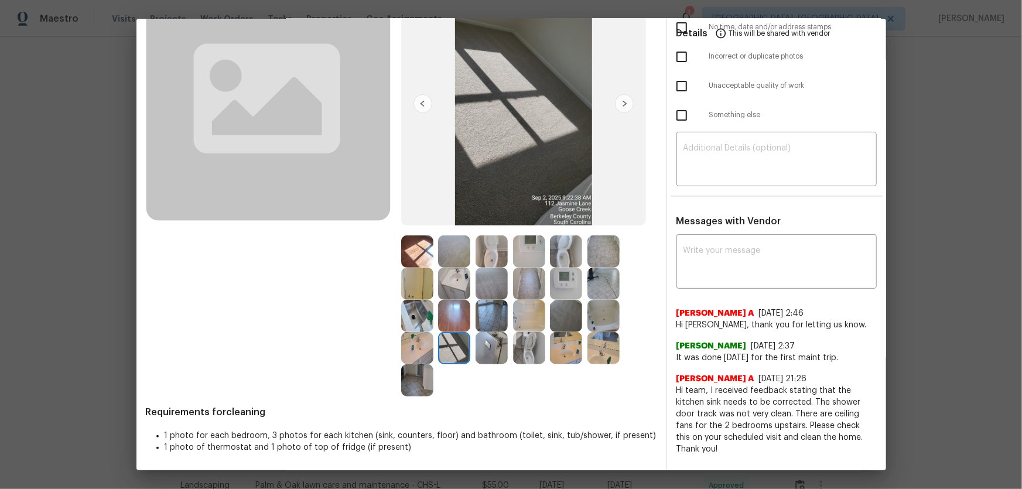
click at [423, 323] on img at bounding box center [417, 348] width 32 height 32
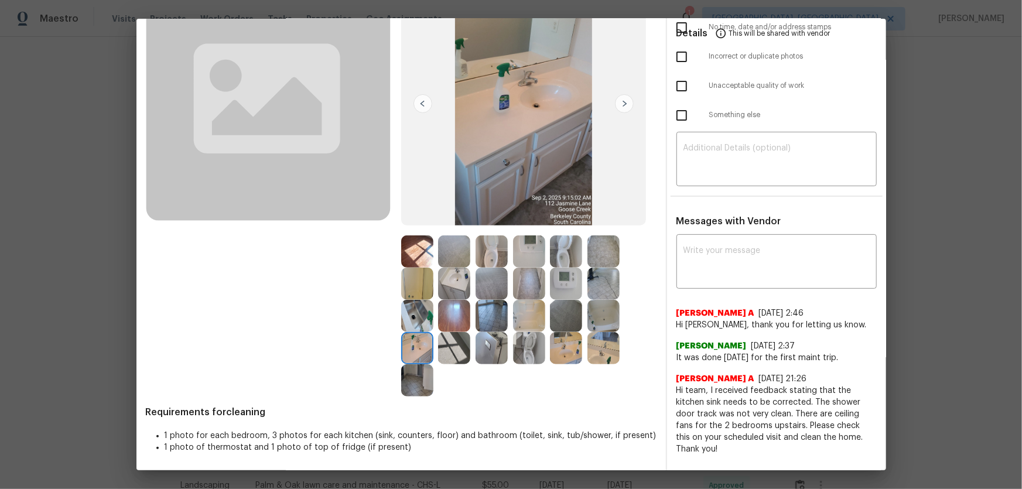
click at [480, 323] on img at bounding box center [491, 348] width 32 height 32
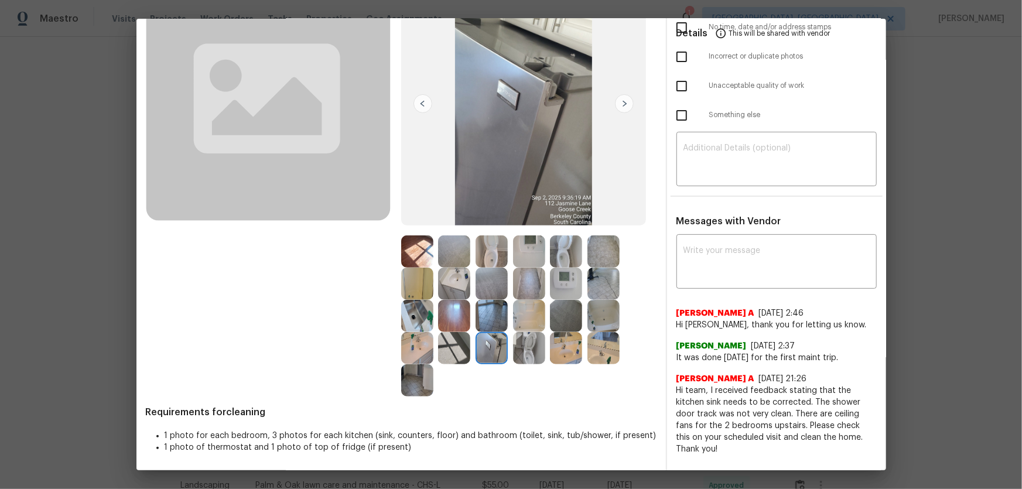
click at [494, 272] on img at bounding box center [491, 284] width 32 height 32
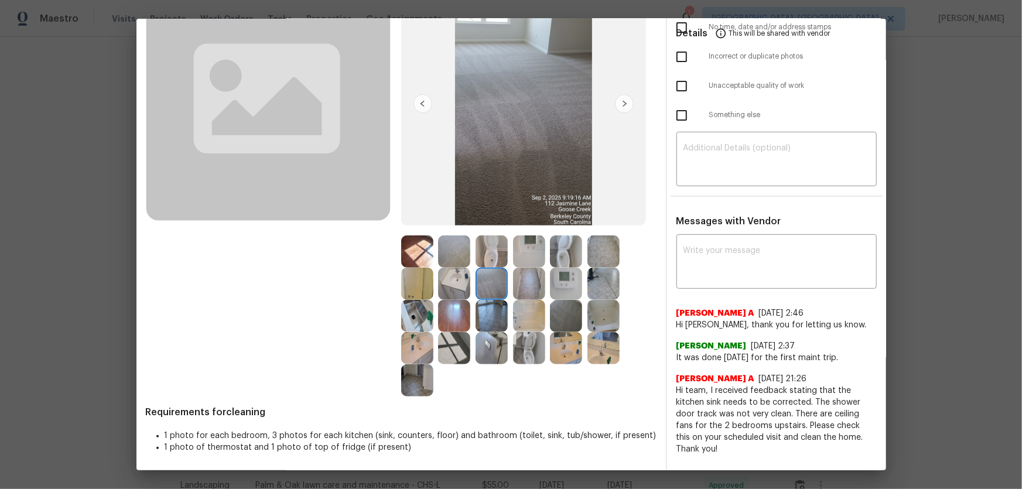
click at [562, 307] on img at bounding box center [566, 316] width 32 height 32
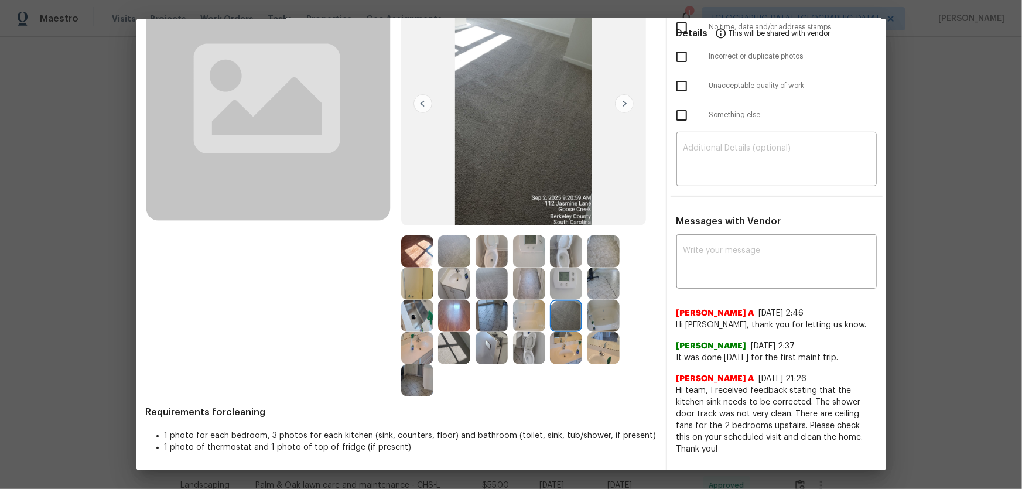
click at [454, 251] on img at bounding box center [454, 251] width 32 height 32
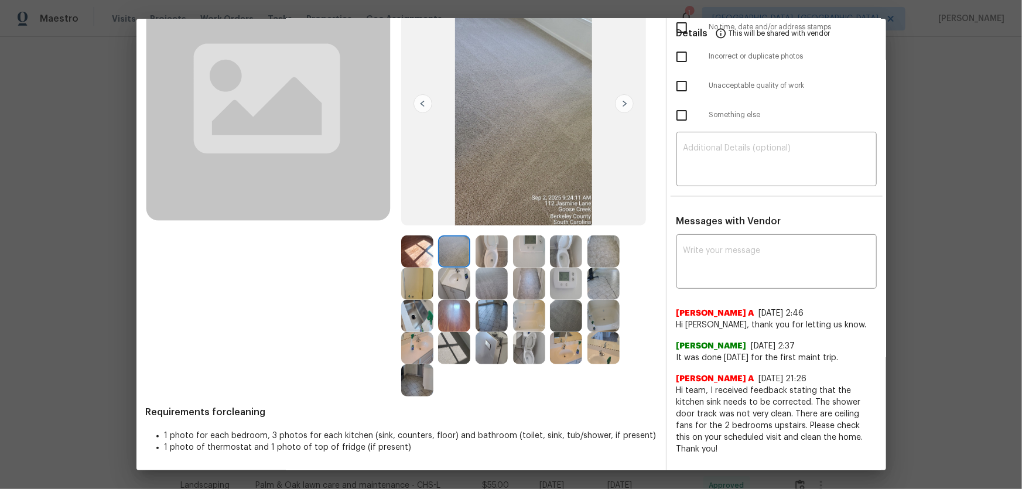
click at [463, 322] on img at bounding box center [454, 316] width 32 height 32
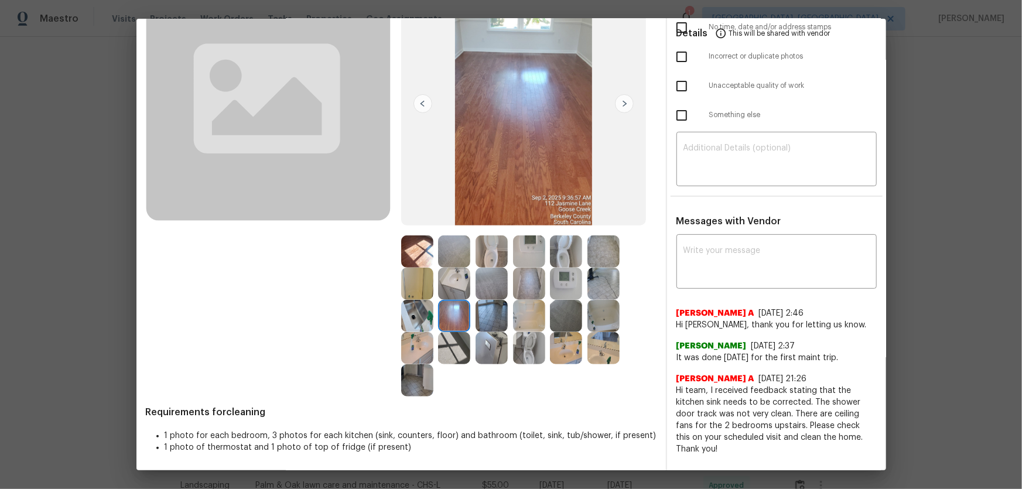
click at [466, 323] on img at bounding box center [454, 348] width 32 height 32
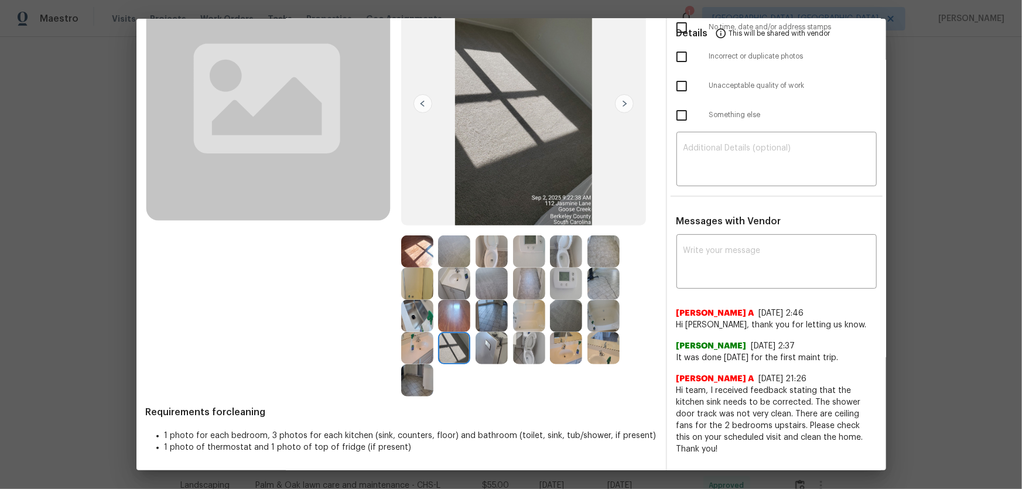
click at [513, 323] on img at bounding box center [529, 348] width 32 height 32
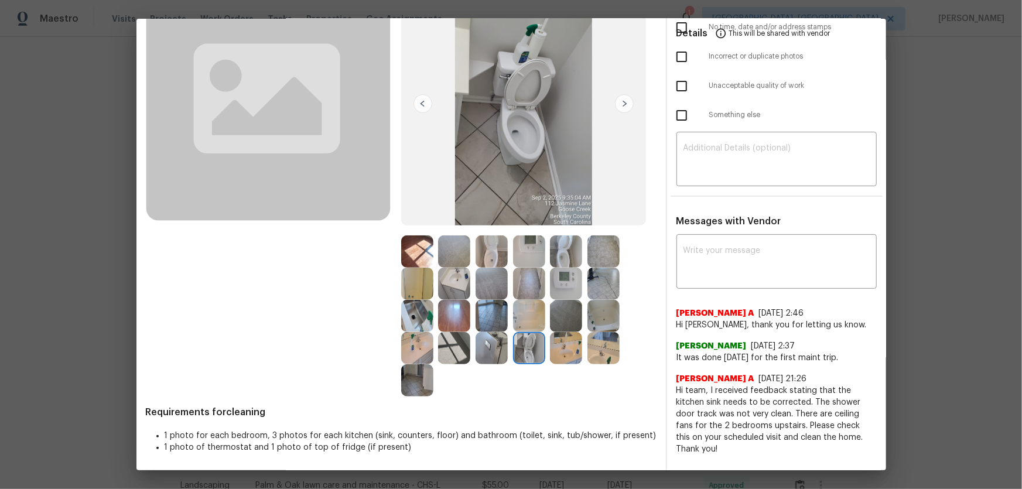
click at [496, 323] on img at bounding box center [491, 348] width 32 height 32
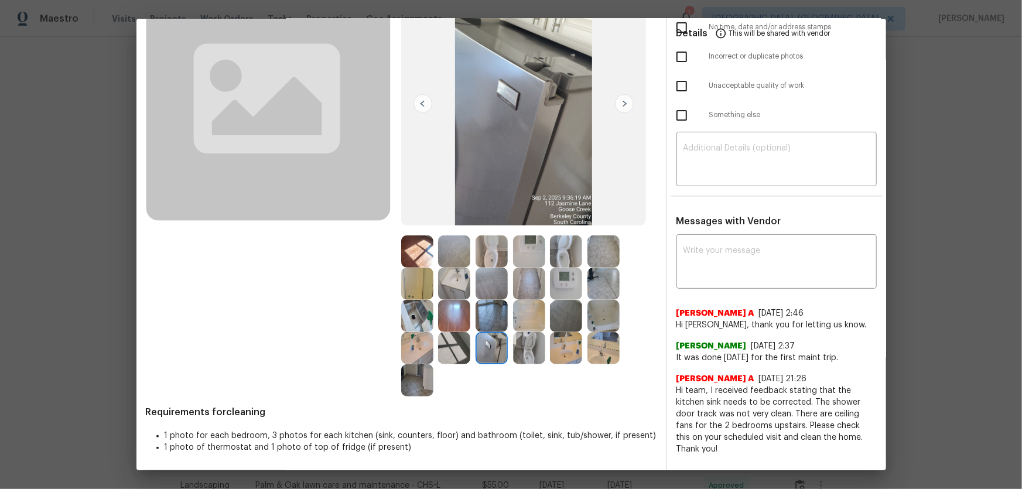
click at [550, 279] on img at bounding box center [566, 284] width 32 height 32
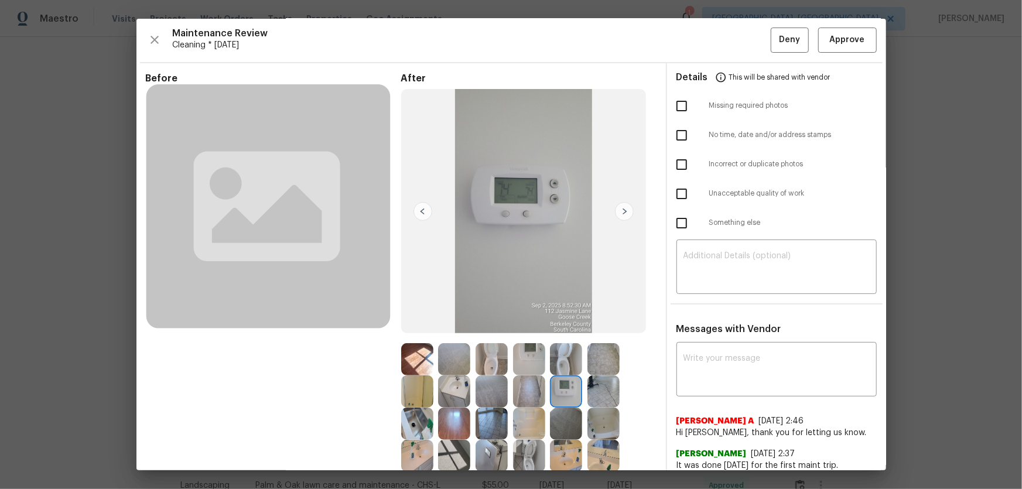
scroll to position [0, 0]
click at [727, 30] on button "Approve" at bounding box center [847, 40] width 59 height 25
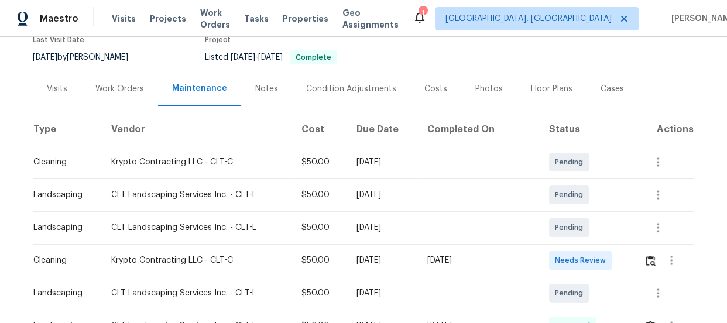
scroll to position [159, 0]
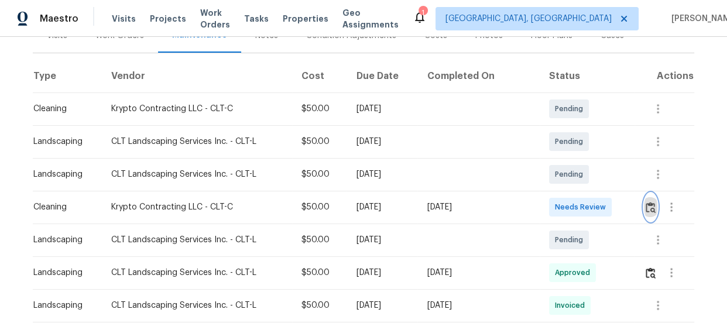
click at [646, 210] on img "button" at bounding box center [651, 207] width 10 height 11
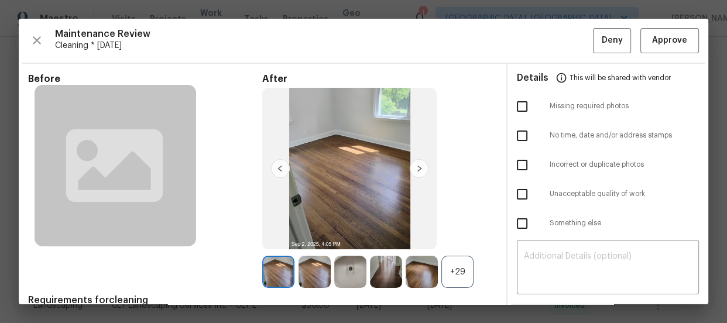
scroll to position [53, 0]
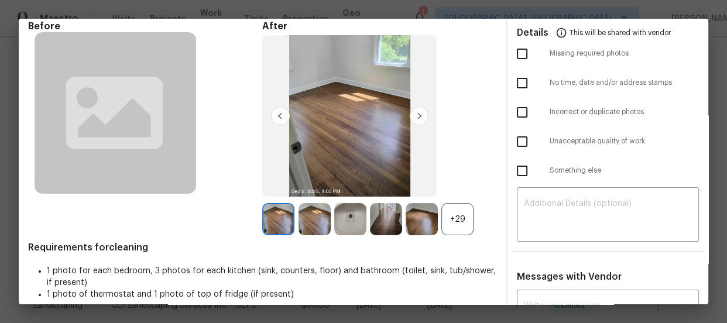
click at [461, 227] on div "+29" at bounding box center [457, 219] width 32 height 32
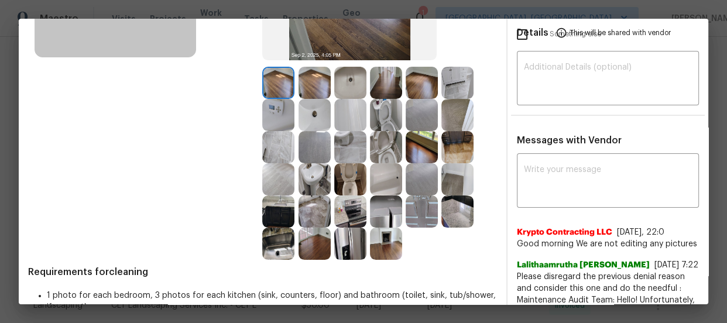
scroll to position [213, 0]
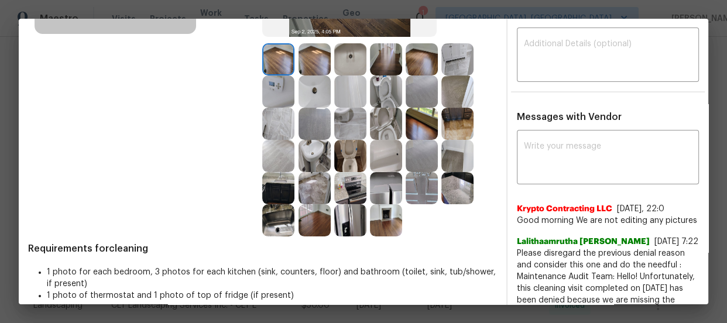
click at [391, 115] on img at bounding box center [386, 124] width 32 height 32
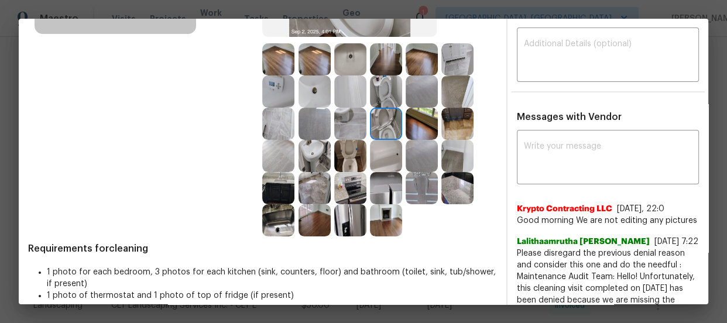
click at [388, 91] on img at bounding box center [386, 92] width 32 height 32
click at [337, 152] on img at bounding box center [350, 156] width 32 height 32
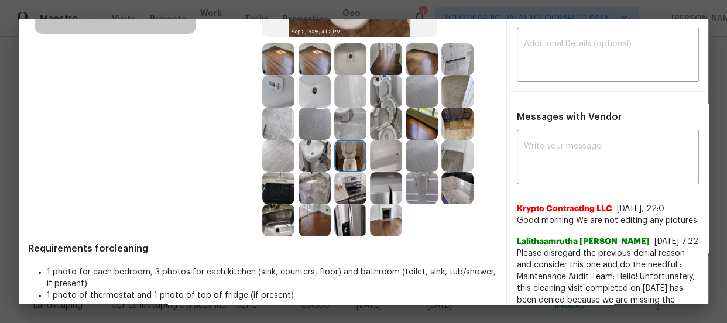
click at [312, 150] on img at bounding box center [315, 156] width 32 height 32
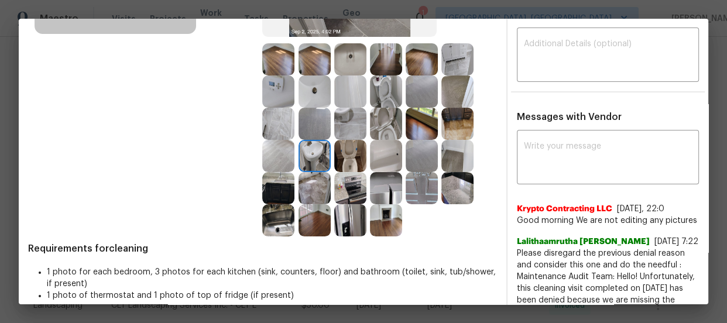
click at [316, 94] on img at bounding box center [315, 92] width 32 height 32
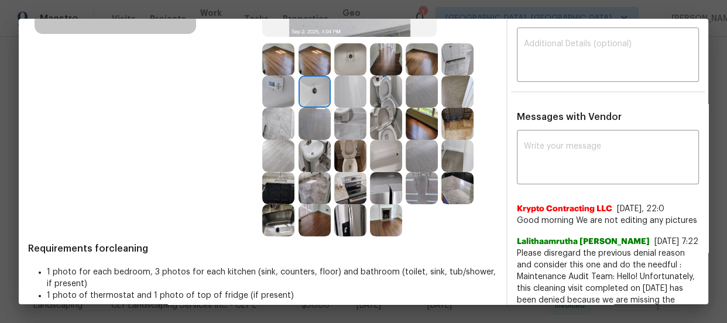
click at [280, 215] on img at bounding box center [278, 220] width 32 height 32
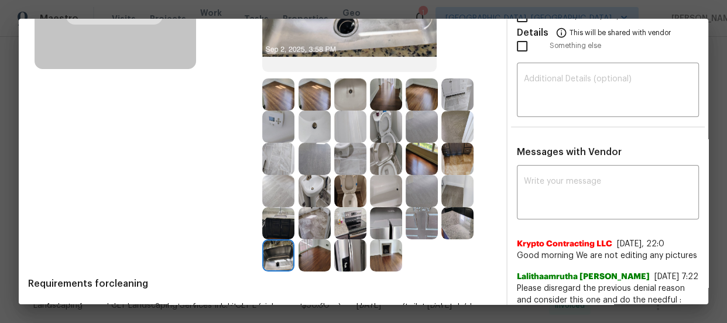
scroll to position [159, 0]
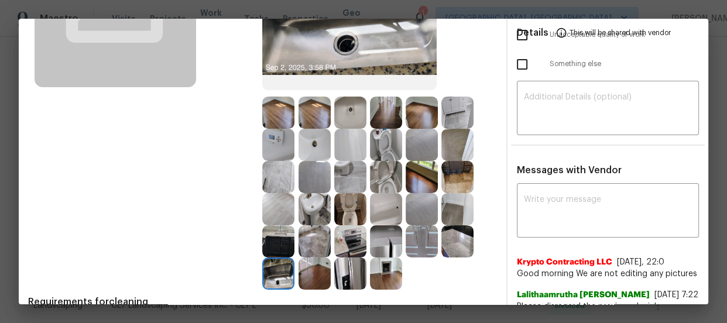
click at [354, 118] on img at bounding box center [350, 113] width 32 height 32
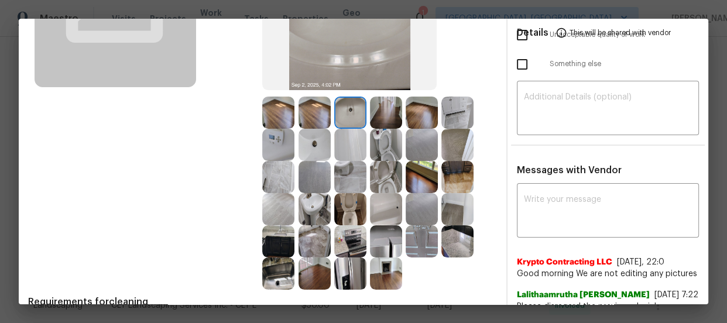
click at [348, 135] on img at bounding box center [350, 145] width 32 height 32
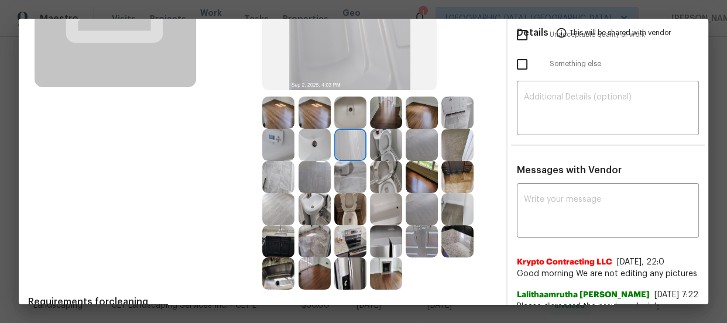
scroll to position [213, 0]
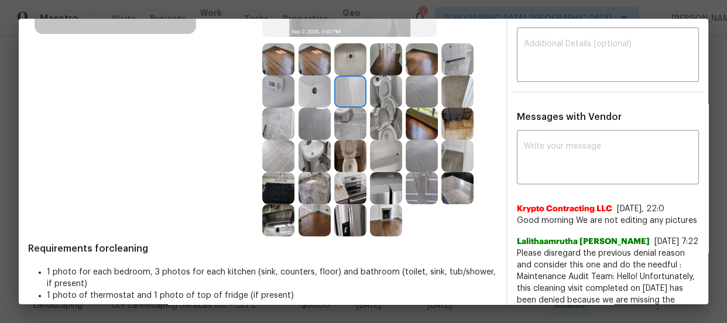
click at [395, 152] on img at bounding box center [386, 156] width 32 height 32
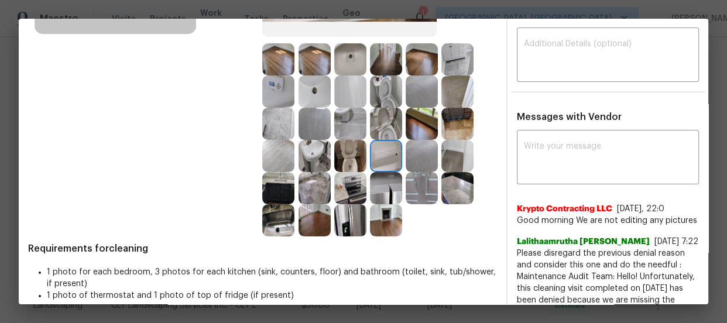
click at [272, 120] on img at bounding box center [278, 124] width 32 height 32
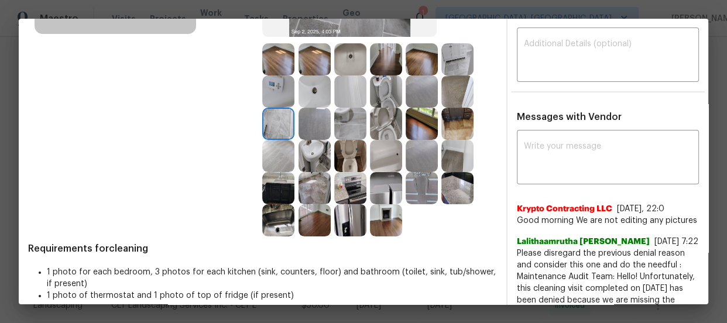
click at [318, 122] on img at bounding box center [315, 124] width 32 height 32
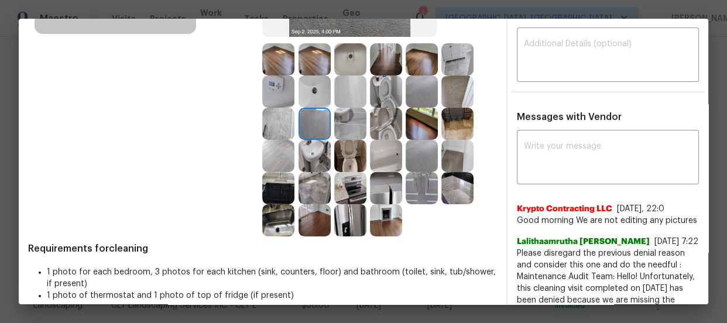
click at [349, 125] on img at bounding box center [350, 124] width 32 height 32
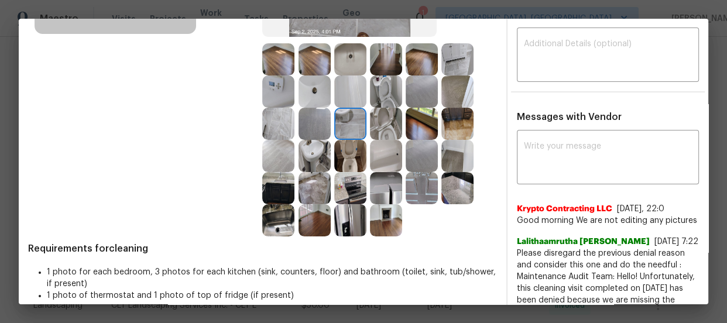
click at [447, 93] on img at bounding box center [457, 92] width 32 height 32
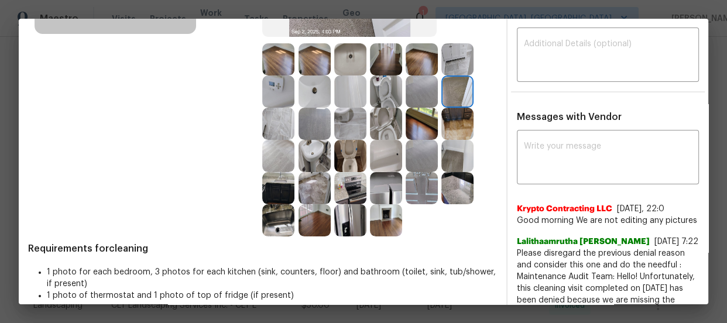
click at [460, 66] on img at bounding box center [457, 59] width 32 height 32
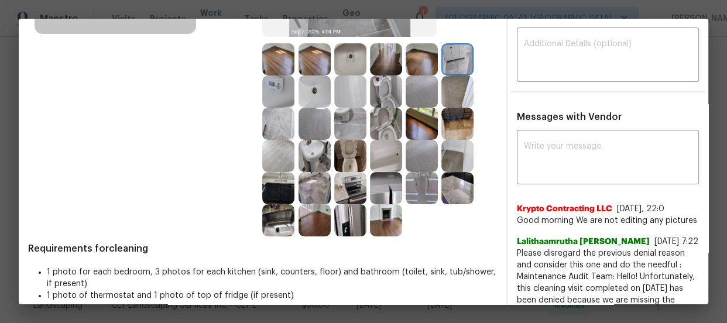
click at [448, 111] on img at bounding box center [457, 124] width 32 height 32
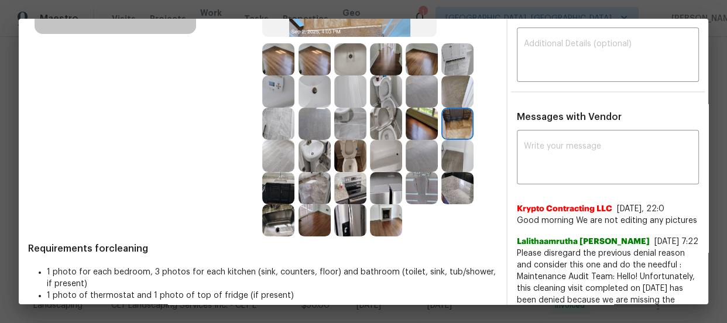
click at [416, 187] on img at bounding box center [422, 188] width 32 height 32
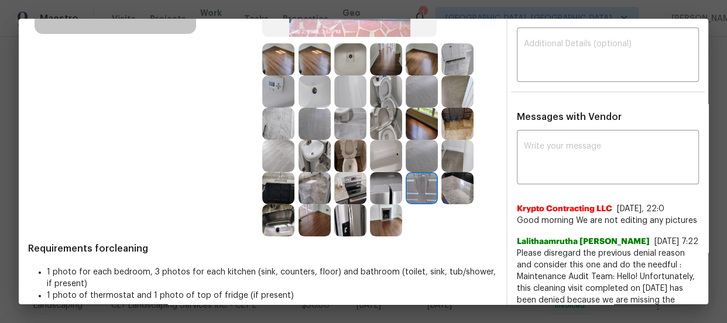
click at [457, 196] on img at bounding box center [457, 188] width 32 height 32
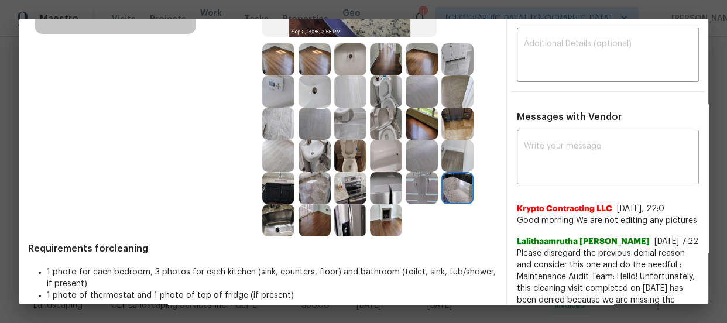
click at [389, 198] on img at bounding box center [386, 188] width 32 height 32
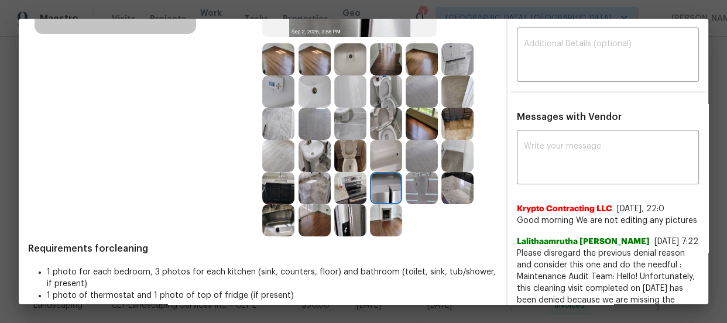
click at [362, 189] on img at bounding box center [350, 188] width 32 height 32
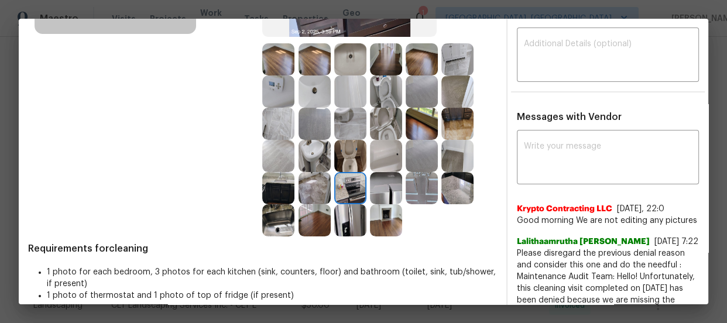
click at [349, 206] on img at bounding box center [350, 220] width 32 height 32
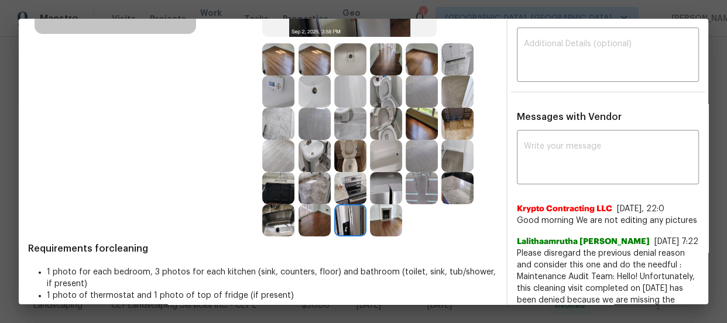
click at [277, 179] on img at bounding box center [278, 188] width 32 height 32
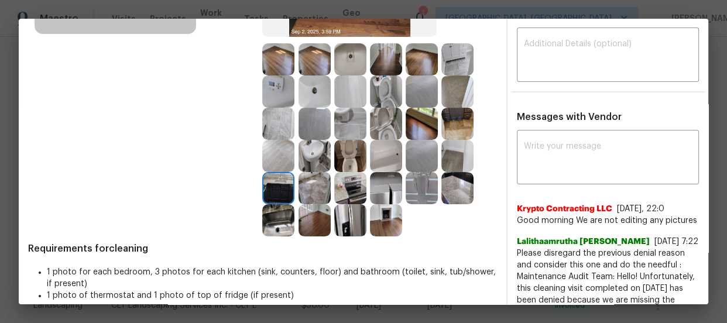
click at [304, 123] on img at bounding box center [315, 124] width 32 height 32
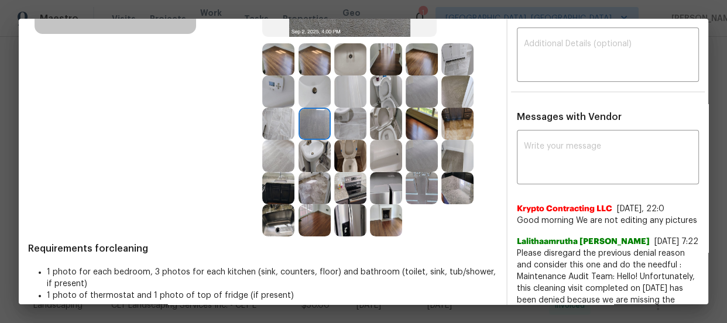
click at [269, 142] on img at bounding box center [278, 156] width 32 height 32
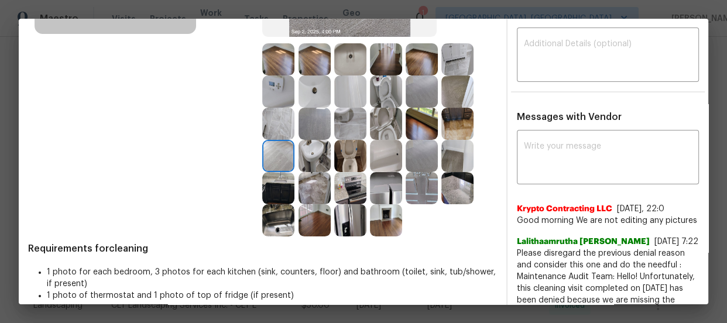
click at [280, 56] on img at bounding box center [278, 59] width 32 height 32
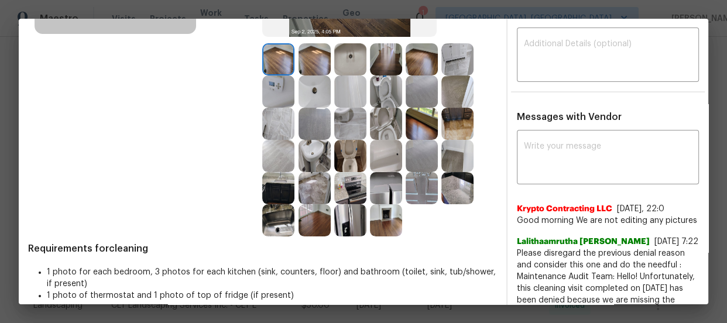
click at [316, 59] on img at bounding box center [315, 59] width 32 height 32
click at [416, 67] on img at bounding box center [422, 59] width 32 height 32
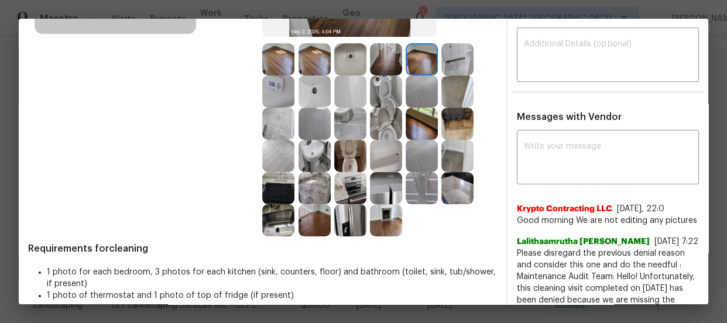
click at [416, 90] on img at bounding box center [422, 92] width 32 height 32
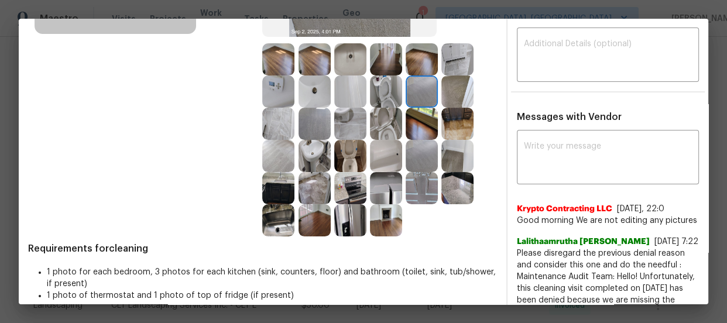
click at [455, 93] on img at bounding box center [457, 92] width 32 height 32
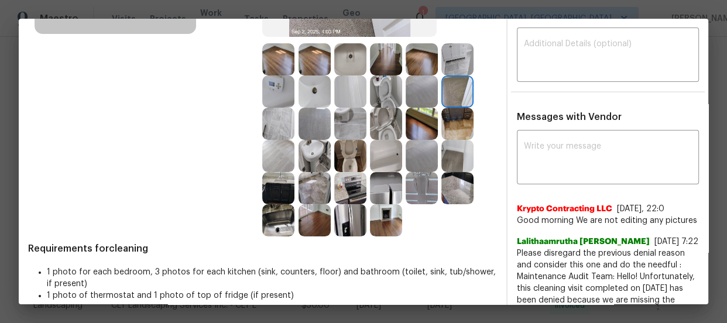
click at [452, 76] on img at bounding box center [457, 92] width 32 height 32
click at [347, 190] on img at bounding box center [350, 188] width 32 height 32
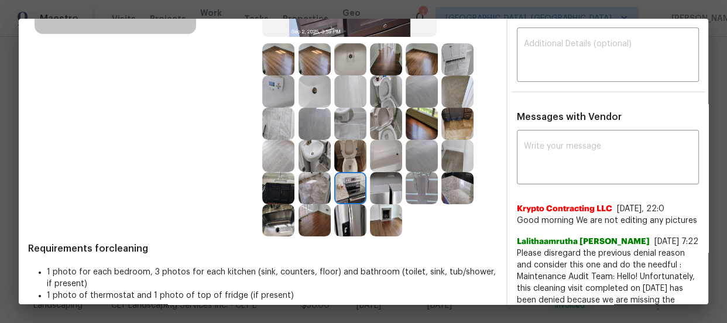
click at [340, 204] on img at bounding box center [350, 220] width 32 height 32
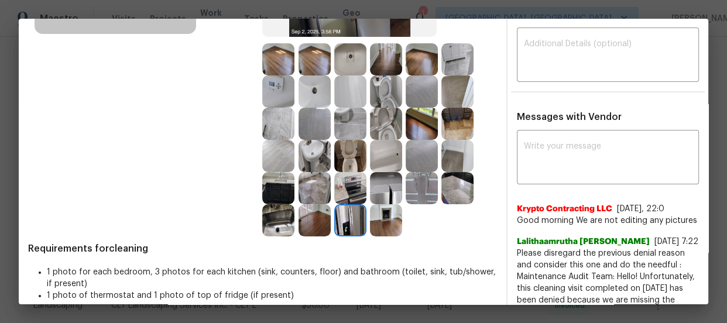
click at [270, 86] on img at bounding box center [278, 92] width 32 height 32
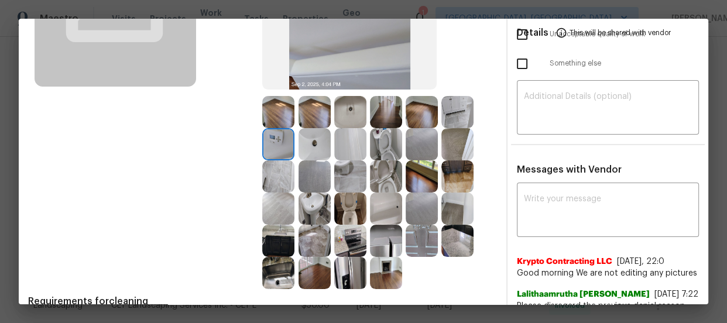
scroll to position [159, 0]
click at [454, 112] on img at bounding box center [457, 113] width 32 height 32
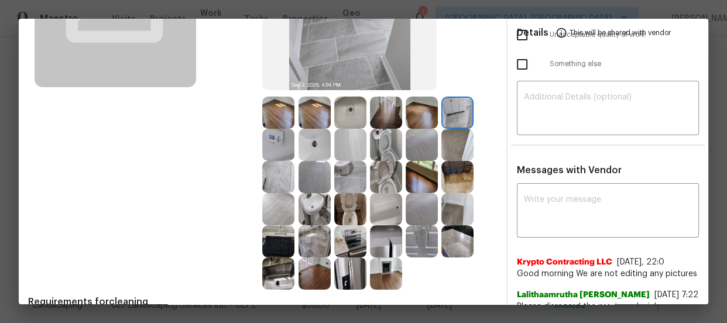
click at [454, 146] on img at bounding box center [457, 145] width 32 height 32
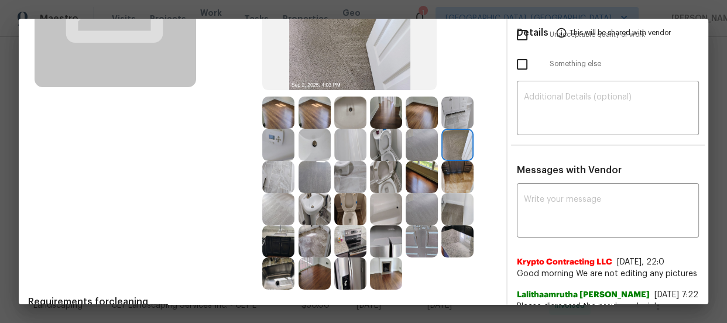
click at [453, 172] on img at bounding box center [457, 177] width 32 height 32
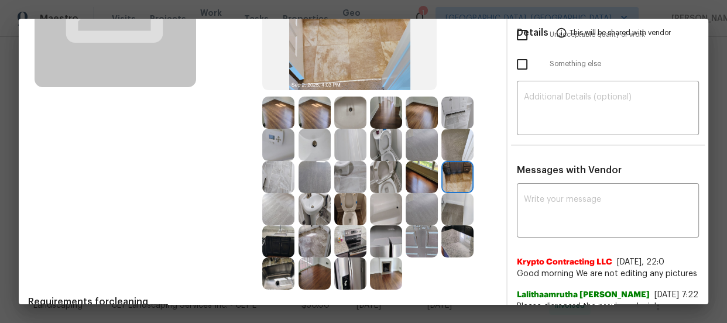
click at [299, 150] on img at bounding box center [315, 145] width 32 height 32
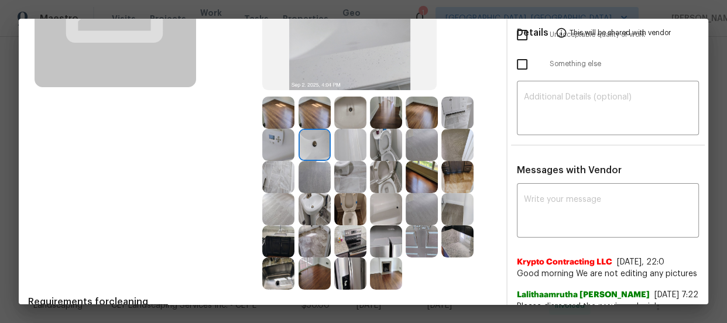
click at [310, 159] on img at bounding box center [315, 145] width 32 height 32
click at [389, 106] on img at bounding box center [386, 113] width 32 height 32
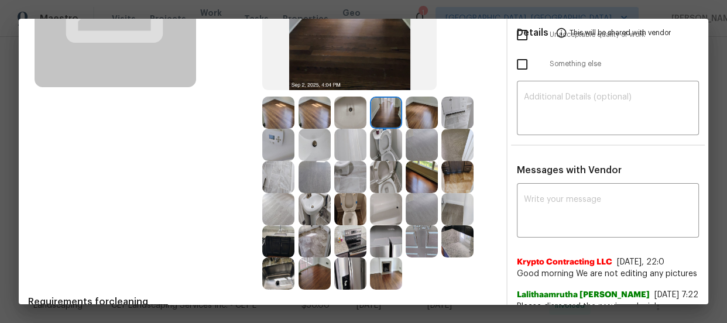
click at [286, 211] on img at bounding box center [278, 209] width 32 height 32
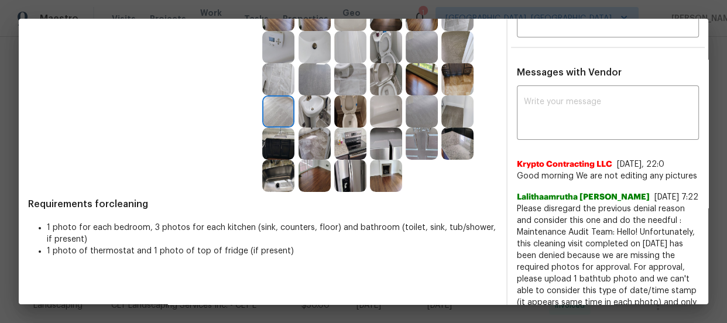
scroll to position [266, 0]
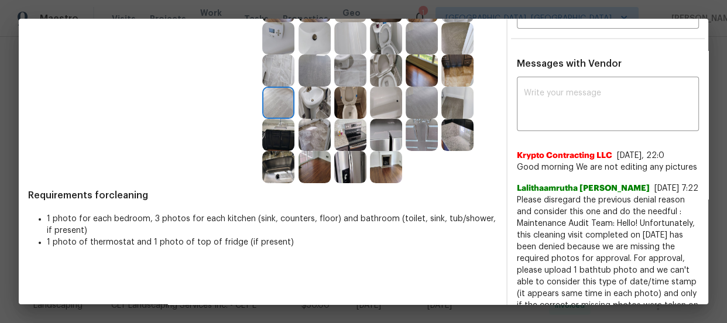
click at [420, 129] on img at bounding box center [422, 135] width 32 height 32
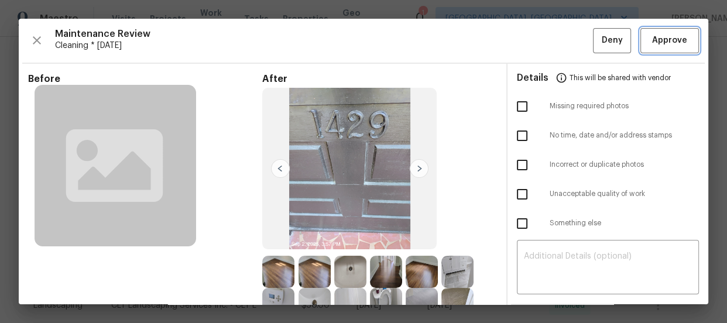
click at [643, 47] on button "Approve" at bounding box center [670, 40] width 59 height 25
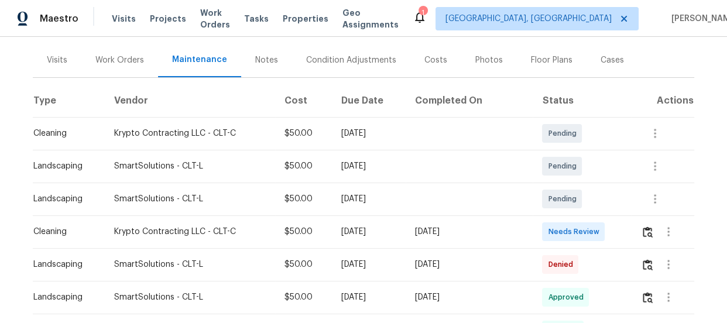
scroll to position [159, 0]
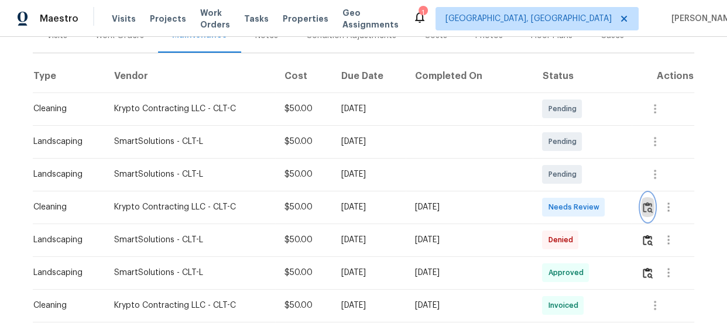
click at [646, 207] on img "button" at bounding box center [648, 207] width 10 height 11
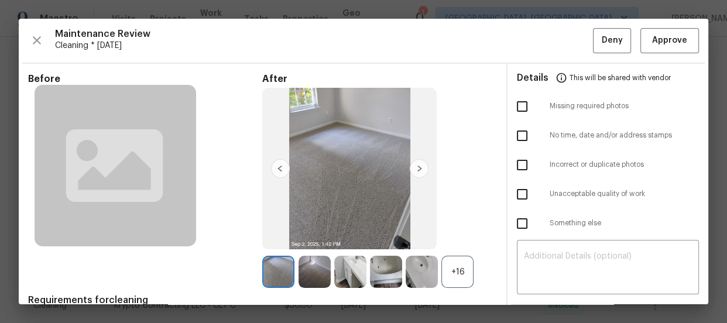
click at [461, 285] on div "+16" at bounding box center [457, 272] width 32 height 32
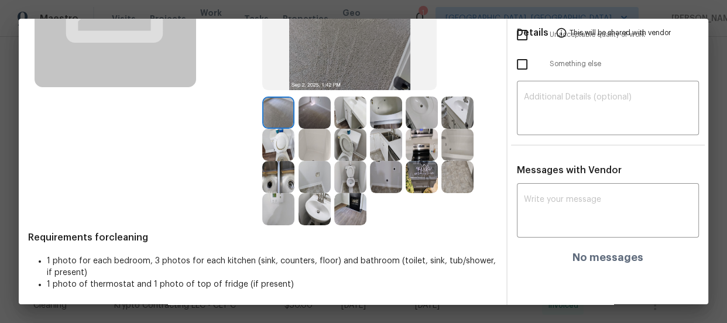
click at [338, 140] on img at bounding box center [350, 145] width 32 height 32
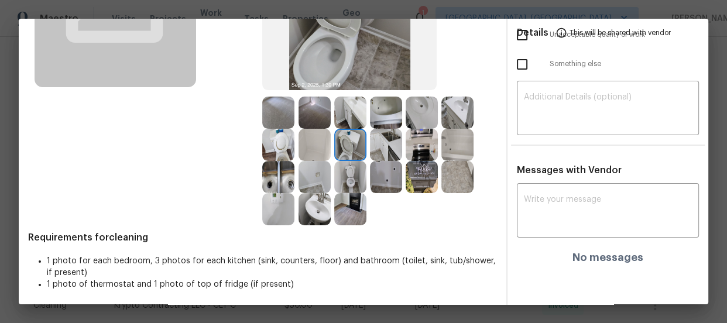
click at [357, 170] on img at bounding box center [350, 177] width 32 height 32
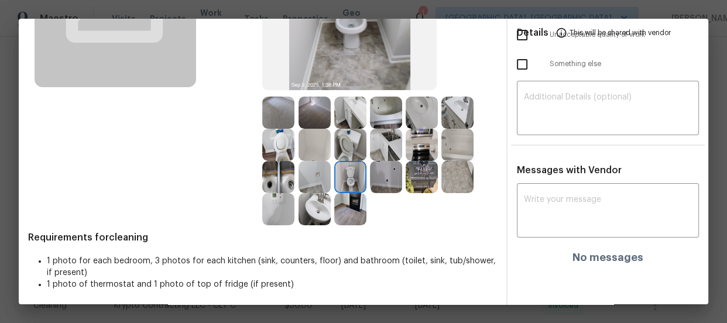
click at [277, 145] on img at bounding box center [278, 145] width 32 height 32
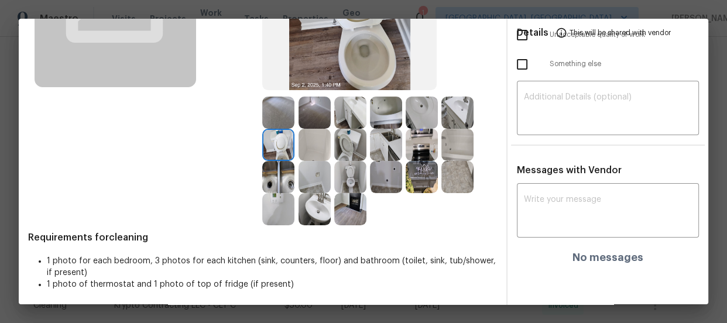
click at [321, 197] on img at bounding box center [315, 209] width 32 height 32
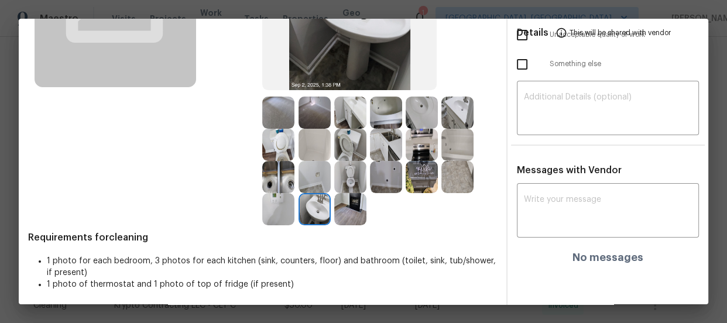
click at [436, 111] on div at bounding box center [424, 113] width 36 height 32
click at [421, 101] on img at bounding box center [422, 113] width 32 height 32
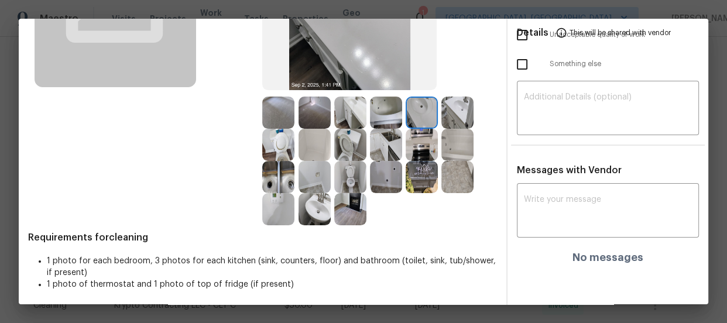
click at [451, 108] on img at bounding box center [457, 113] width 32 height 32
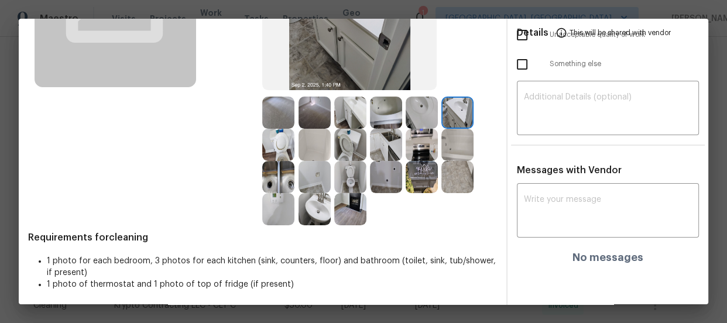
click at [457, 142] on img at bounding box center [457, 145] width 32 height 32
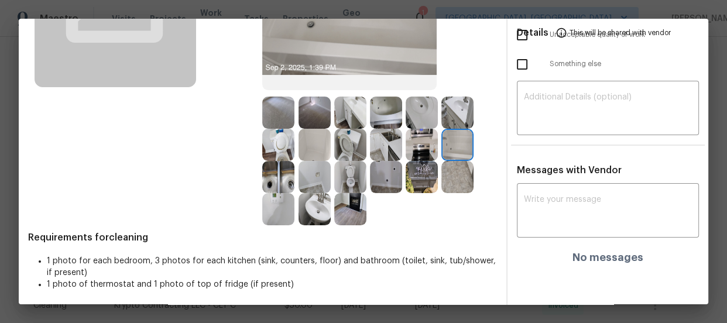
click at [374, 117] on img at bounding box center [386, 113] width 32 height 32
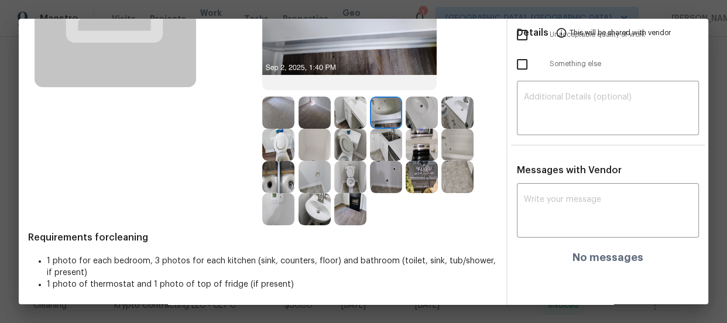
click at [385, 139] on img at bounding box center [386, 145] width 32 height 32
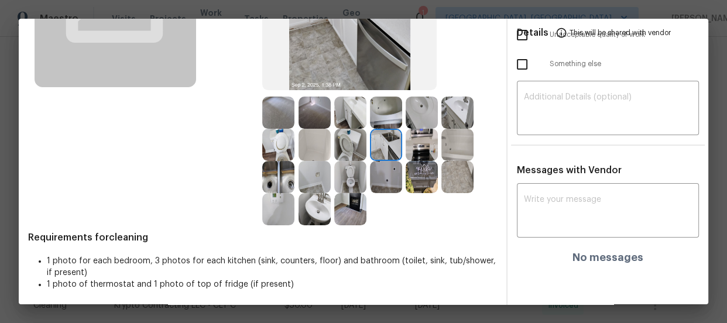
click at [420, 173] on img at bounding box center [422, 177] width 32 height 32
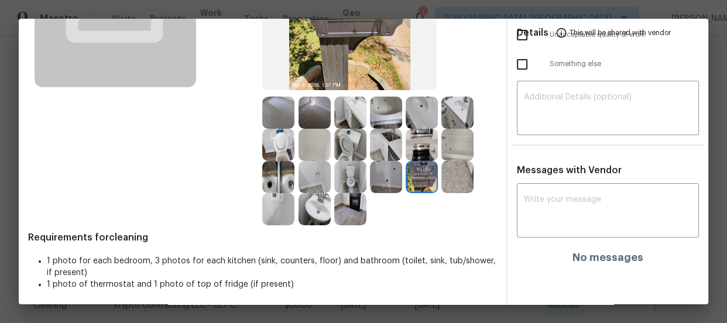
click at [416, 146] on img at bounding box center [422, 145] width 32 height 32
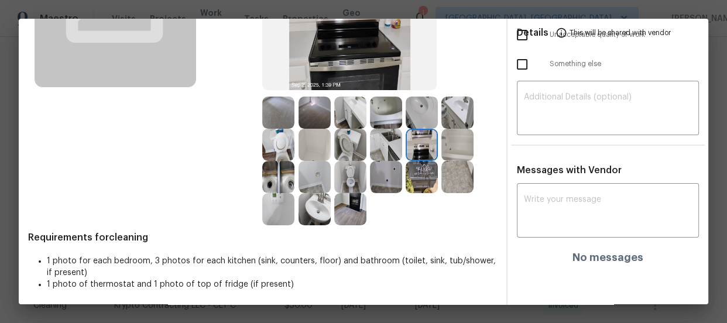
click at [311, 103] on img at bounding box center [315, 113] width 32 height 32
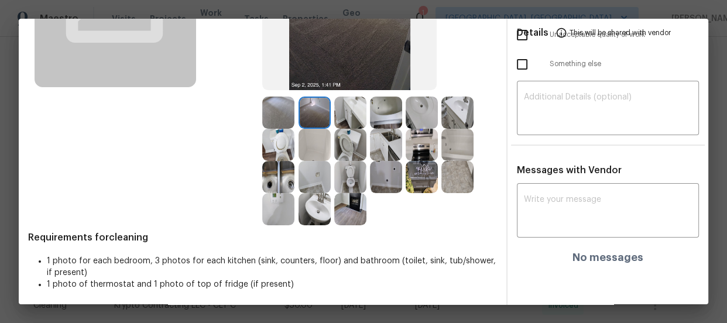
click at [286, 102] on img at bounding box center [278, 113] width 32 height 32
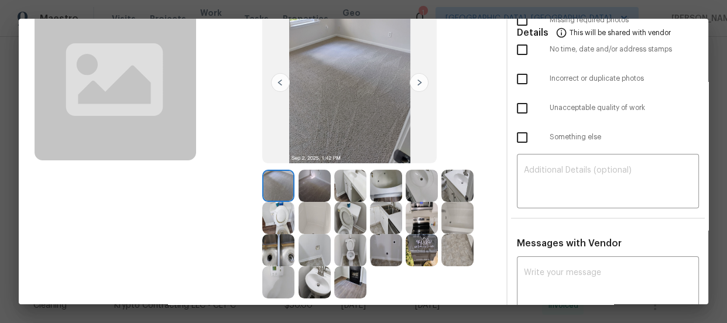
scroll to position [139, 0]
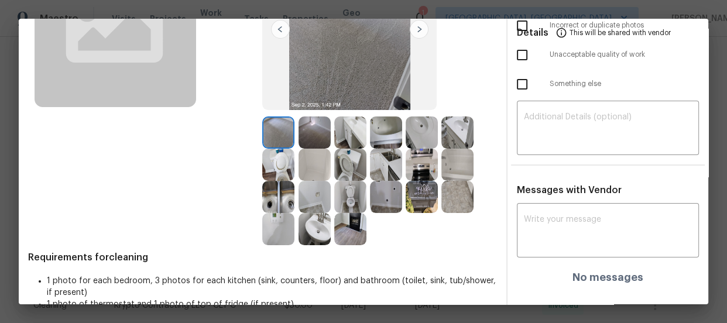
click at [334, 167] on img at bounding box center [350, 165] width 32 height 32
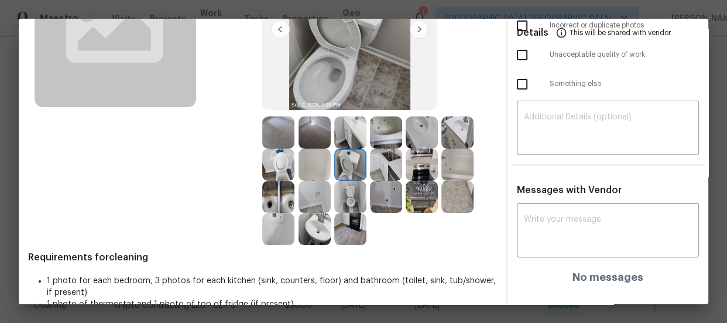
drag, startPoint x: 286, startPoint y: 165, endPoint x: 339, endPoint y: 189, distance: 58.7
click at [285, 165] on img at bounding box center [278, 165] width 32 height 32
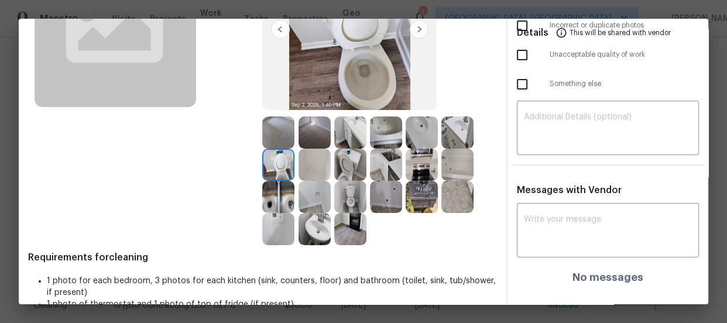
click at [350, 193] on img at bounding box center [350, 197] width 32 height 32
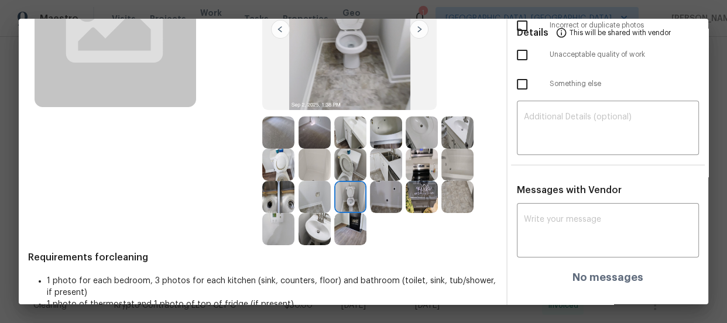
click at [319, 225] on img at bounding box center [315, 229] width 32 height 32
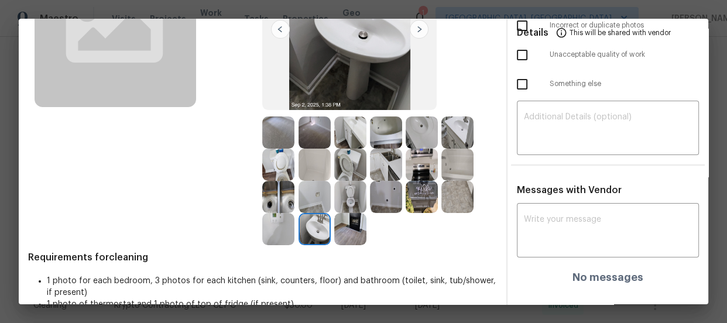
click at [420, 130] on img at bounding box center [422, 133] width 32 height 32
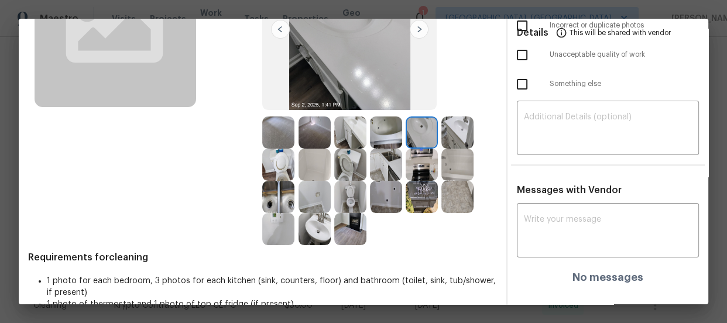
click at [455, 130] on img at bounding box center [457, 133] width 32 height 32
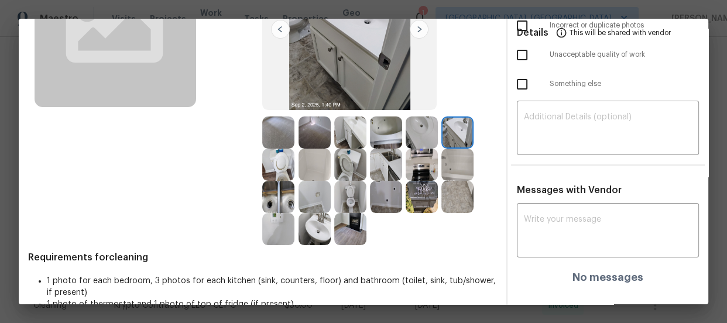
click at [457, 152] on img at bounding box center [457, 165] width 32 height 32
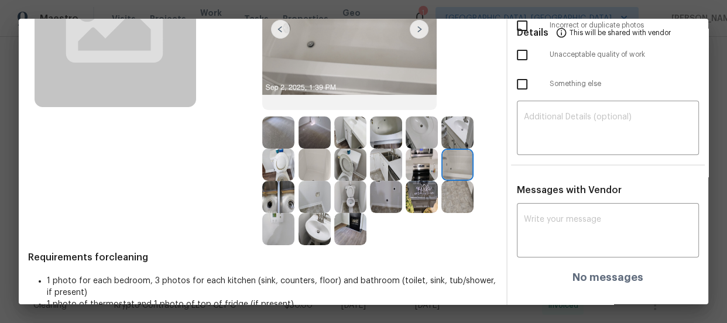
click at [371, 132] on img at bounding box center [386, 133] width 32 height 32
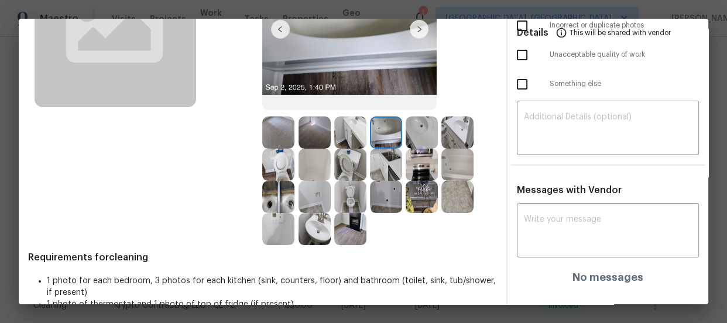
click at [381, 158] on img at bounding box center [386, 165] width 32 height 32
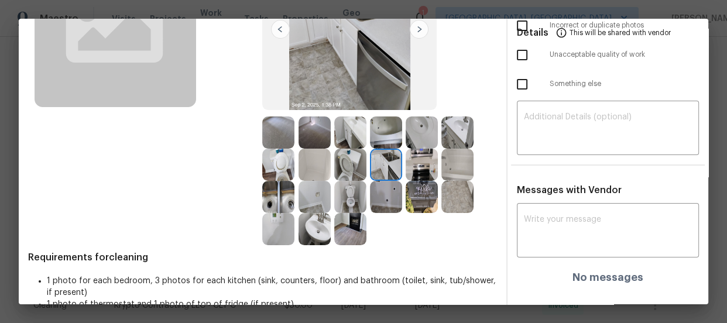
click at [263, 205] on img at bounding box center [278, 197] width 32 height 32
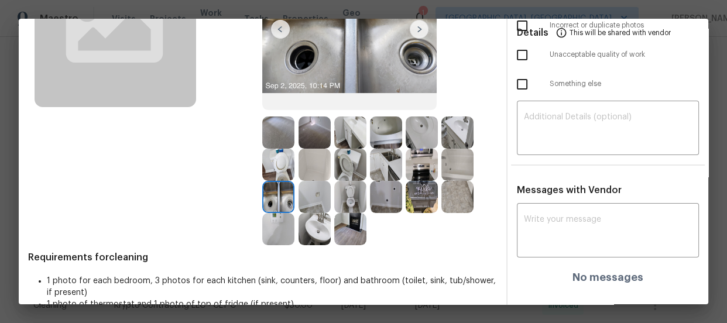
click at [308, 128] on img at bounding box center [315, 133] width 32 height 32
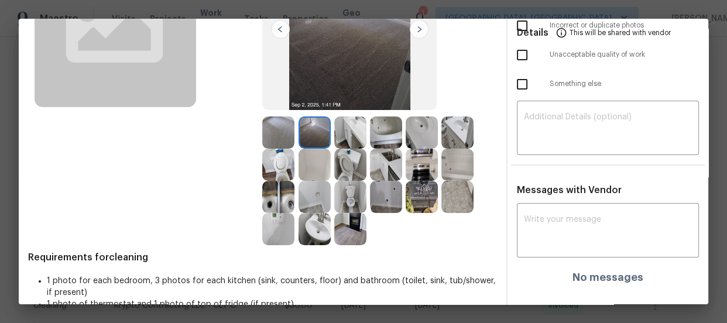
click at [272, 133] on img at bounding box center [278, 133] width 32 height 32
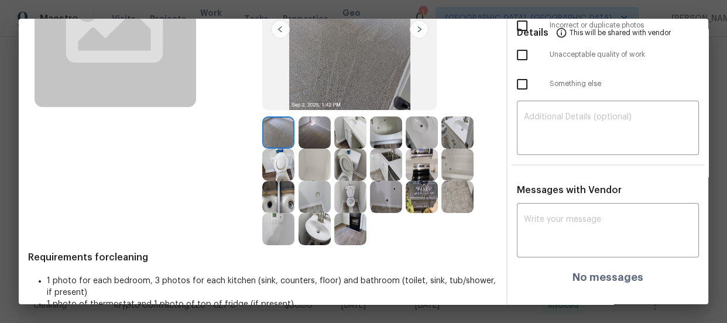
click at [449, 204] on img at bounding box center [457, 197] width 32 height 32
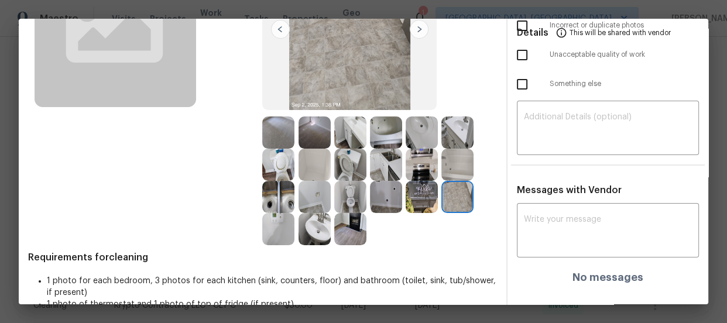
click at [277, 231] on img at bounding box center [278, 229] width 32 height 32
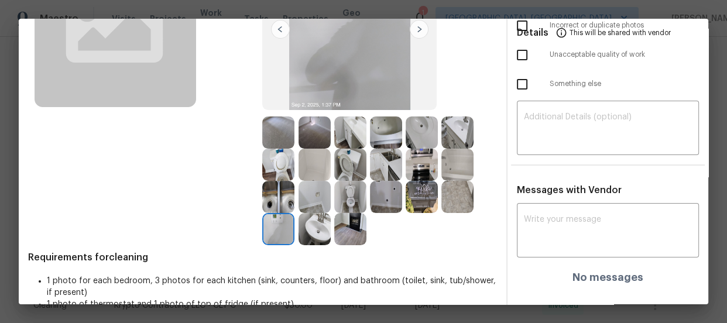
click at [309, 193] on img at bounding box center [315, 197] width 32 height 32
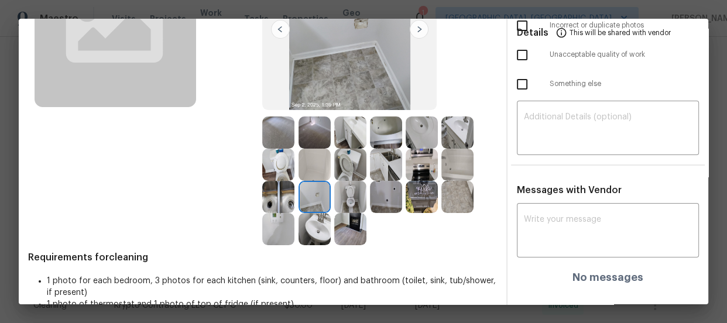
click at [307, 166] on img at bounding box center [315, 165] width 32 height 32
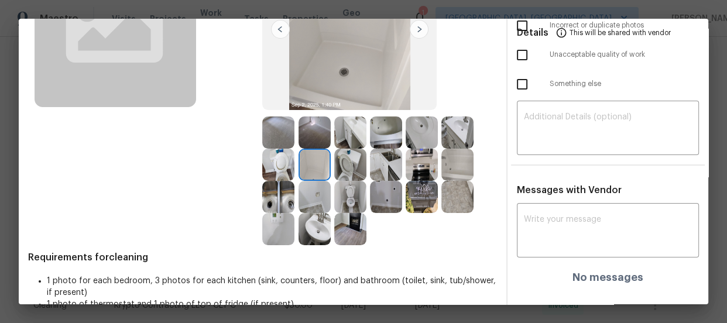
click at [346, 168] on img at bounding box center [350, 165] width 32 height 32
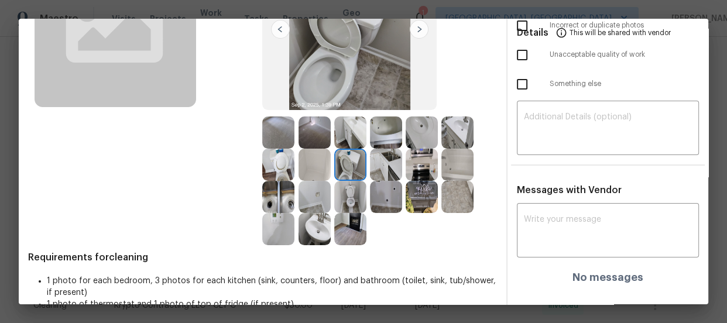
click at [340, 128] on img at bounding box center [350, 133] width 32 height 32
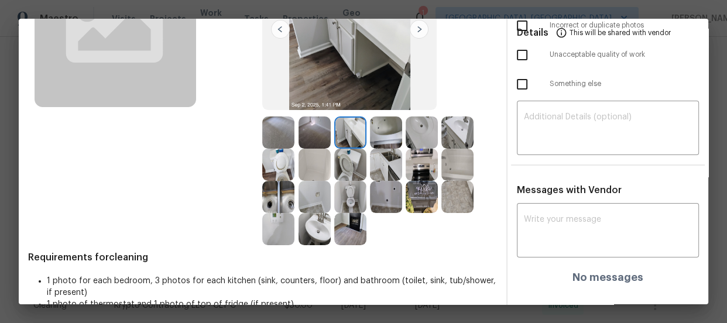
click at [310, 206] on img at bounding box center [315, 197] width 32 height 32
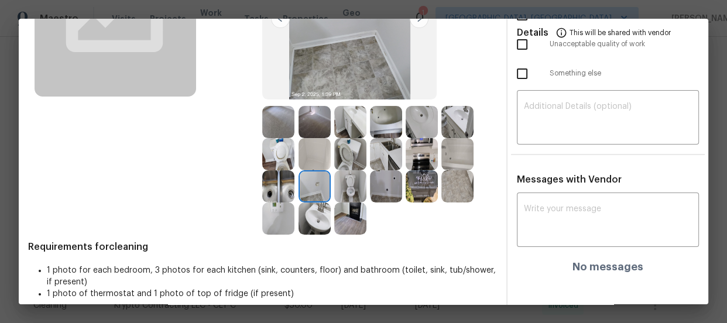
scroll to position [159, 0]
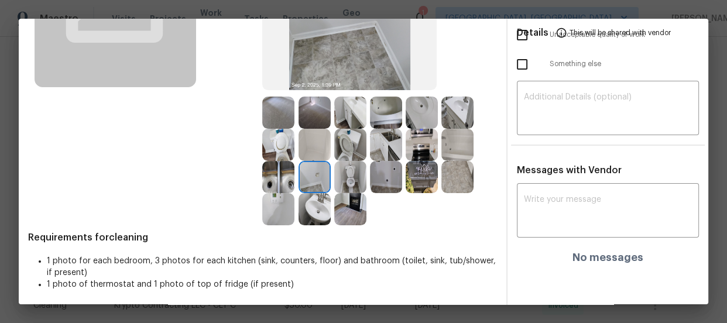
click at [311, 106] on img at bounding box center [315, 113] width 32 height 32
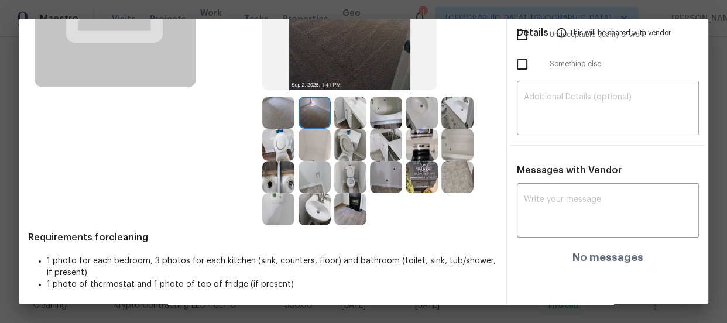
click at [276, 111] on img at bounding box center [278, 113] width 32 height 32
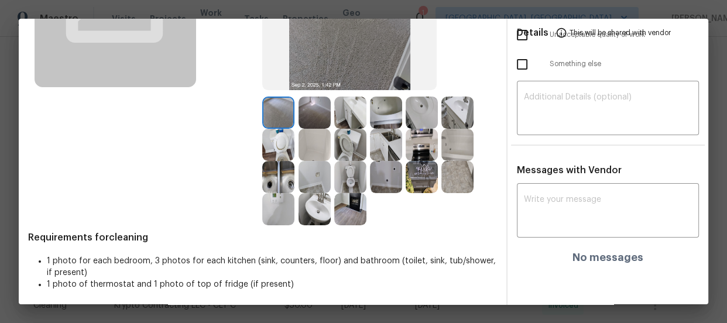
click at [378, 157] on img at bounding box center [386, 145] width 32 height 32
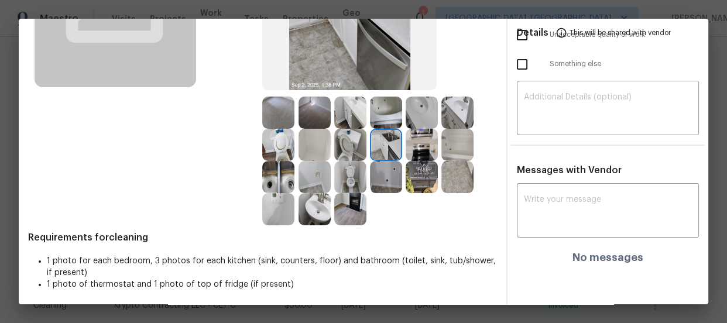
click at [375, 189] on img at bounding box center [386, 177] width 32 height 32
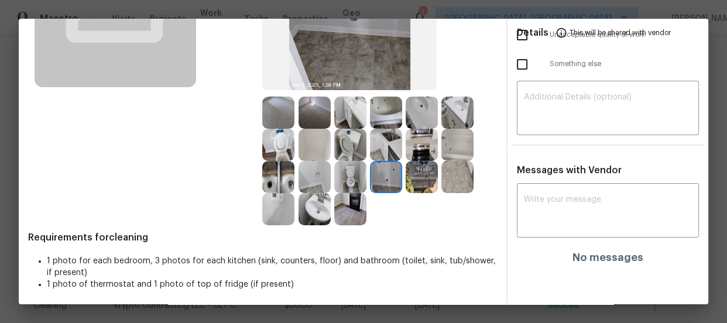
click at [452, 169] on img at bounding box center [457, 177] width 32 height 32
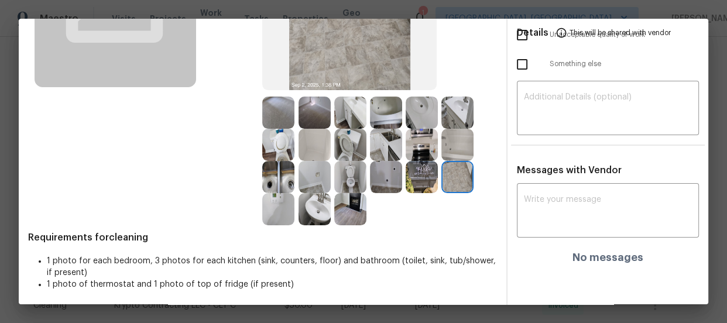
click at [317, 189] on img at bounding box center [315, 177] width 32 height 32
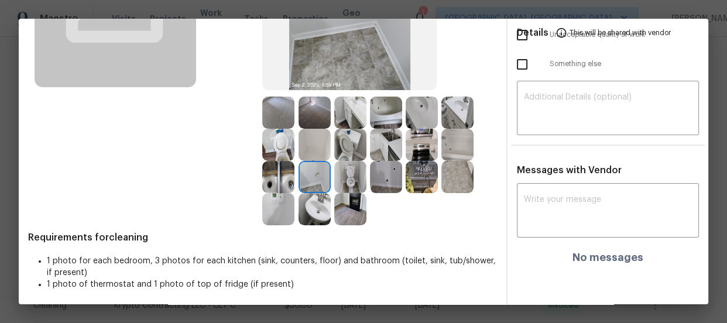
click at [348, 207] on img at bounding box center [350, 209] width 32 height 32
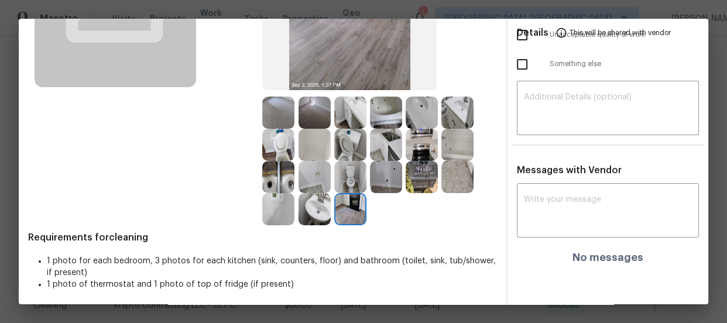
click at [314, 215] on img at bounding box center [315, 209] width 32 height 32
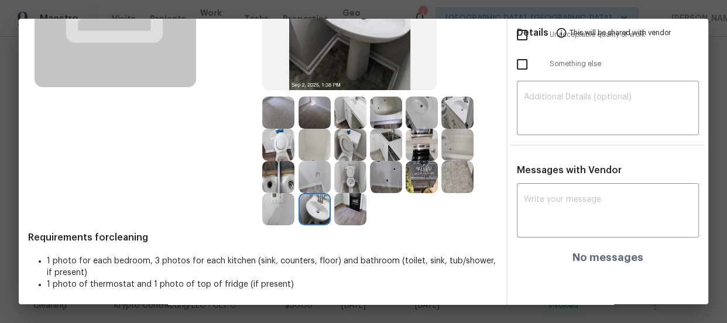
click at [278, 180] on img at bounding box center [278, 177] width 32 height 32
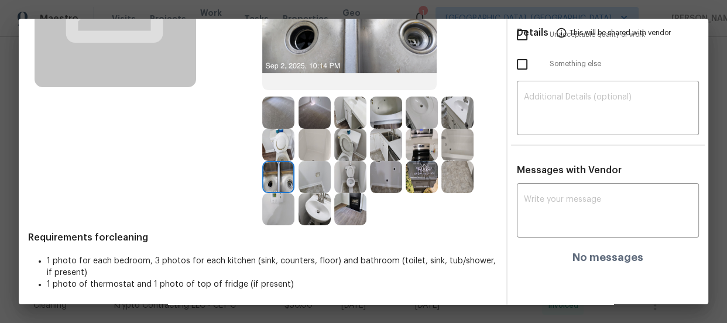
click at [270, 137] on img at bounding box center [278, 145] width 32 height 32
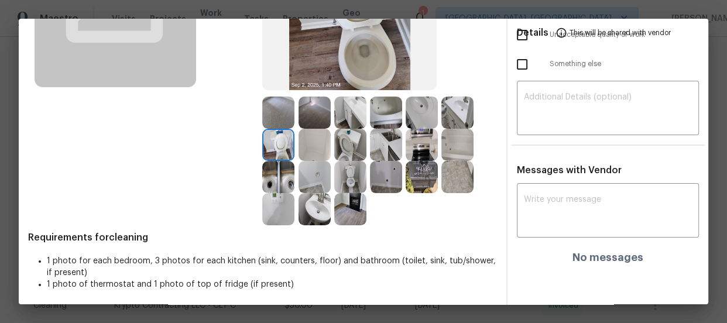
click at [272, 111] on img at bounding box center [278, 113] width 32 height 32
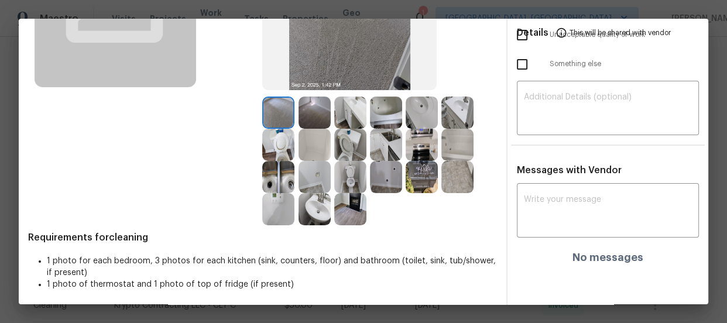
click at [318, 112] on img at bounding box center [315, 113] width 32 height 32
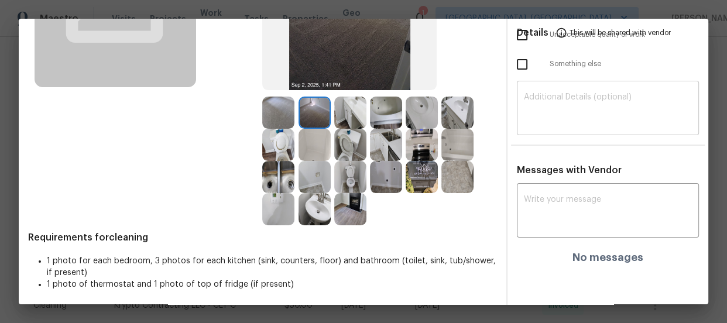
click at [517, 105] on div "​" at bounding box center [608, 110] width 182 height 52
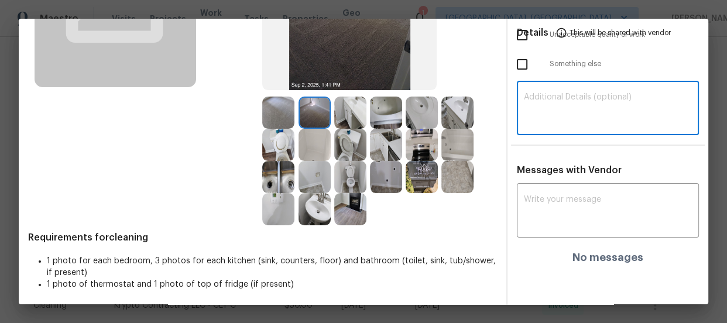
paste textarea "Maintenance Audit Team: Hello! Unfortunately, this landscaping visit completed …"
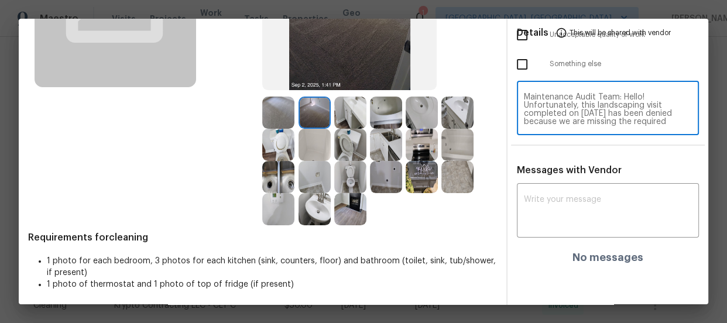
scroll to position [114, 0]
type textarea "Maintenance Audit Team: Hello! Unfortunately, this landscaping visit completed …"
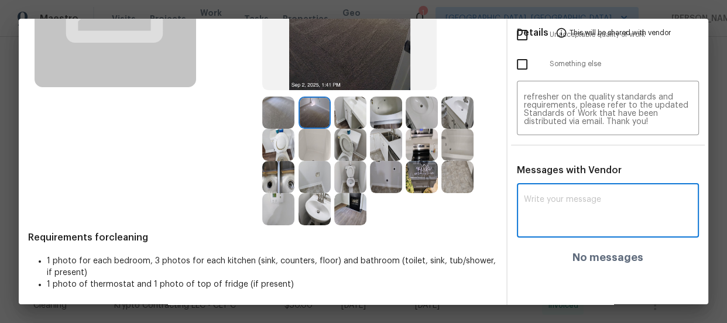
click at [545, 202] on textarea at bounding box center [608, 212] width 168 height 33
paste textarea "Maintenance Audit Team: Hello! Unfortunately, this landscaping visit completed …"
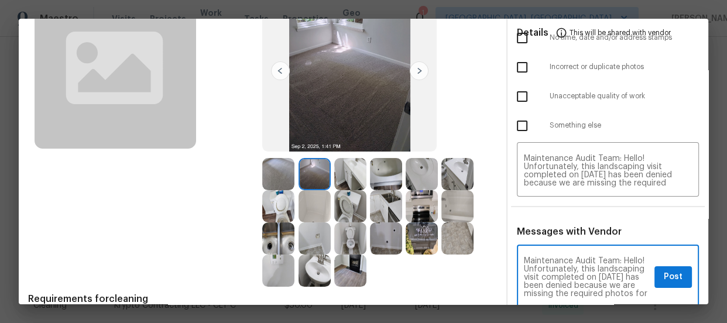
scroll to position [0, 0]
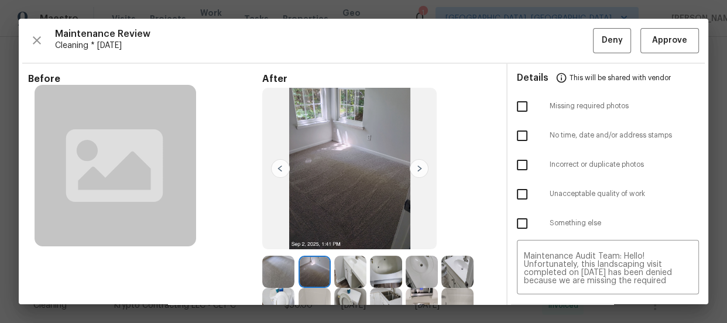
type textarea "Maintenance Audit Team: Hello! Unfortunately, this landscaping visit completed …"
click at [521, 103] on input "checkbox" at bounding box center [522, 106] width 25 height 25
checkbox input "true"
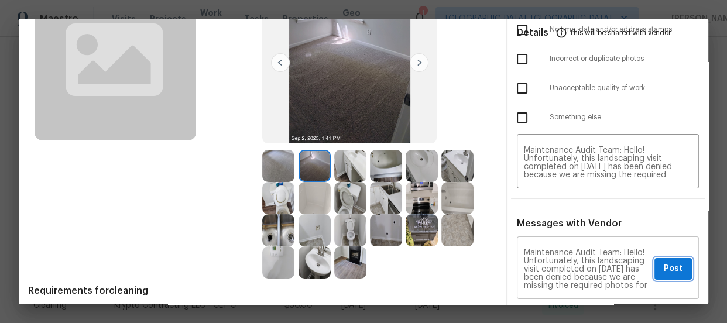
click at [664, 266] on span "Post" at bounding box center [673, 269] width 19 height 15
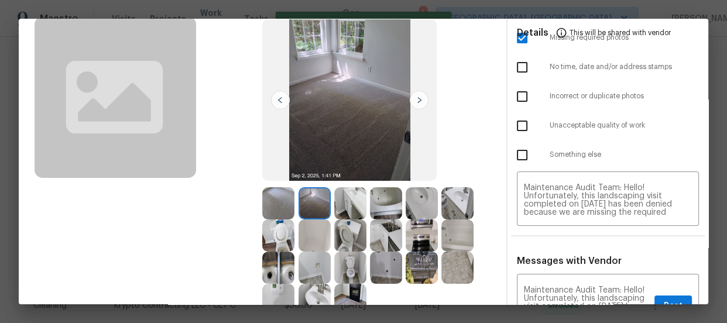
scroll to position [0, 0]
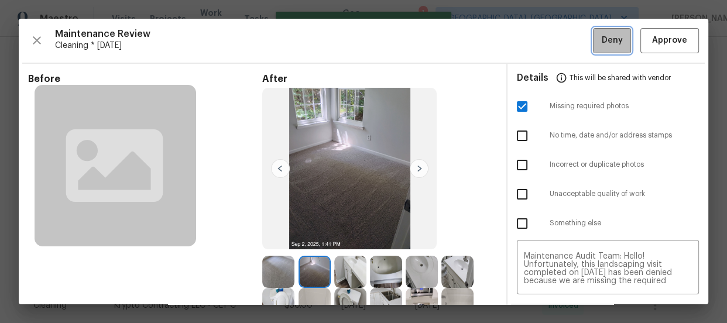
click at [593, 52] on button "Deny" at bounding box center [612, 40] width 38 height 25
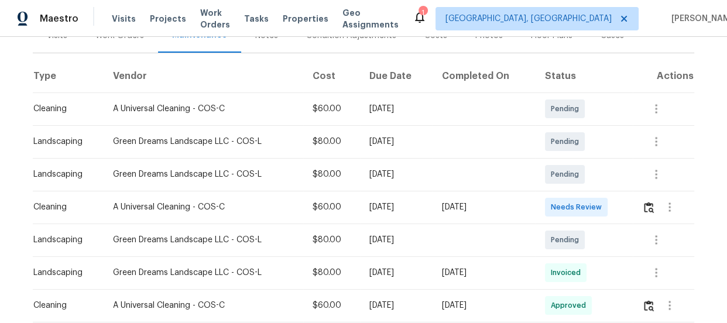
scroll to position [213, 0]
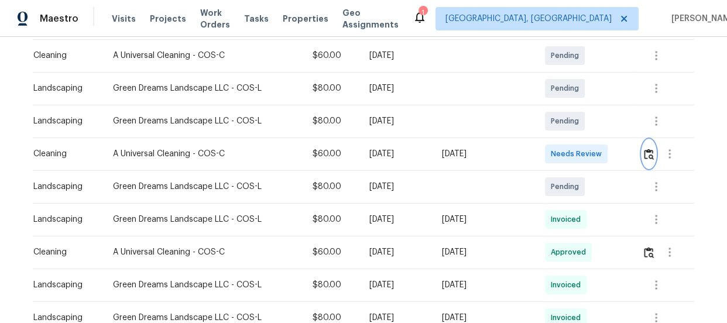
click at [645, 153] on img "button" at bounding box center [649, 154] width 10 height 11
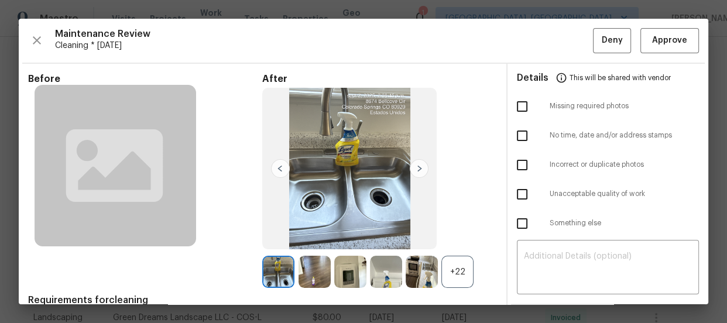
scroll to position [53, 0]
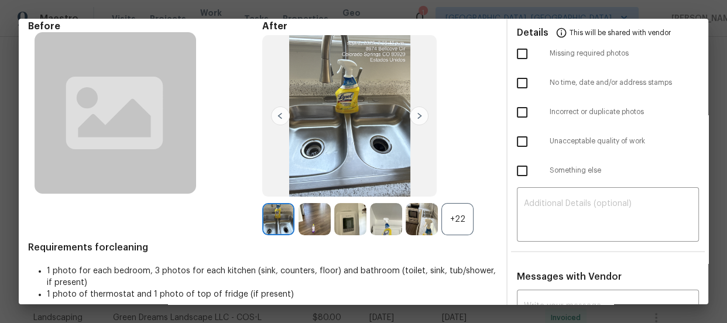
click at [451, 214] on div "+22" at bounding box center [457, 219] width 32 height 32
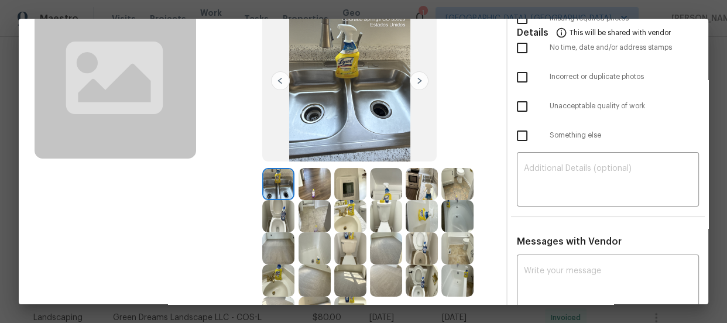
scroll to position [106, 0]
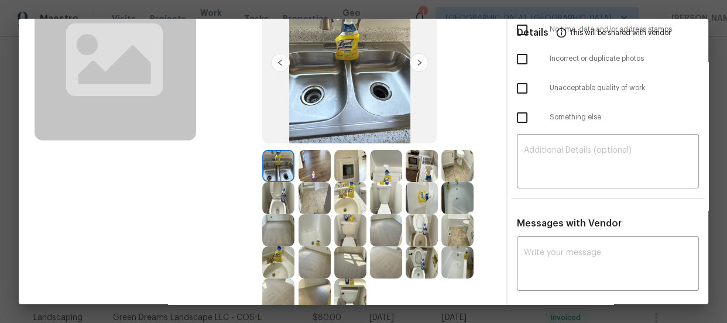
click at [346, 166] on img at bounding box center [350, 166] width 32 height 32
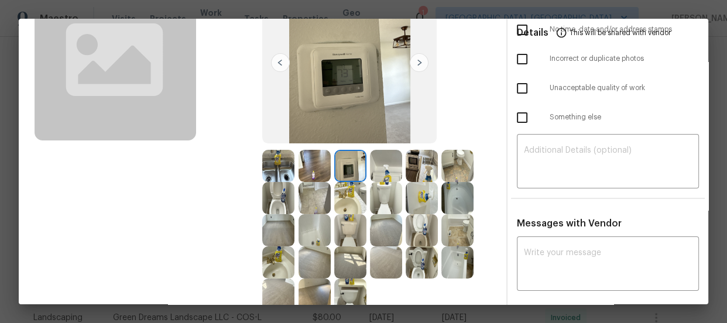
scroll to position [159, 0]
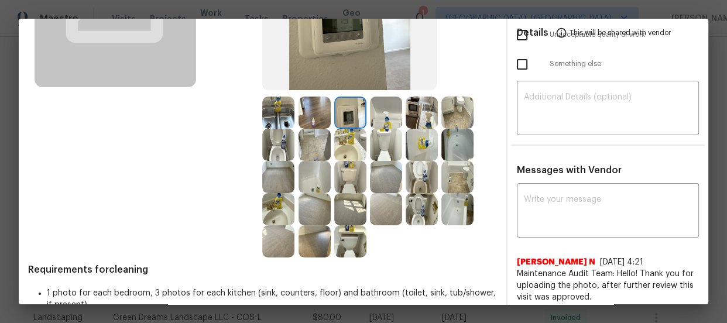
click at [412, 211] on img at bounding box center [422, 209] width 32 height 32
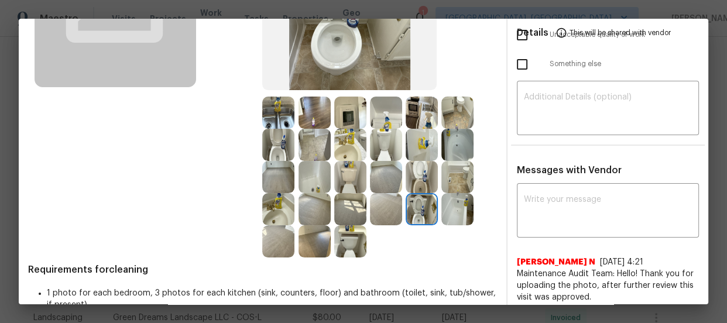
click at [406, 170] on img at bounding box center [422, 177] width 32 height 32
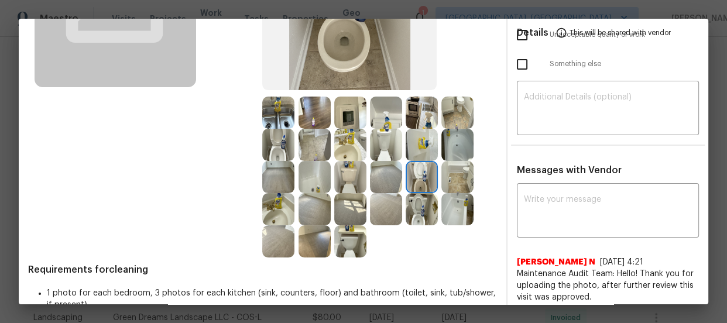
click at [272, 144] on img at bounding box center [278, 145] width 32 height 32
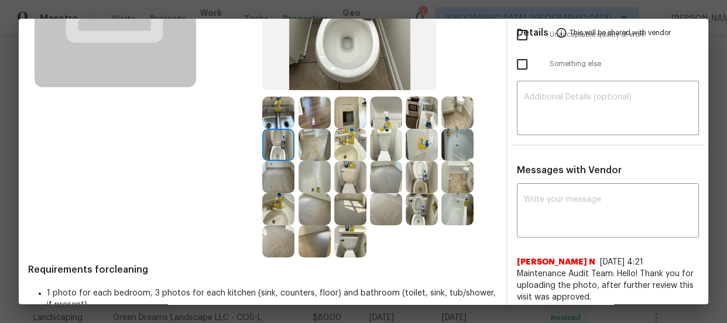
click at [352, 146] on img at bounding box center [350, 145] width 32 height 32
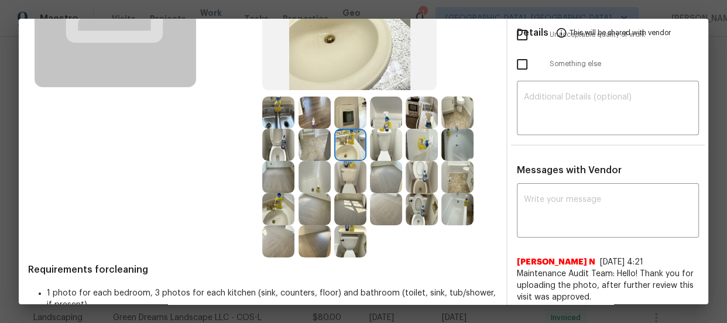
click at [266, 214] on img at bounding box center [278, 209] width 32 height 32
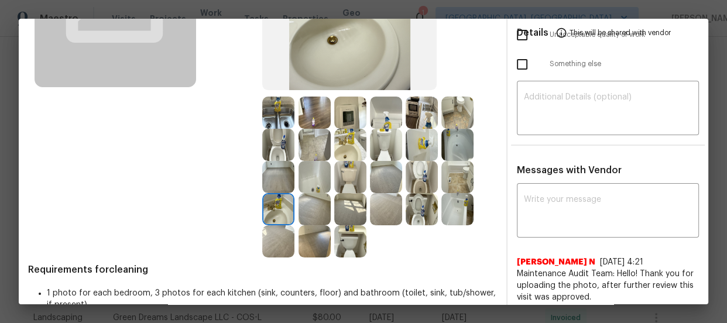
click at [449, 142] on img at bounding box center [457, 145] width 32 height 32
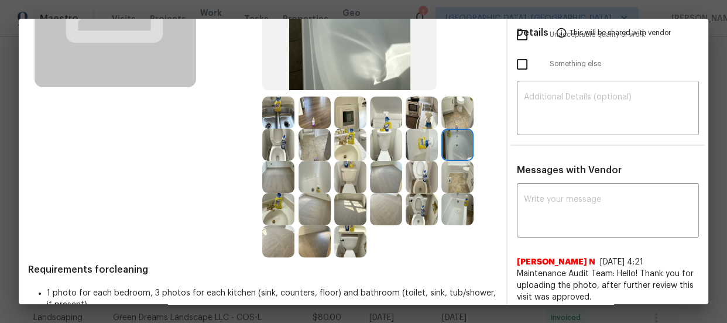
click at [462, 215] on img at bounding box center [457, 209] width 32 height 32
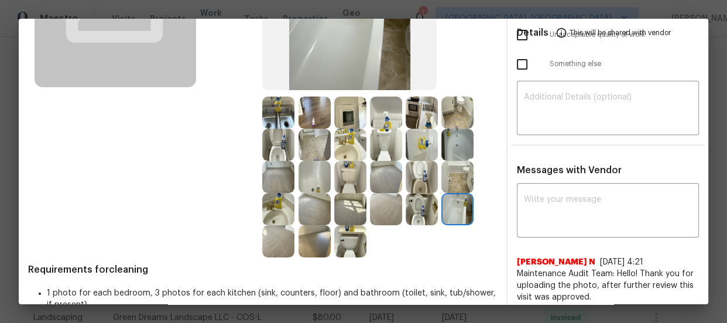
click at [302, 186] on img at bounding box center [315, 177] width 32 height 32
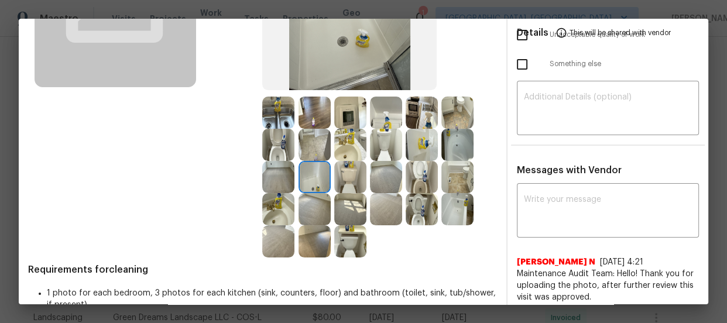
click at [388, 112] on img at bounding box center [386, 113] width 32 height 32
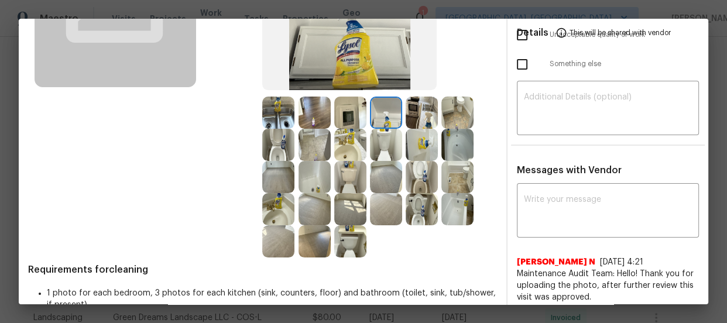
drag, startPoint x: 388, startPoint y: 112, endPoint x: 382, endPoint y: 109, distance: 6.0
click at [382, 109] on img at bounding box center [386, 113] width 32 height 32
click at [429, 114] on img at bounding box center [422, 113] width 32 height 32
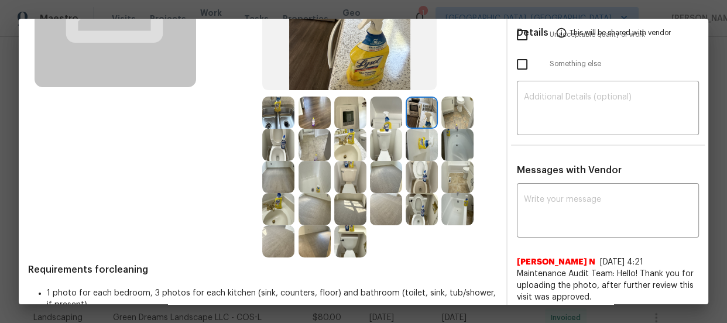
click at [461, 114] on img at bounding box center [457, 113] width 32 height 32
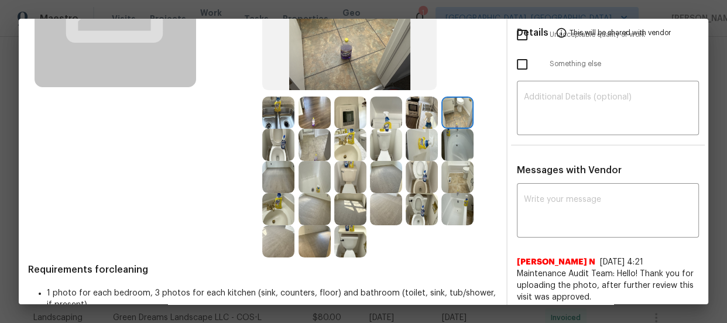
click at [416, 141] on img at bounding box center [422, 145] width 32 height 32
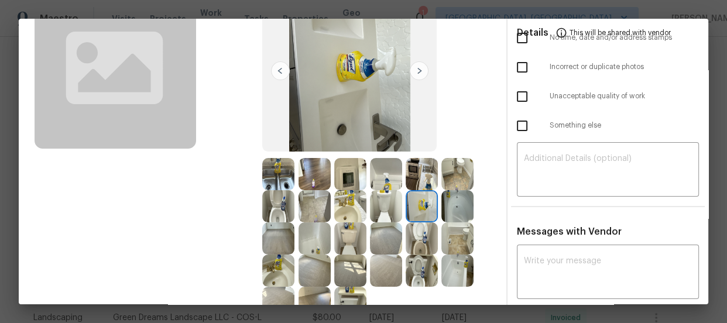
scroll to position [0, 0]
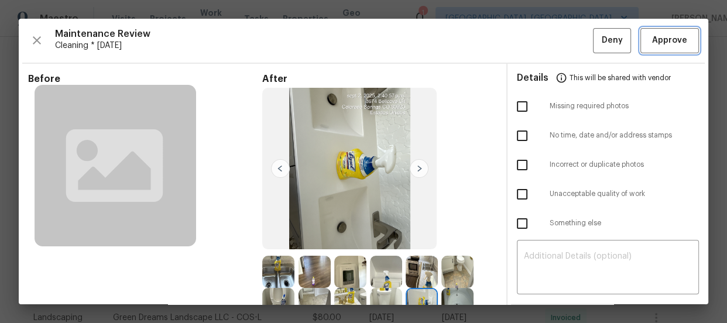
click at [652, 44] on span "Approve" at bounding box center [669, 40] width 35 height 15
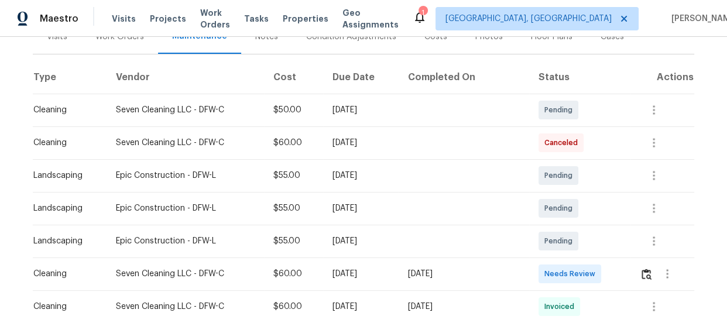
scroll to position [159, 0]
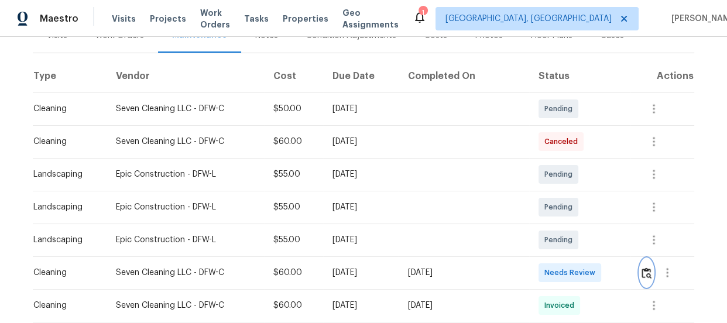
click at [642, 273] on img "button" at bounding box center [647, 273] width 10 height 11
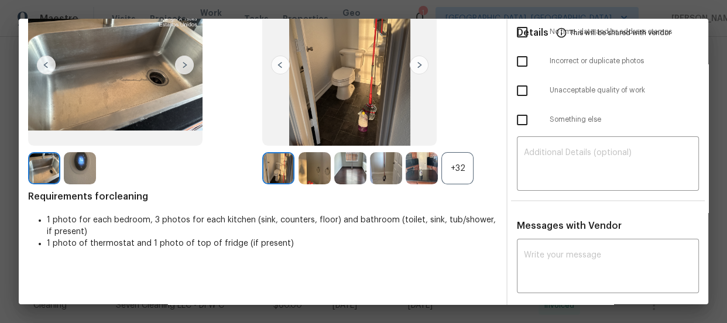
scroll to position [106, 0]
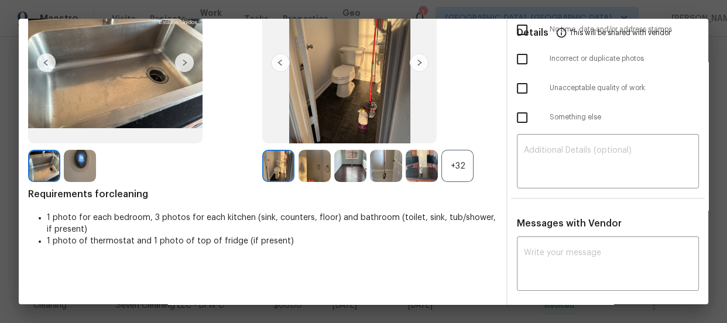
click at [464, 165] on div "+32" at bounding box center [457, 166] width 32 height 32
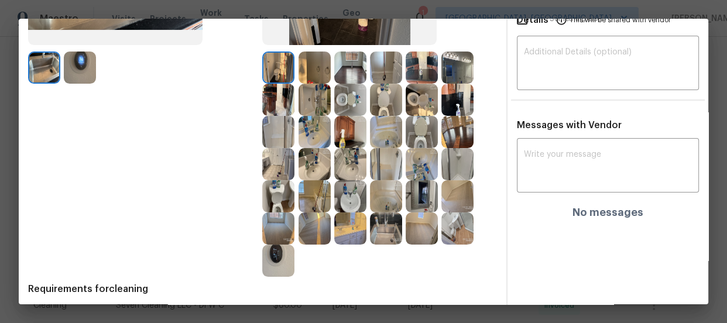
scroll to position [213, 0]
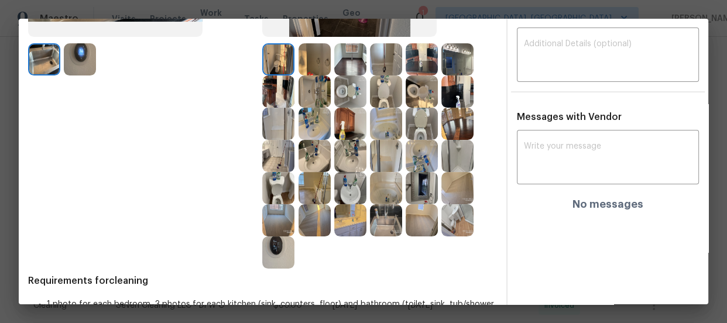
click at [347, 92] on img at bounding box center [350, 92] width 32 height 32
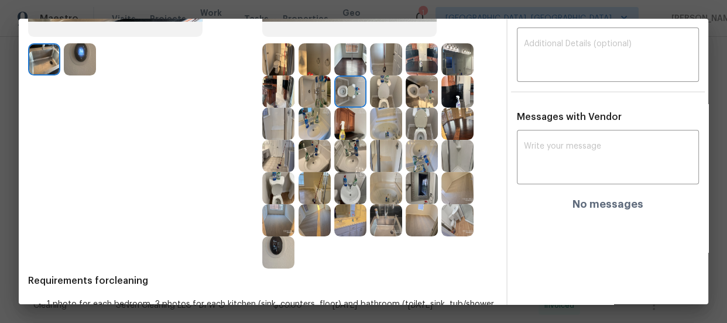
click at [378, 94] on img at bounding box center [386, 92] width 32 height 32
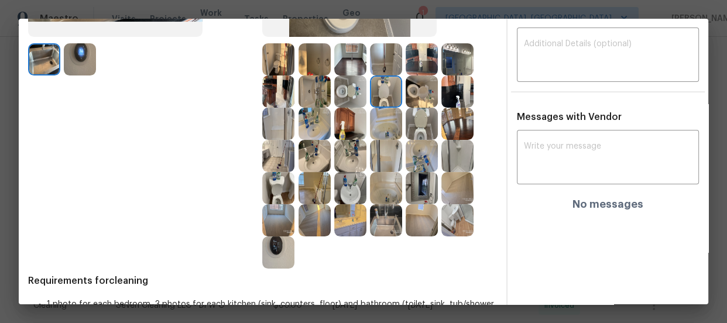
click at [420, 94] on img at bounding box center [422, 92] width 32 height 32
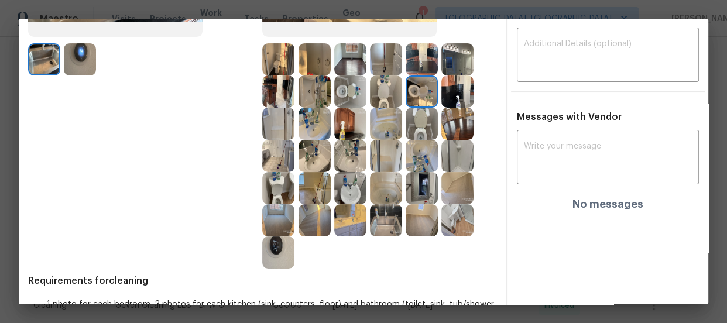
click at [424, 116] on img at bounding box center [422, 124] width 32 height 32
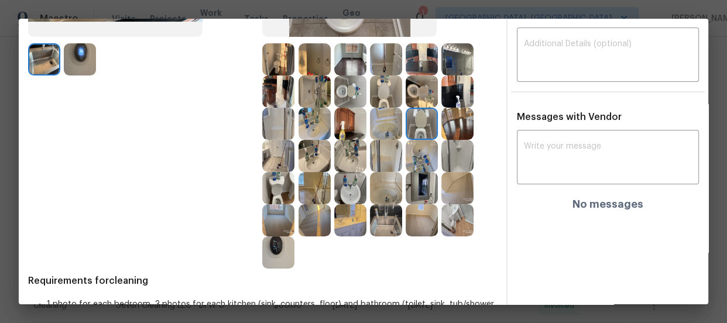
click at [352, 146] on img at bounding box center [350, 156] width 32 height 32
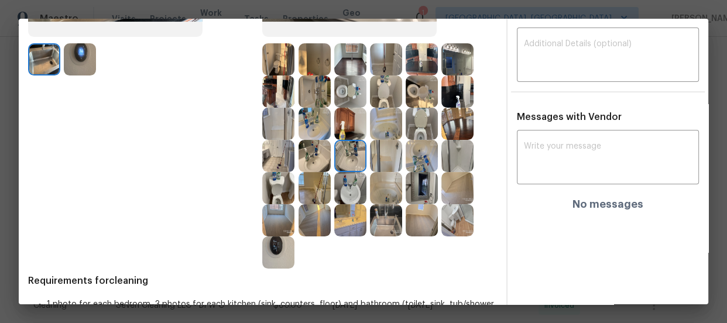
click at [314, 155] on img at bounding box center [315, 156] width 32 height 32
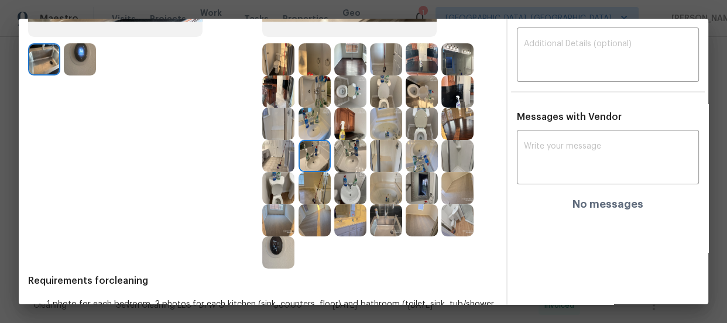
click at [351, 180] on img at bounding box center [350, 188] width 32 height 32
click at [425, 157] on img at bounding box center [422, 156] width 32 height 32
click at [374, 190] on img at bounding box center [386, 188] width 32 height 32
click at [375, 150] on img at bounding box center [386, 156] width 32 height 32
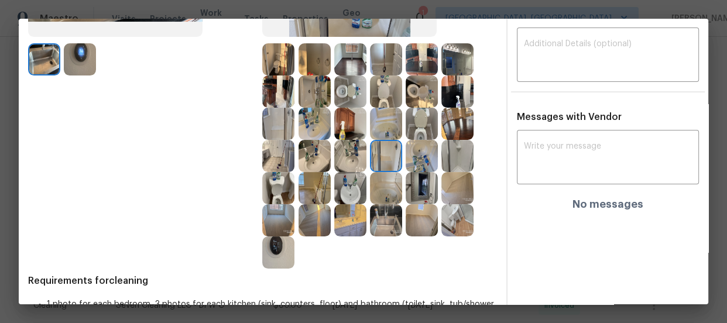
click at [277, 123] on img at bounding box center [278, 124] width 32 height 32
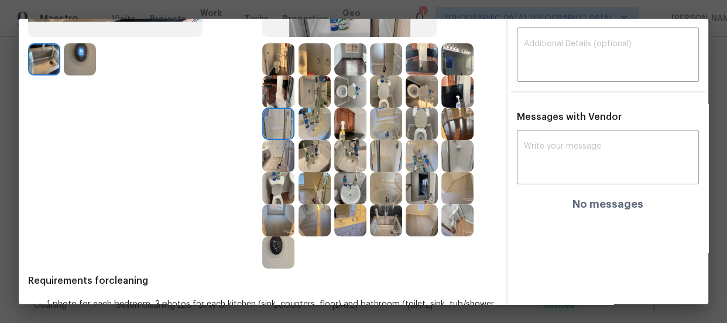
click at [455, 159] on img at bounding box center [457, 156] width 32 height 32
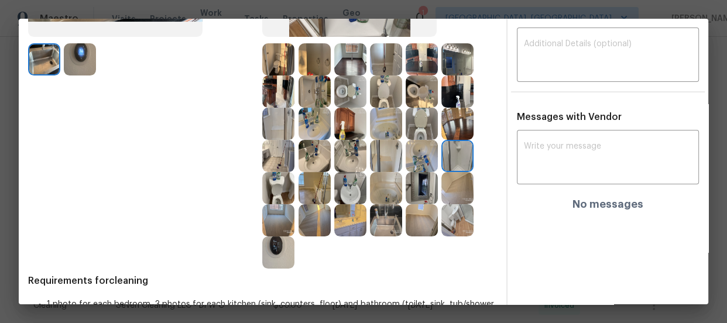
click at [454, 135] on img at bounding box center [457, 124] width 32 height 32
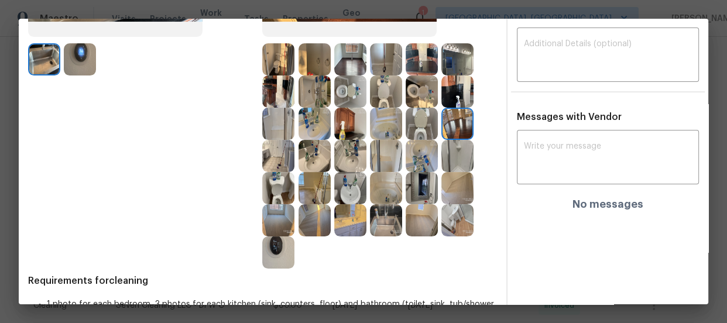
click at [412, 104] on img at bounding box center [422, 92] width 32 height 32
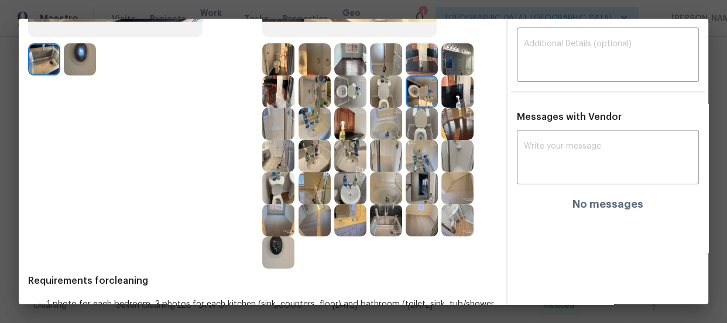
click at [416, 60] on img at bounding box center [422, 59] width 32 height 32
click at [316, 57] on img at bounding box center [315, 59] width 32 height 32
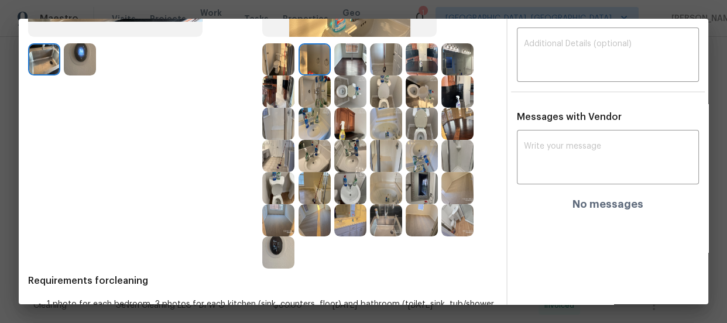
click at [318, 224] on img at bounding box center [315, 220] width 32 height 32
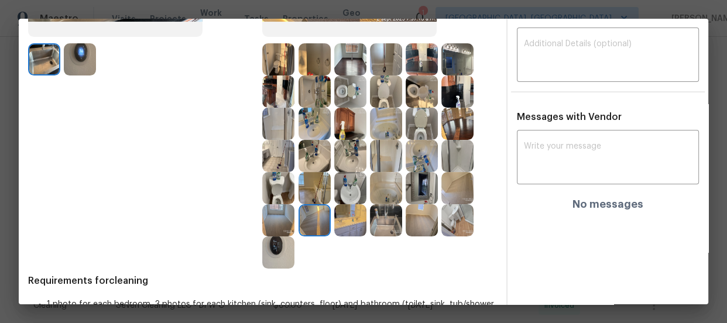
click at [284, 213] on img at bounding box center [278, 220] width 32 height 32
click at [409, 225] on img at bounding box center [422, 220] width 32 height 32
click at [414, 187] on img at bounding box center [422, 188] width 32 height 32
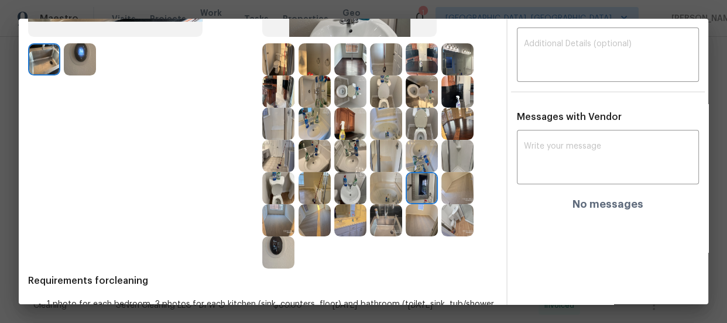
click at [278, 244] on img at bounding box center [278, 253] width 32 height 32
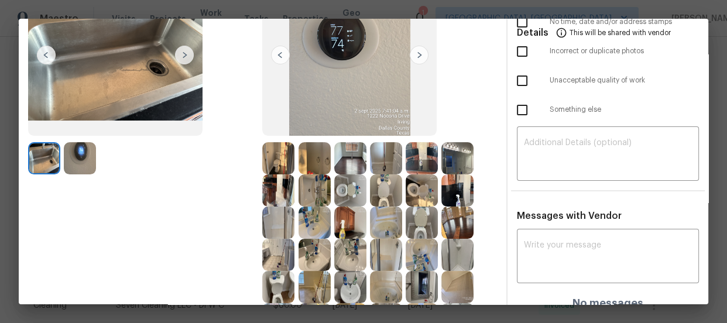
scroll to position [0, 0]
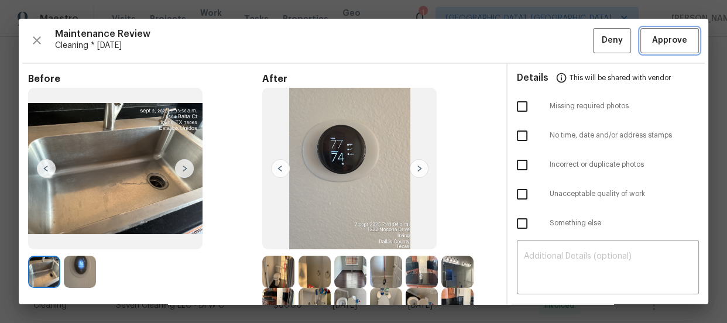
click at [652, 43] on span "Approve" at bounding box center [669, 40] width 35 height 15
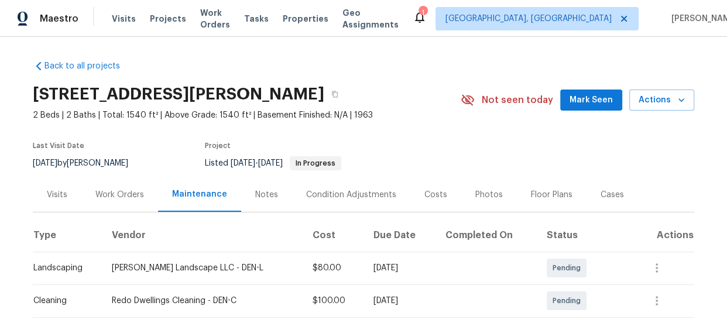
scroll to position [213, 0]
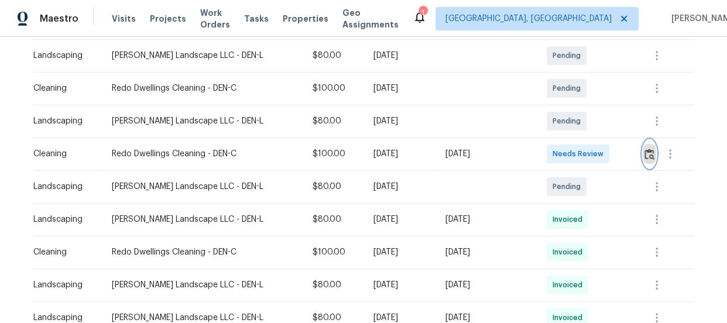
click at [645, 160] on button "button" at bounding box center [649, 154] width 13 height 28
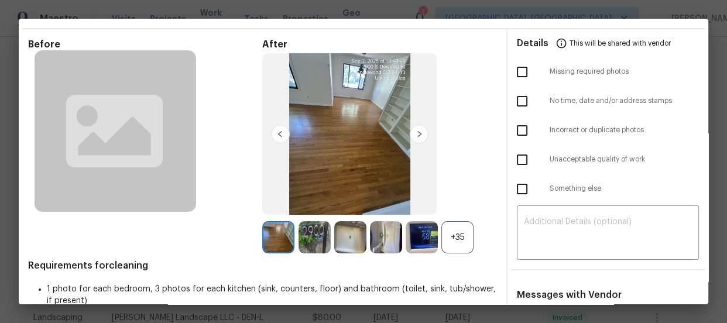
scroll to position [106, 0]
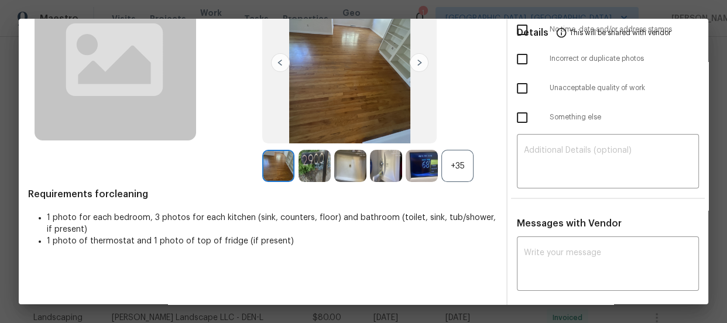
click at [461, 168] on div "+35" at bounding box center [457, 166] width 32 height 32
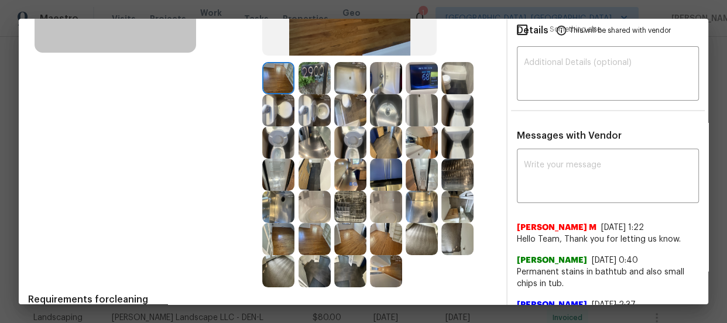
scroll to position [213, 0]
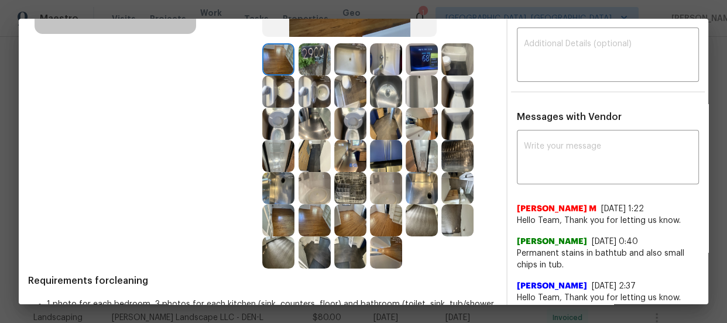
click at [310, 90] on img at bounding box center [315, 92] width 32 height 32
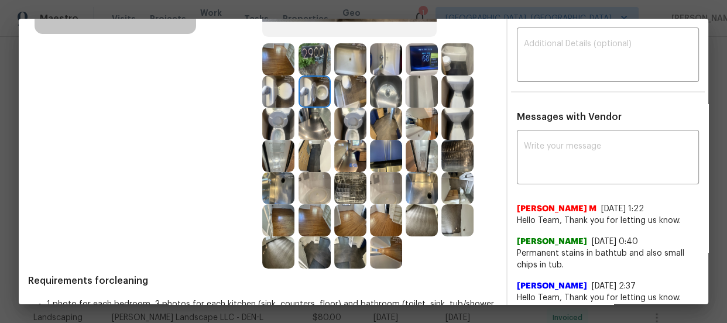
click at [280, 115] on img at bounding box center [278, 124] width 32 height 32
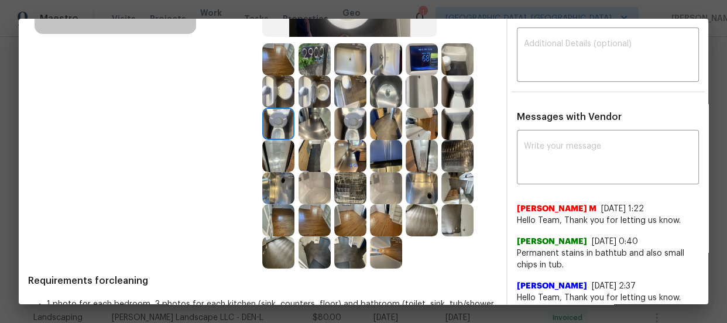
click at [343, 60] on img at bounding box center [350, 59] width 32 height 32
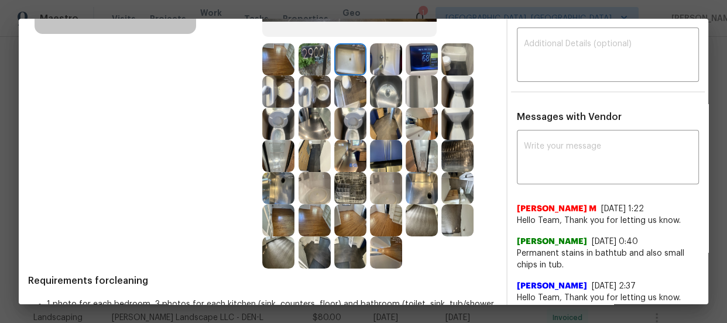
click at [415, 86] on img at bounding box center [422, 92] width 32 height 32
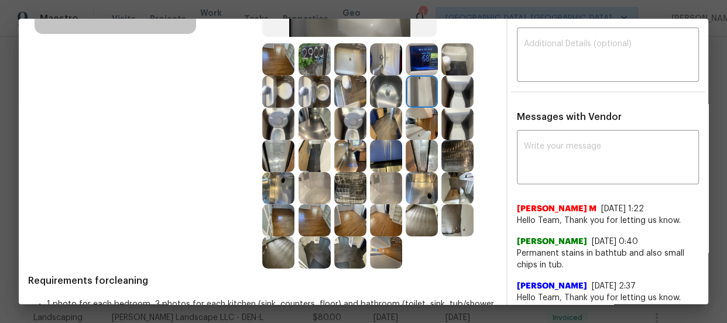
click at [383, 55] on img at bounding box center [386, 59] width 32 height 32
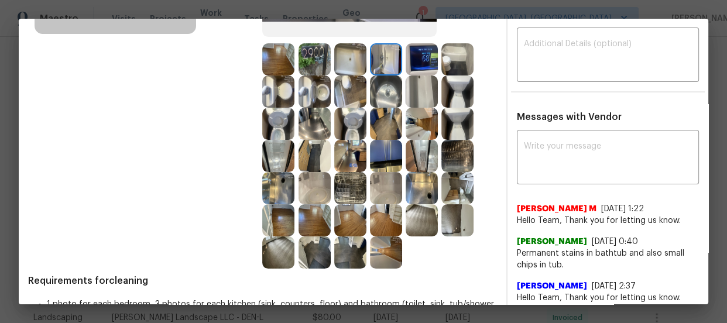
click at [422, 132] on img at bounding box center [422, 124] width 32 height 32
click at [352, 187] on img at bounding box center [350, 188] width 32 height 32
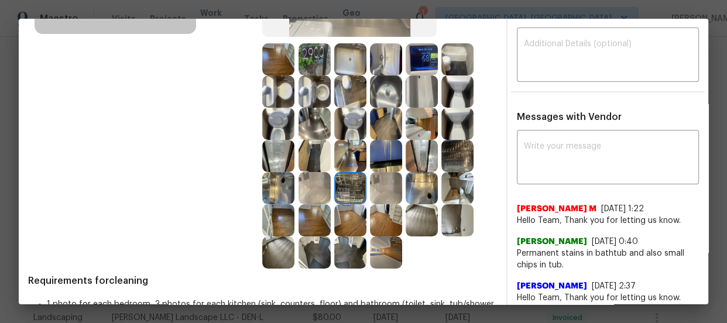
click at [420, 191] on img at bounding box center [422, 188] width 32 height 32
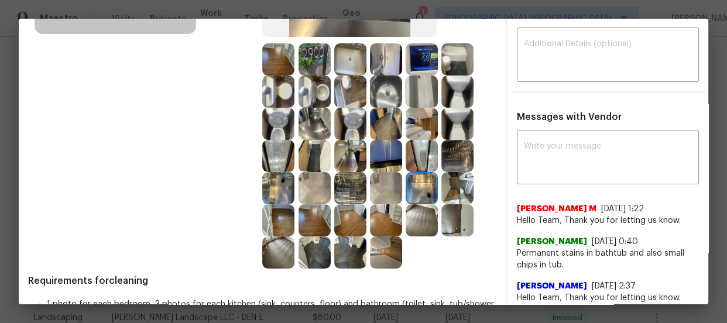
click at [450, 191] on img at bounding box center [457, 188] width 32 height 32
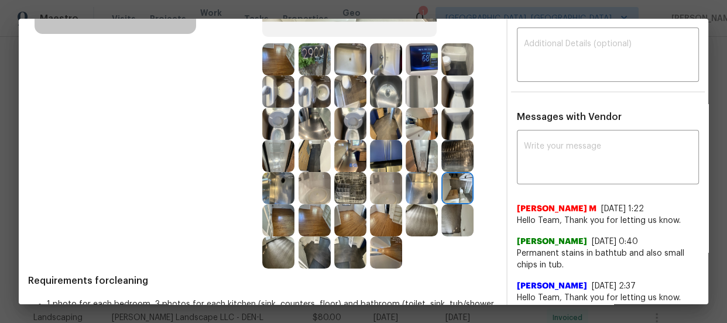
click at [382, 194] on img at bounding box center [386, 188] width 32 height 32
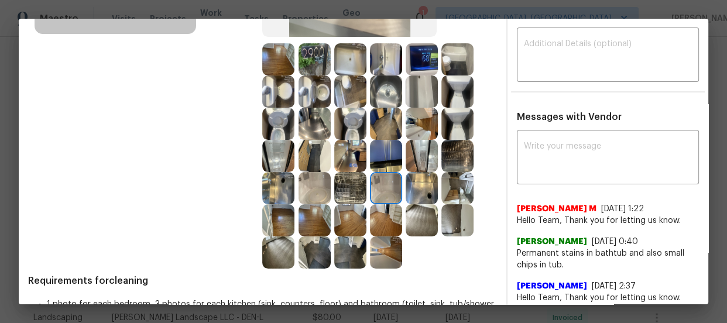
click at [381, 149] on img at bounding box center [386, 156] width 32 height 32
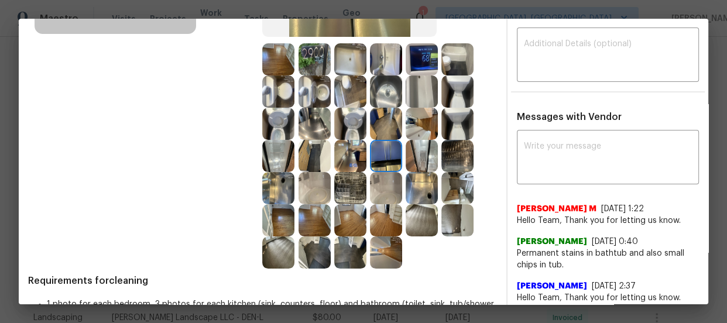
click at [351, 152] on img at bounding box center [350, 156] width 32 height 32
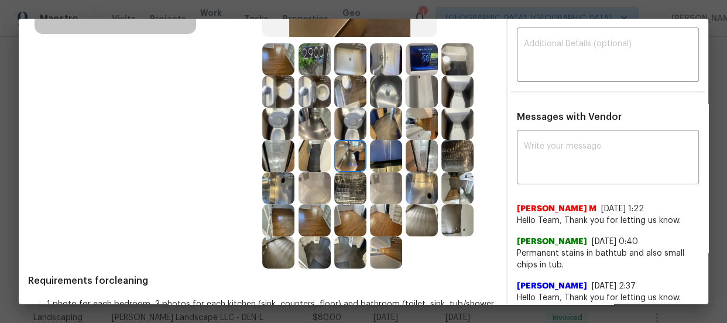
click at [343, 126] on img at bounding box center [350, 124] width 32 height 32
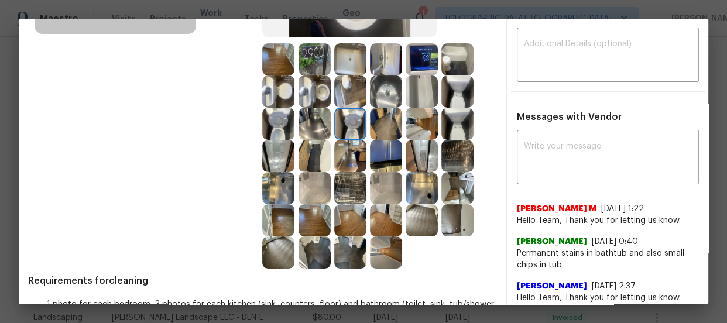
click at [343, 100] on img at bounding box center [350, 92] width 32 height 32
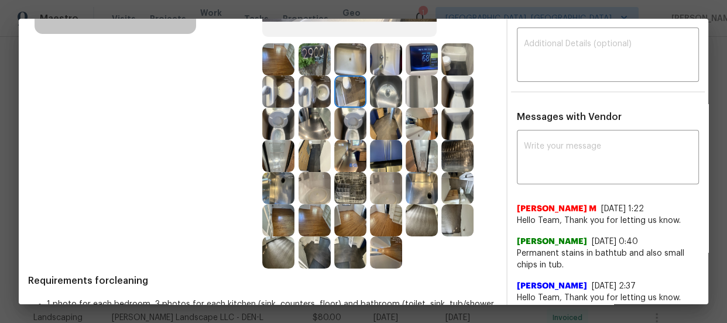
click at [309, 88] on img at bounding box center [315, 92] width 32 height 32
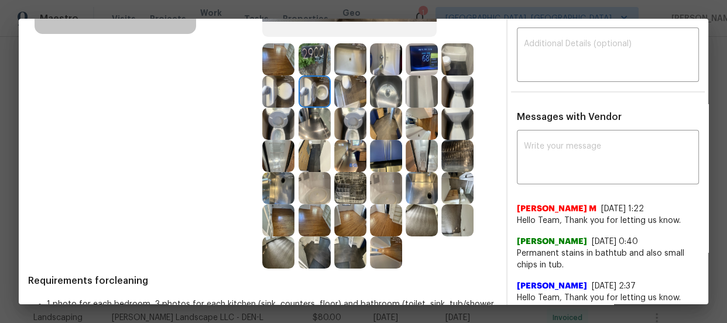
click at [272, 112] on img at bounding box center [278, 124] width 32 height 32
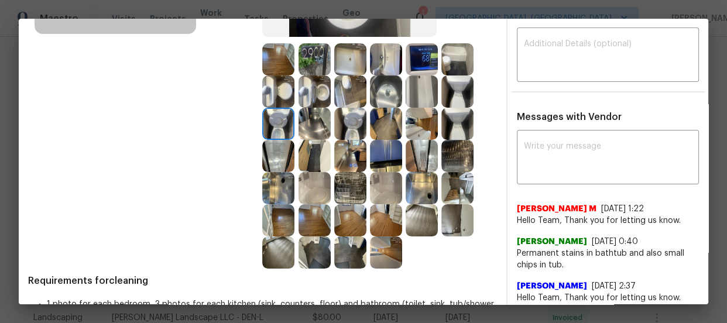
click at [350, 54] on img at bounding box center [350, 59] width 32 height 32
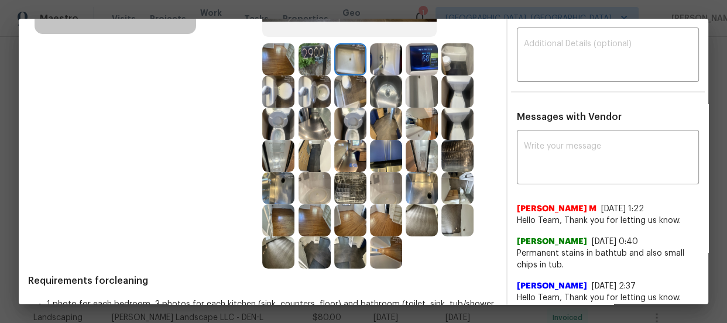
click at [379, 53] on img at bounding box center [386, 59] width 32 height 32
click at [416, 217] on img at bounding box center [422, 220] width 32 height 32
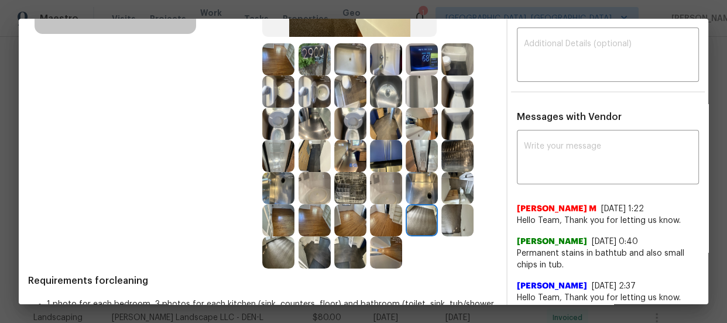
click at [273, 249] on img at bounding box center [278, 253] width 32 height 32
click at [327, 193] on img at bounding box center [315, 188] width 32 height 32
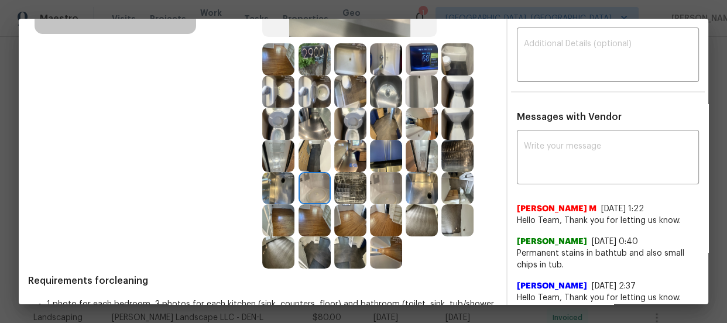
click at [317, 189] on img at bounding box center [315, 188] width 32 height 32
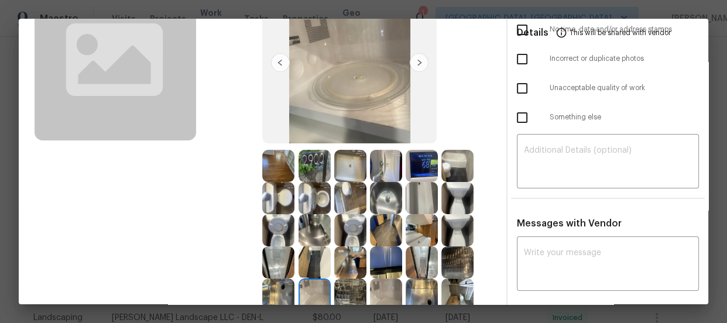
click at [430, 164] on img at bounding box center [422, 166] width 32 height 32
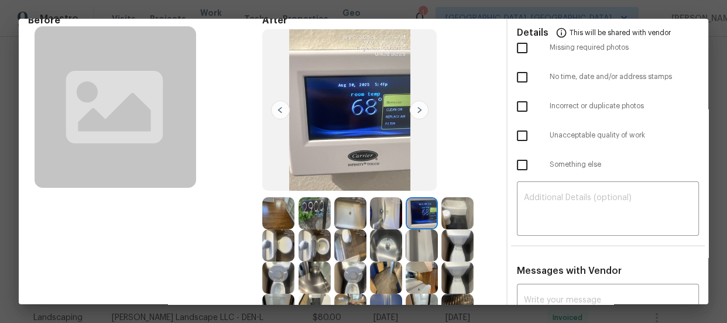
scroll to position [0, 0]
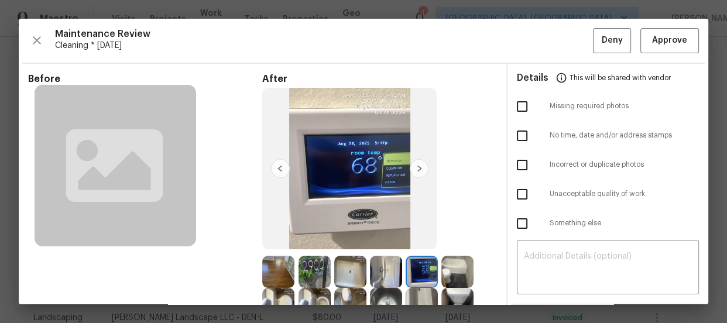
click at [692, 43] on div "Maintenance Review Cleaning * Tue, Sep 02 Deny Approve Before After Requirement…" at bounding box center [364, 162] width 690 height 286
click at [684, 47] on button "Approve" at bounding box center [670, 40] width 59 height 25
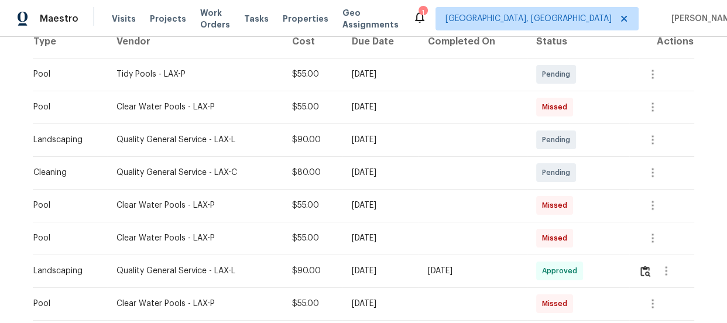
scroll to position [266, 0]
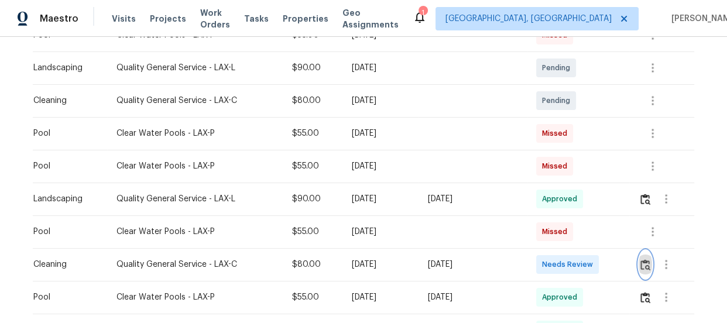
click at [646, 261] on img "button" at bounding box center [646, 264] width 10 height 11
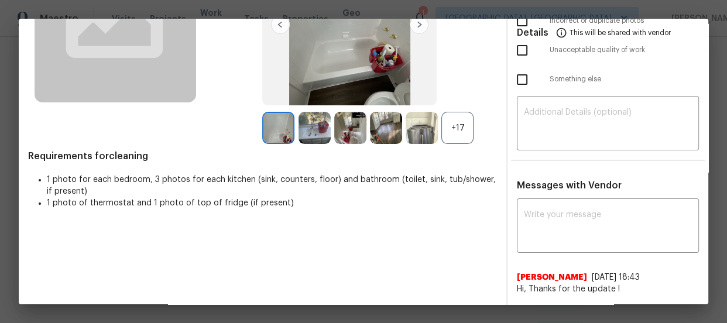
scroll to position [159, 0]
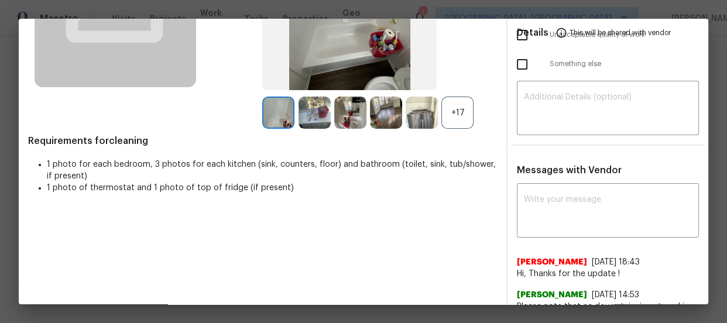
click at [465, 111] on div "+17" at bounding box center [457, 113] width 32 height 32
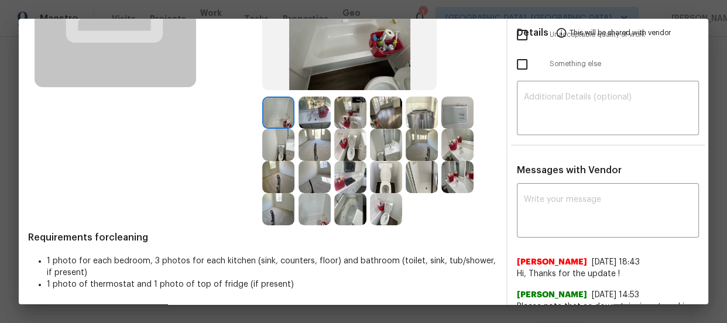
click at [375, 176] on img at bounding box center [386, 177] width 32 height 32
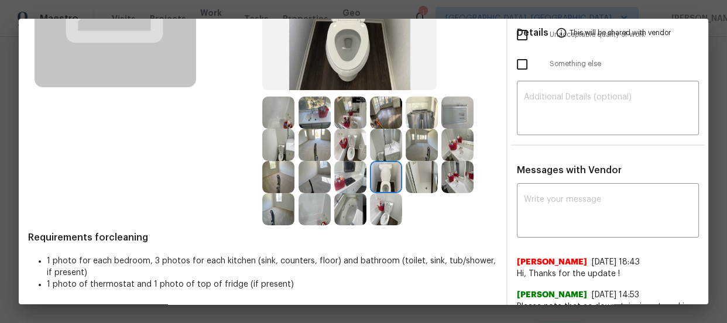
click at [349, 152] on img at bounding box center [350, 145] width 32 height 32
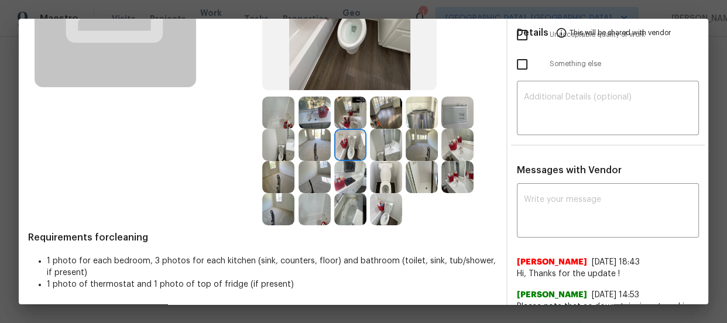
click at [278, 142] on img at bounding box center [278, 145] width 32 height 32
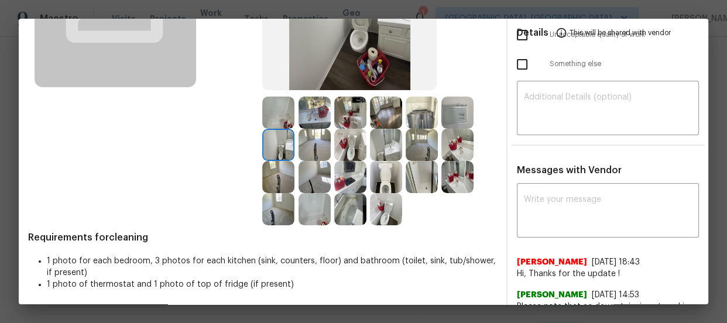
click at [395, 205] on img at bounding box center [386, 209] width 32 height 32
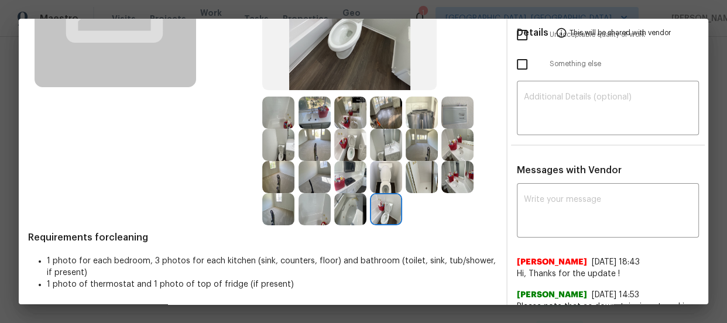
click at [313, 111] on img at bounding box center [315, 113] width 32 height 32
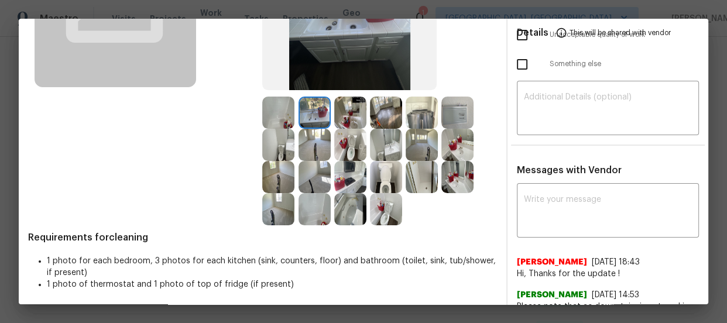
click at [346, 117] on img at bounding box center [350, 113] width 32 height 32
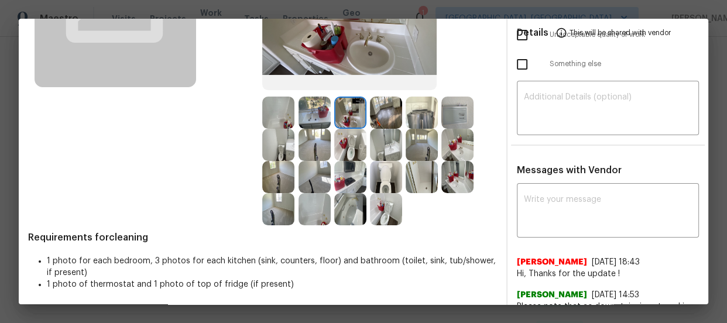
click at [450, 142] on img at bounding box center [457, 145] width 32 height 32
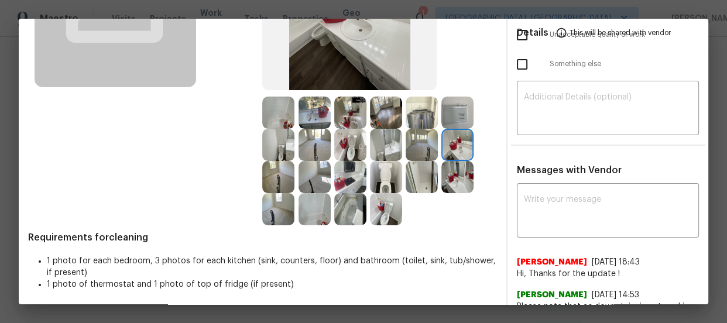
click at [453, 174] on img at bounding box center [457, 177] width 32 height 32
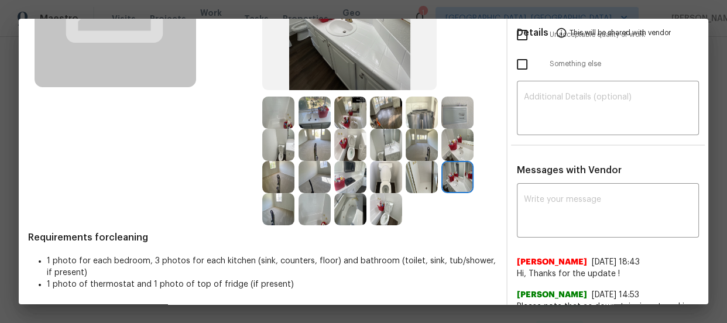
click at [384, 143] on img at bounding box center [386, 145] width 32 height 32
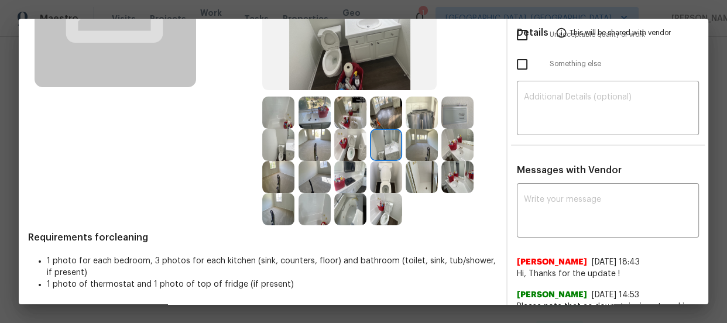
click at [448, 149] on img at bounding box center [457, 145] width 32 height 32
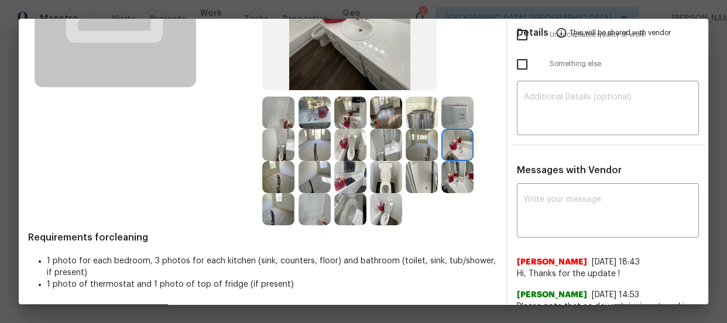
click at [456, 170] on img at bounding box center [457, 177] width 32 height 32
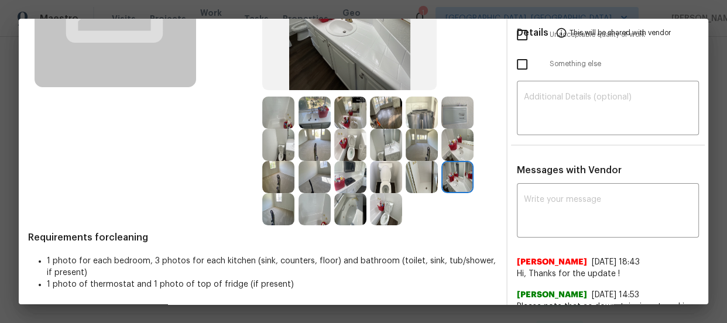
click at [348, 122] on img at bounding box center [350, 113] width 32 height 32
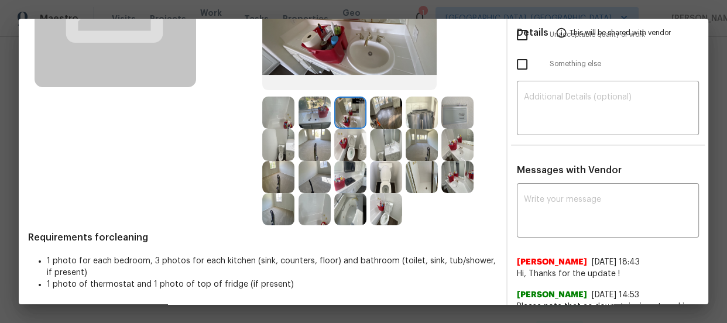
click at [271, 115] on img at bounding box center [278, 113] width 32 height 32
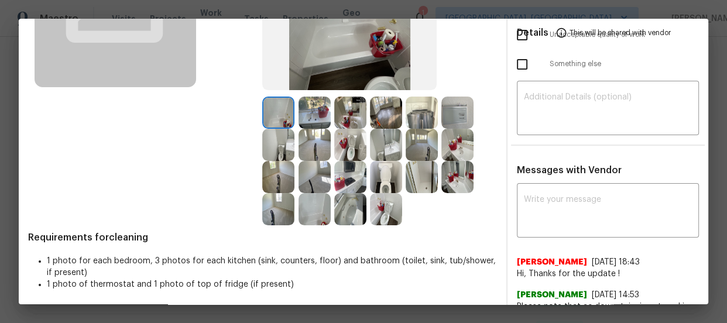
click at [319, 216] on img at bounding box center [315, 209] width 32 height 32
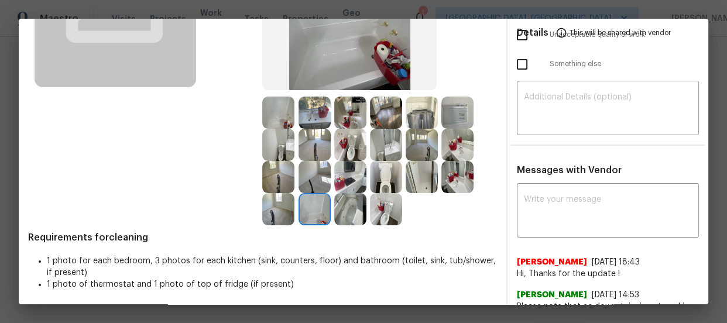
click at [340, 213] on img at bounding box center [350, 209] width 32 height 32
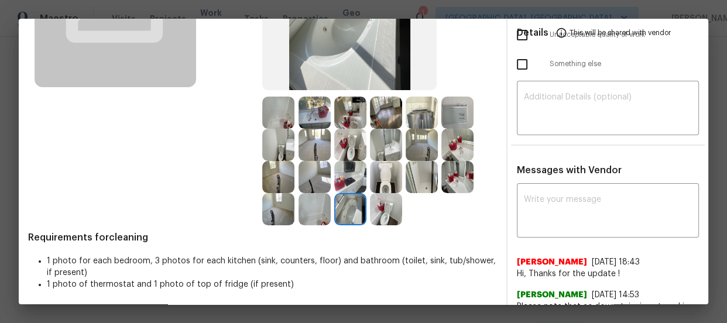
click at [417, 142] on img at bounding box center [422, 145] width 32 height 32
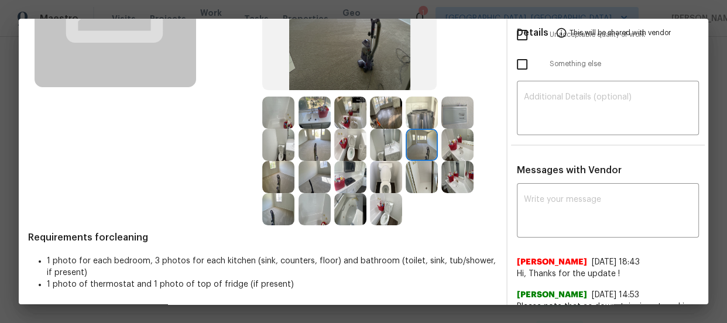
click at [317, 174] on img at bounding box center [315, 177] width 32 height 32
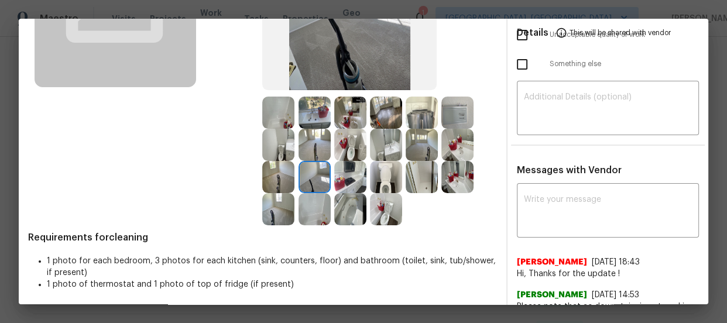
click at [268, 172] on img at bounding box center [278, 177] width 32 height 32
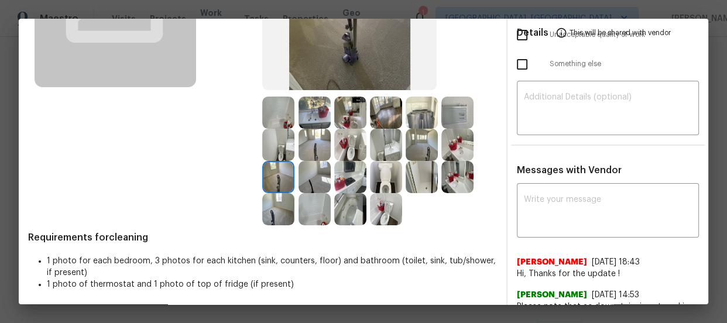
click at [282, 196] on img at bounding box center [278, 209] width 32 height 32
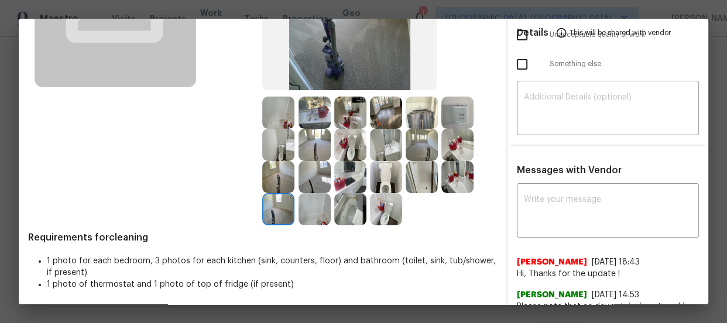
click at [311, 129] on img at bounding box center [315, 145] width 32 height 32
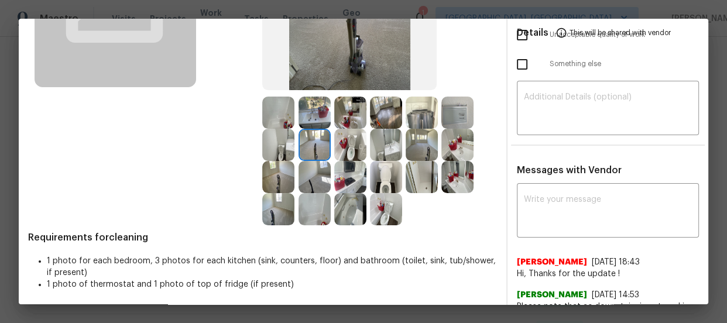
click at [352, 101] on img at bounding box center [350, 113] width 32 height 32
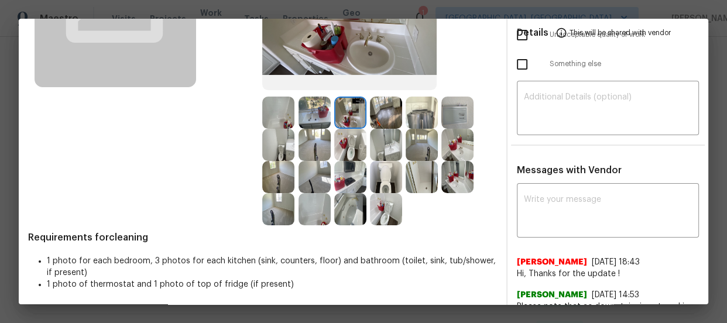
click at [347, 150] on img at bounding box center [350, 145] width 32 height 32
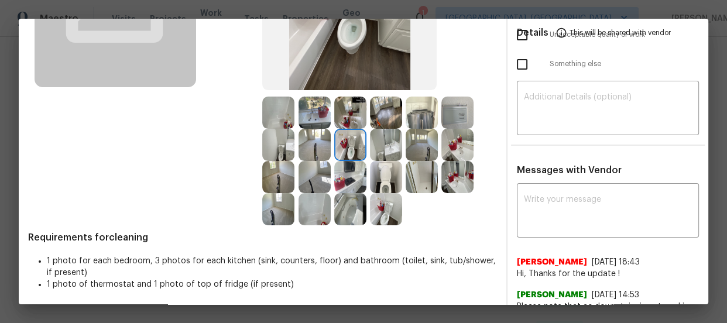
click at [347, 174] on img at bounding box center [350, 177] width 32 height 32
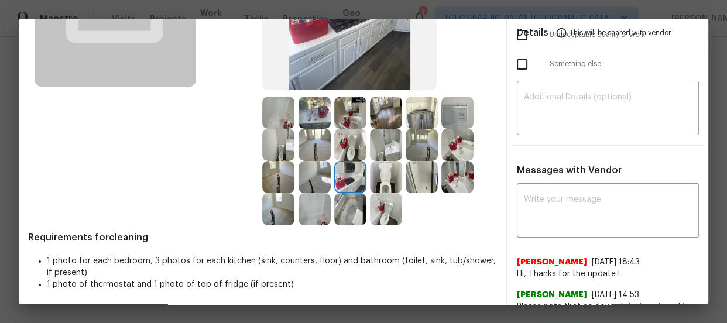
click at [453, 111] on img at bounding box center [457, 113] width 32 height 32
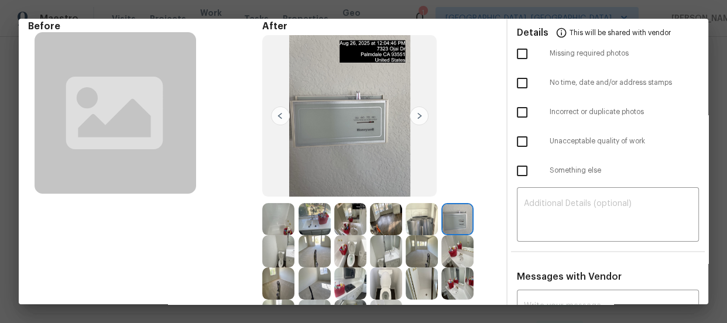
scroll to position [0, 0]
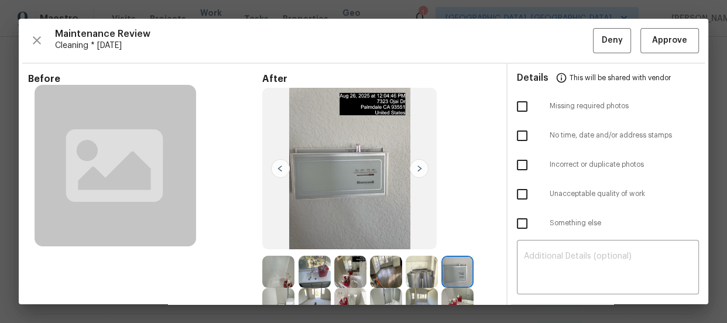
click at [631, 39] on div "Maintenance Review Cleaning * [DATE] Deny Approve" at bounding box center [363, 40] width 671 height 25
click at [641, 43] on button "Approve" at bounding box center [670, 40] width 59 height 25
